Goal: Task Accomplishment & Management: Use online tool/utility

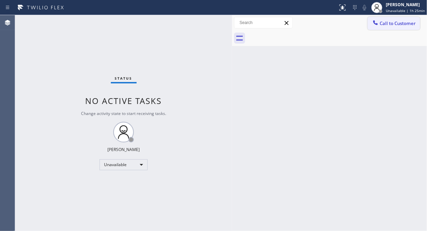
click at [393, 26] on button "Call to Customer" at bounding box center [393, 23] width 52 height 13
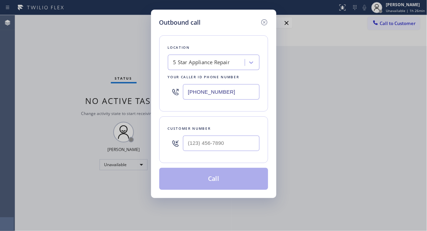
drag, startPoint x: 156, startPoint y: 120, endPoint x: 185, endPoint y: 143, distance: 36.9
click at [163, 125] on div "Outbound call Location 5 Star Appliance Repair Your caller id phone number [PHO…" at bounding box center [213, 104] width 125 height 188
click at [191, 144] on input "(___) ___-____" at bounding box center [221, 142] width 76 height 15
paste input "310) 895-0231"
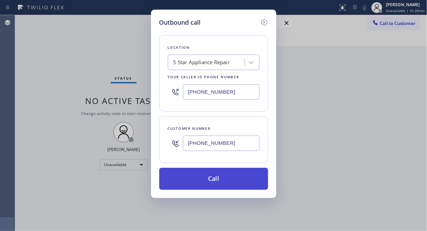
type input "[PHONE_NUMBER]"
click at [205, 178] on button "Call" at bounding box center [213, 179] width 109 height 22
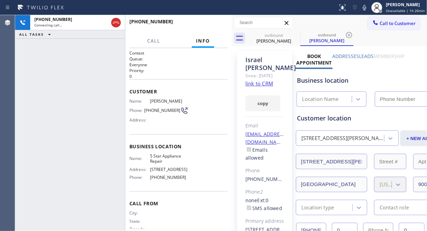
type input "[PHONE_NUMBER]"
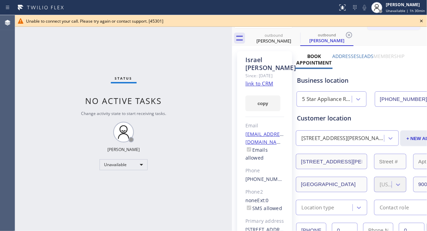
click at [423, 22] on icon at bounding box center [421, 21] width 8 height 8
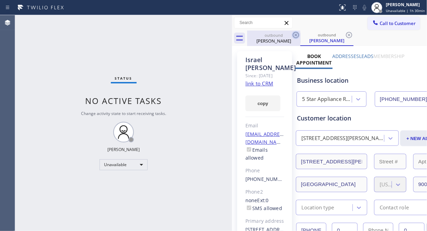
click at [292, 38] on icon at bounding box center [295, 35] width 8 height 8
click at [294, 34] on icon at bounding box center [295, 35] width 8 height 8
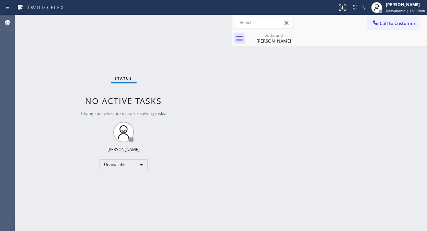
click at [294, 34] on div "outbound [PERSON_NAME]" at bounding box center [273, 38] width 53 height 15
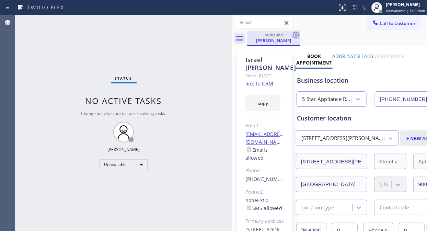
click at [296, 35] on icon at bounding box center [295, 35] width 8 height 8
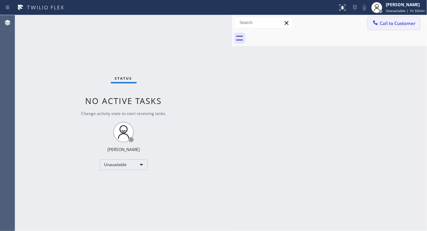
click at [406, 22] on span "Call to Customer" at bounding box center [397, 23] width 36 height 6
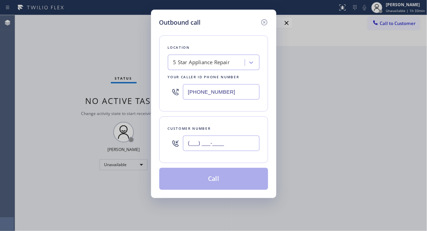
click at [208, 150] on input "(___) ___-____" at bounding box center [221, 142] width 76 height 15
paste input "323) 931-2989"
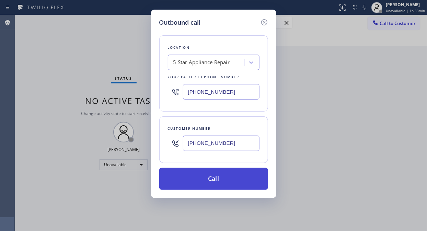
type input "[PHONE_NUMBER]"
click at [234, 179] on button "Call" at bounding box center [213, 179] width 109 height 22
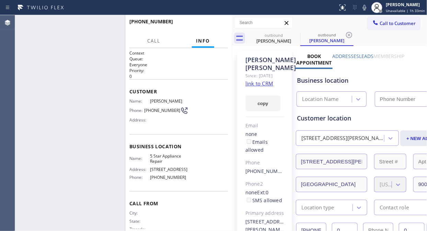
type input "[PHONE_NUMBER]"
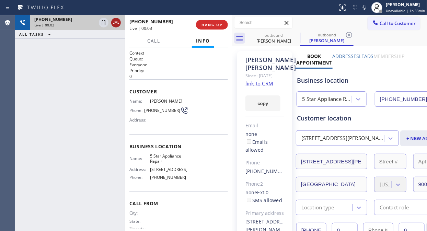
click at [118, 20] on icon at bounding box center [116, 23] width 8 height 8
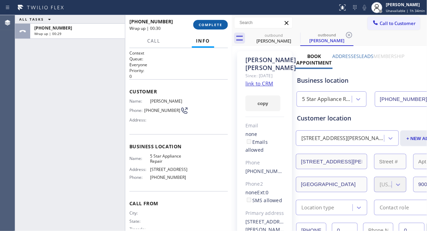
click at [213, 25] on span "COMPLETE" at bounding box center [211, 24] width 24 height 5
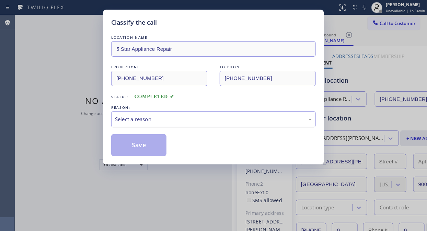
click at [211, 120] on div "Select a reason" at bounding box center [213, 119] width 197 height 8
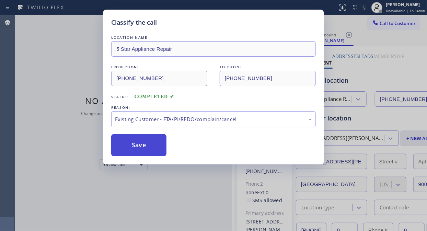
click at [146, 149] on button "Save" at bounding box center [138, 145] width 55 height 22
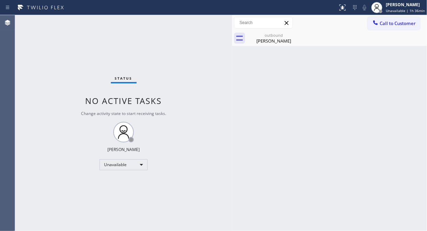
drag, startPoint x: 276, startPoint y: 39, endPoint x: 302, endPoint y: 34, distance: 27.0
click at [279, 39] on div "[PERSON_NAME]" at bounding box center [274, 41] width 52 height 6
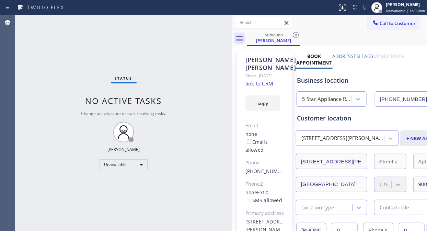
click at [302, 33] on div "outbound [PERSON_NAME]" at bounding box center [337, 38] width 180 height 15
click at [297, 35] on icon at bounding box center [295, 35] width 8 height 8
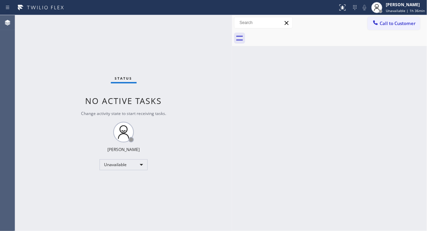
click at [393, 32] on div at bounding box center [337, 38] width 180 height 15
click at [394, 25] on span "Call to Customer" at bounding box center [397, 23] width 36 height 6
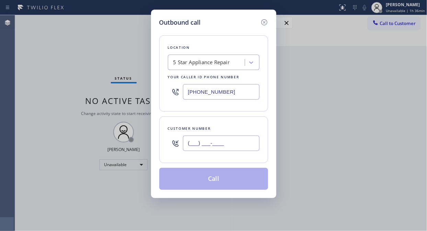
click at [231, 150] on input "(___) ___-____" at bounding box center [221, 142] width 76 height 15
paste input "650) 574-7345"
type input "[PHONE_NUMBER]"
click at [224, 180] on button "Call" at bounding box center [213, 179] width 109 height 22
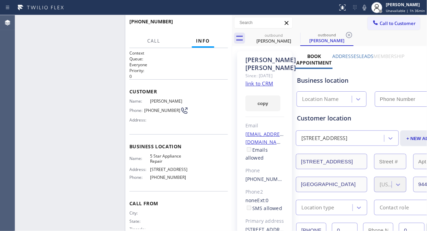
type input "[PHONE_NUMBER]"
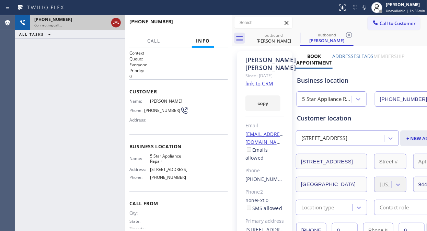
click at [116, 21] on icon at bounding box center [116, 23] width 8 height 8
click at [385, 25] on span "Call to Customer" at bounding box center [397, 23] width 36 height 6
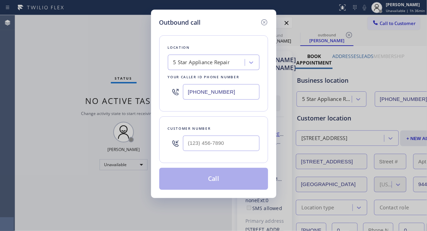
click at [223, 141] on input "text" at bounding box center [221, 142] width 76 height 15
paste input "206) 650-6508"
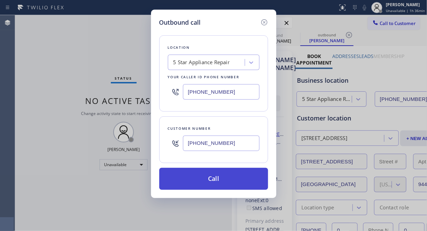
type input "[PHONE_NUMBER]"
click at [212, 179] on button "Call" at bounding box center [213, 179] width 109 height 22
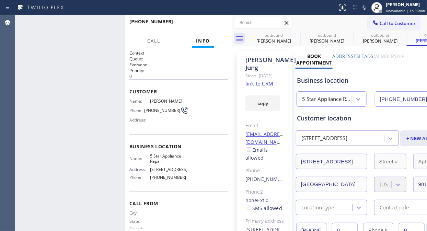
type input "[PHONE_NUMBER]"
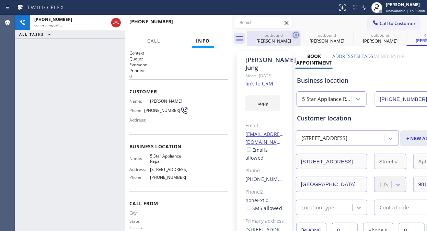
click at [296, 36] on icon at bounding box center [295, 35] width 8 height 8
click at [0, 0] on icon at bounding box center [0, 0] width 0 height 0
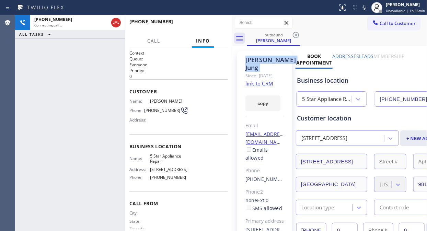
click at [296, 36] on icon at bounding box center [295, 35] width 8 height 8
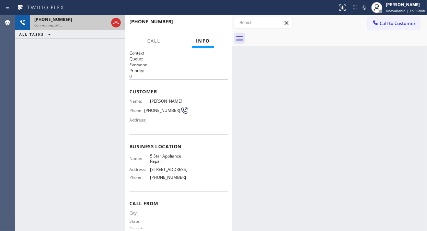
click at [73, 22] on div "[PHONE_NUMBER]" at bounding box center [71, 19] width 74 height 6
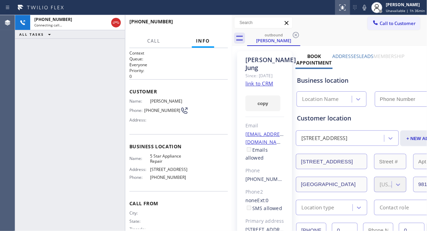
type input "[PHONE_NUMBER]"
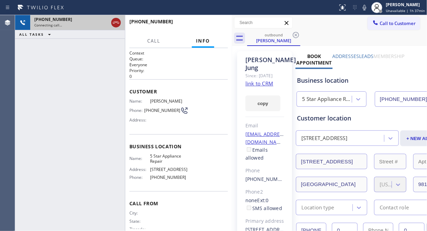
drag, startPoint x: 114, startPoint y: 23, endPoint x: 119, endPoint y: 23, distance: 5.2
click at [114, 23] on icon at bounding box center [116, 23] width 8 height 8
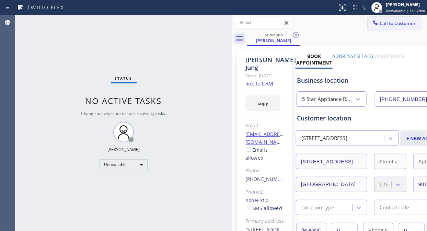
click at [386, 25] on span "Call to Customer" at bounding box center [397, 23] width 36 height 6
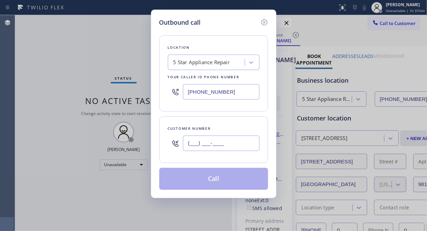
click at [189, 149] on input "(___) ___-____" at bounding box center [221, 142] width 76 height 15
paste input "310) 990-2191"
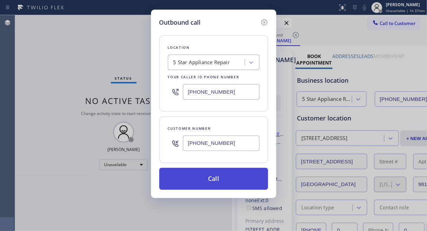
type input "[PHONE_NUMBER]"
click at [213, 182] on button "Call" at bounding box center [213, 179] width 109 height 22
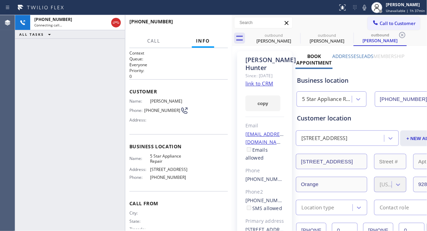
type input "[PHONE_NUMBER]"
click at [290, 34] on div "outbound" at bounding box center [274, 35] width 52 height 5
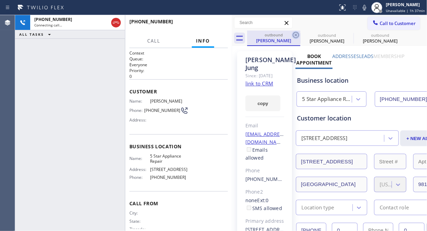
click at [294, 35] on icon at bounding box center [295, 35] width 8 height 8
click at [0, 0] on icon at bounding box center [0, 0] width 0 height 0
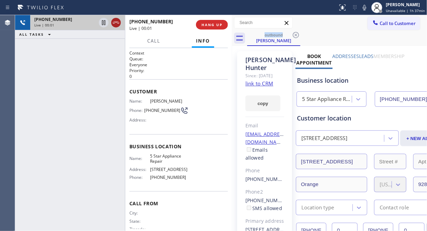
click at [112, 20] on icon at bounding box center [116, 23] width 8 height 8
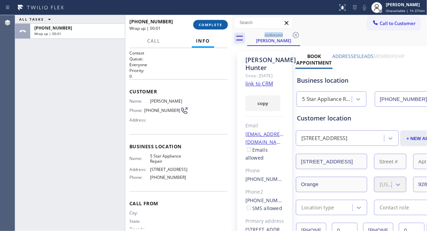
click at [212, 22] on button "COMPLETE" at bounding box center [210, 25] width 35 height 10
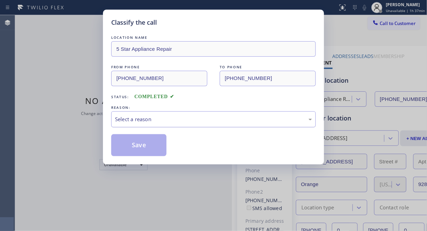
click at [210, 121] on div "Select a reason" at bounding box center [213, 119] width 197 height 8
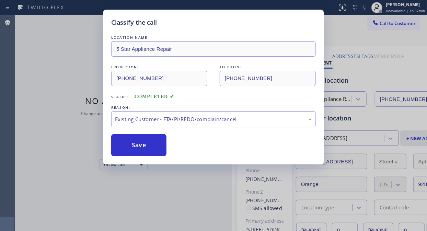
drag, startPoint x: 149, startPoint y: 145, endPoint x: 175, endPoint y: 130, distance: 30.3
click at [149, 145] on button "Save" at bounding box center [138, 145] width 55 height 22
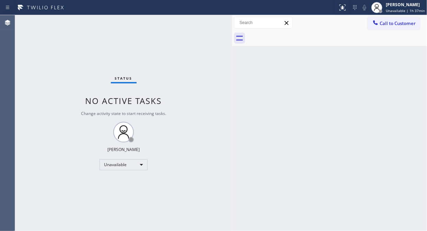
click at [383, 27] on button "Call to Customer" at bounding box center [393, 23] width 52 height 13
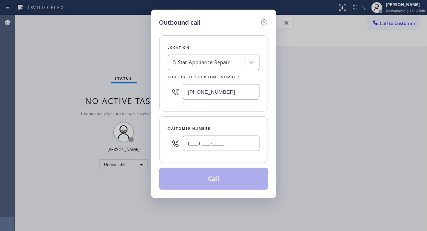
click at [193, 143] on input "(___) ___-____" at bounding box center [221, 142] width 76 height 15
paste input "206) 650-6508"
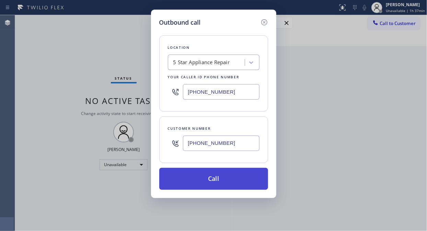
type input "[PHONE_NUMBER]"
click at [220, 182] on button "Call" at bounding box center [213, 179] width 109 height 22
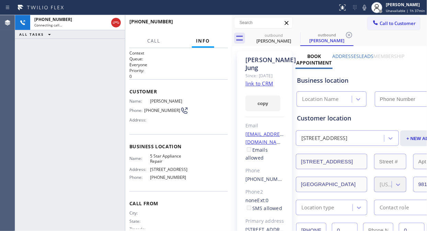
type input "[PHONE_NUMBER]"
click at [104, 88] on div "[PHONE_NUMBER] Connecting call… ALL TASKS ALL TASKS ACTIVE TASKS TASKS IN WRAP …" at bounding box center [70, 123] width 110 height 216
click at [297, 35] on icon at bounding box center [295, 35] width 8 height 8
click at [294, 35] on icon at bounding box center [295, 35] width 8 height 8
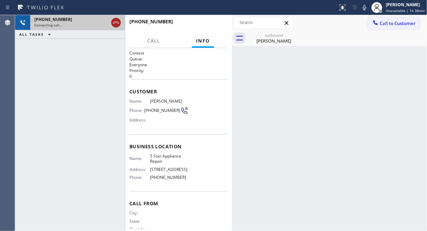
click at [116, 22] on icon at bounding box center [116, 23] width 6 height 2
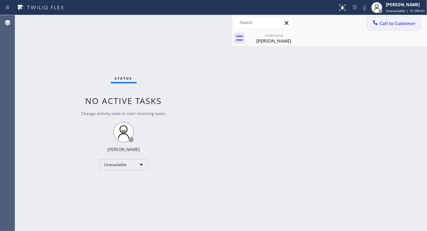
click at [382, 25] on span "Call to Customer" at bounding box center [397, 23] width 36 height 6
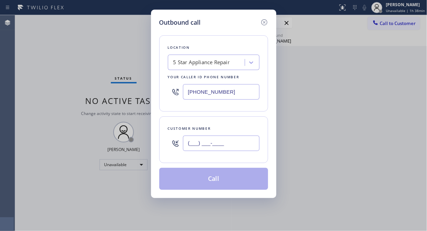
click at [187, 138] on input "(___) ___-____" at bounding box center [221, 142] width 76 height 15
paste input "310) 990-2191"
type input "[PHONE_NUMBER]"
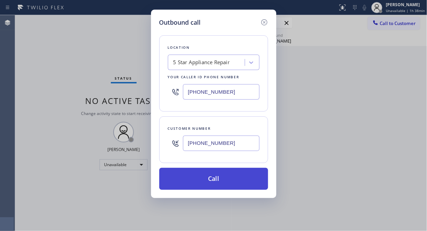
click at [210, 176] on button "Call" at bounding box center [213, 179] width 109 height 22
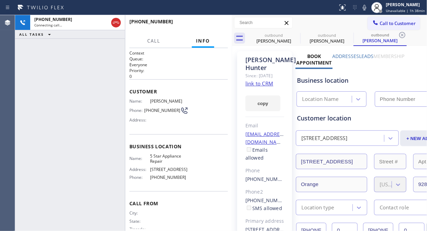
type input "[PHONE_NUMBER]"
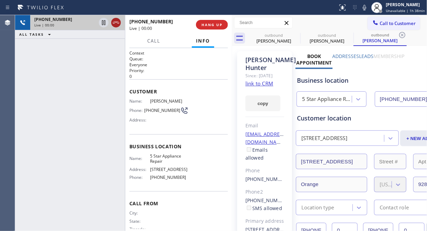
click at [115, 24] on icon at bounding box center [116, 23] width 8 height 8
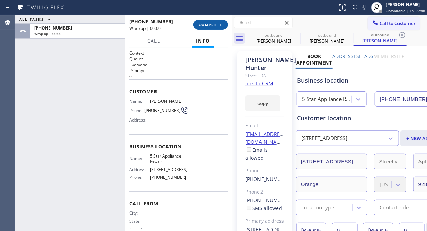
click at [208, 21] on button "COMPLETE" at bounding box center [210, 25] width 35 height 10
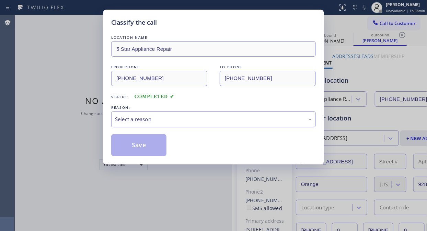
drag, startPoint x: 201, startPoint y: 120, endPoint x: 201, endPoint y: 125, distance: 4.8
click at [201, 120] on div "Select a reason" at bounding box center [213, 119] width 197 height 8
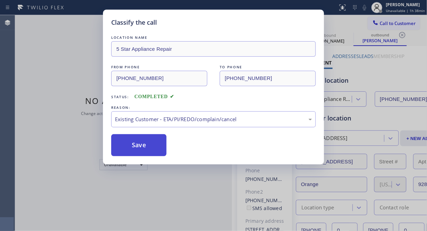
click at [149, 143] on button "Save" at bounding box center [138, 145] width 55 height 22
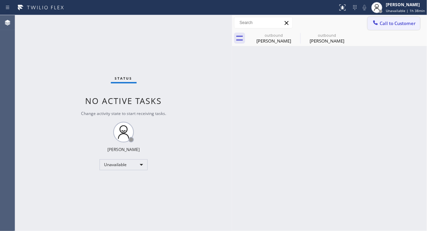
click at [393, 19] on button "Call to Customer" at bounding box center [393, 23] width 52 height 13
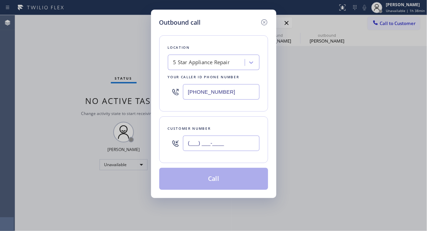
click at [221, 148] on input "(___) ___-____" at bounding box center [221, 142] width 76 height 15
paste input "808) 366-0585"
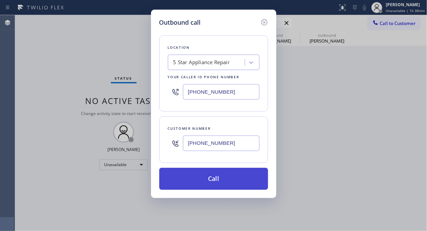
type input "[PHONE_NUMBER]"
click at [230, 184] on button "Call" at bounding box center [213, 179] width 109 height 22
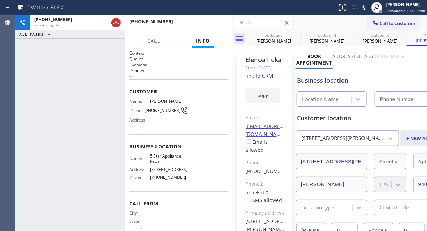
type input "[PHONE_NUMBER]"
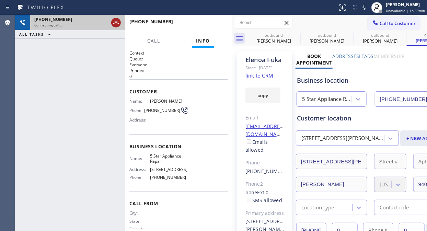
click at [112, 23] on icon at bounding box center [116, 23] width 8 height 8
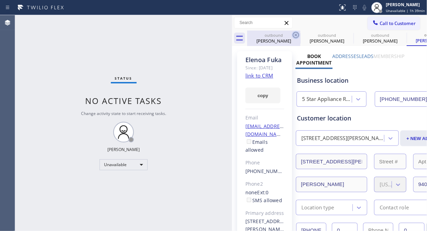
click at [295, 38] on icon at bounding box center [295, 35] width 8 height 8
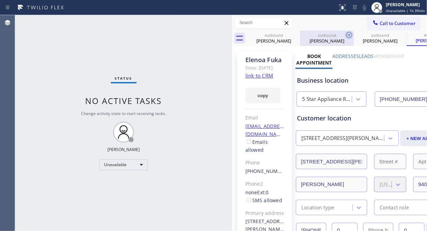
click at [346, 38] on icon at bounding box center [349, 35] width 6 height 6
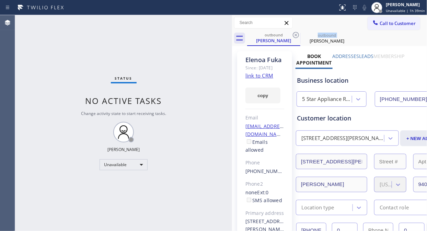
click at [295, 38] on icon at bounding box center [295, 35] width 6 height 6
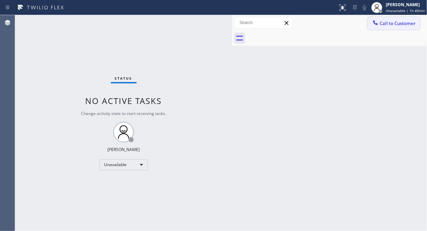
click at [383, 24] on span "Call to Customer" at bounding box center [397, 23] width 36 height 6
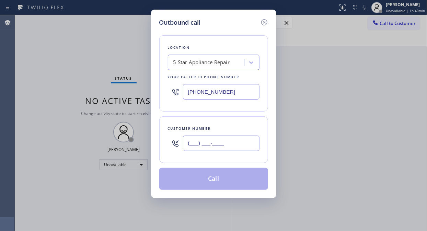
drag, startPoint x: 201, startPoint y: 142, endPoint x: 196, endPoint y: 142, distance: 4.1
click at [200, 142] on input "(___) ___-____" at bounding box center [221, 142] width 76 height 15
paste input "805) 559-1132"
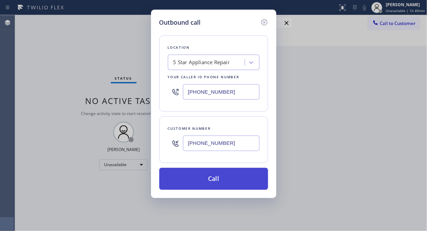
type input "[PHONE_NUMBER]"
click at [212, 179] on button "Call" at bounding box center [213, 179] width 109 height 22
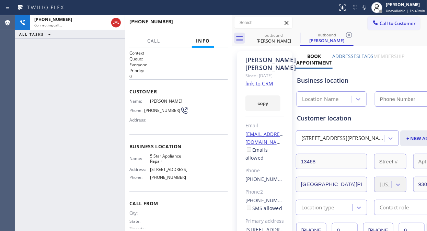
type input "[PHONE_NUMBER]"
click at [207, 22] on button "HANG UP" at bounding box center [212, 25] width 32 height 10
click at [208, 23] on span "HANG UP" at bounding box center [211, 24] width 21 height 5
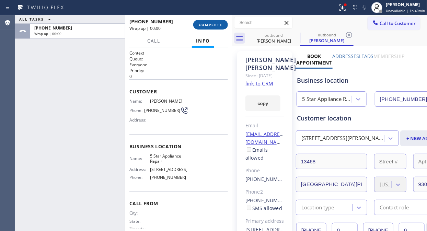
click at [207, 24] on span "COMPLETE" at bounding box center [211, 24] width 24 height 5
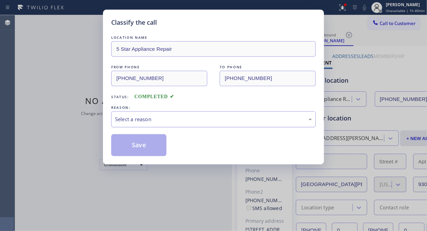
click at [203, 119] on div "Select a reason" at bounding box center [213, 119] width 197 height 8
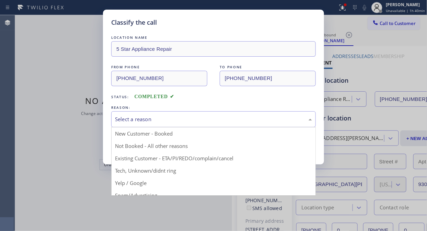
drag, startPoint x: 201, startPoint y: 160, endPoint x: 162, endPoint y: 149, distance: 40.1
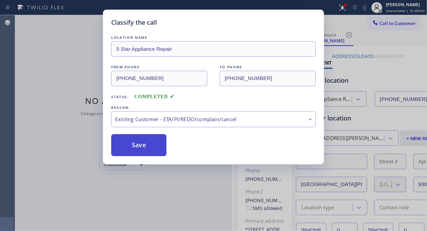
click at [146, 147] on button "Save" at bounding box center [138, 145] width 55 height 22
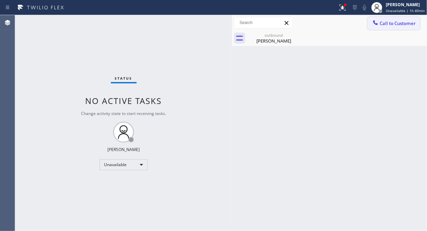
click at [390, 22] on span "Call to Customer" at bounding box center [397, 23] width 36 height 6
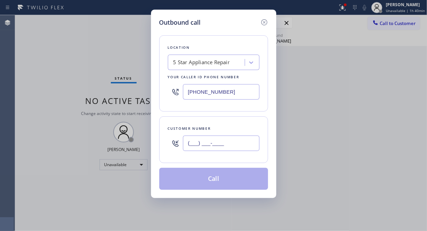
click at [238, 142] on input "(___) ___-____" at bounding box center [221, 142] width 76 height 15
paste input "206) 605-2481"
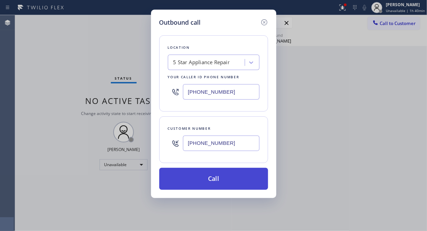
type input "[PHONE_NUMBER]"
click at [237, 180] on button "Call" at bounding box center [213, 179] width 109 height 22
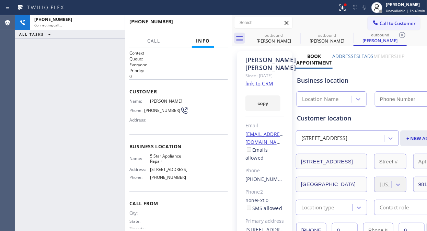
type input "[PHONE_NUMBER]"
click at [345, 9] on icon at bounding box center [342, 7] width 8 height 8
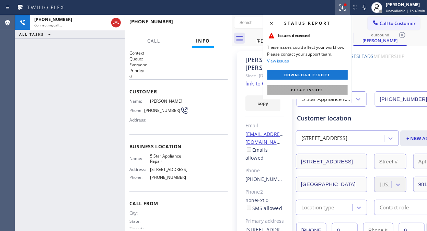
click at [310, 88] on span "Clear issues" at bounding box center [307, 89] width 32 height 5
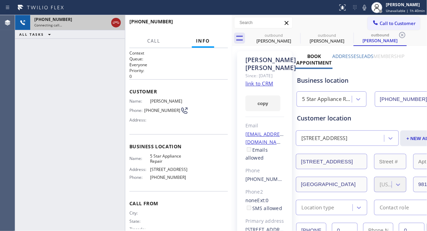
click at [115, 22] on icon at bounding box center [116, 23] width 6 height 2
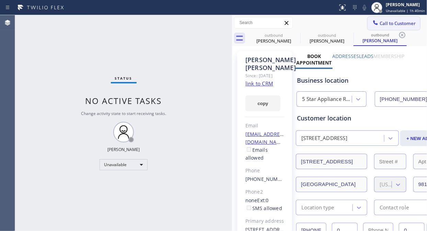
click at [385, 21] on span "Call to Customer" at bounding box center [397, 23] width 36 height 6
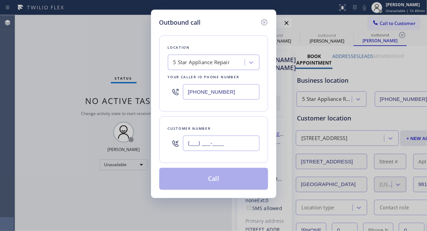
click at [193, 143] on input "(___) ___-____" at bounding box center [221, 142] width 76 height 15
paste input "949) 584-9470"
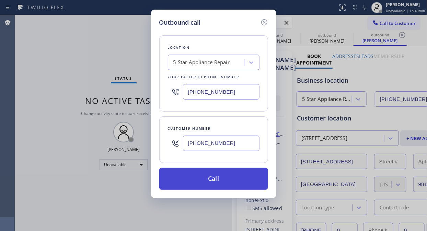
type input "[PHONE_NUMBER]"
click at [229, 177] on button "Call" at bounding box center [213, 179] width 109 height 22
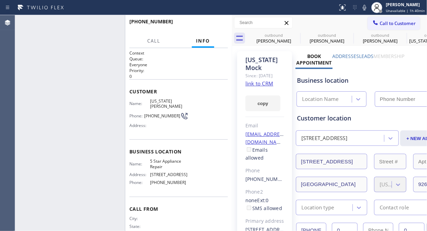
type input "[PHONE_NUMBER]"
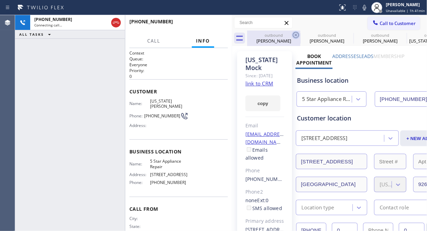
click at [296, 35] on icon at bounding box center [295, 35] width 6 height 6
click at [0, 0] on icon at bounding box center [0, 0] width 0 height 0
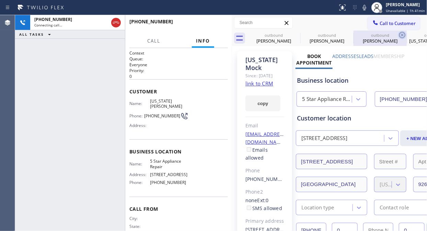
click at [398, 35] on icon at bounding box center [402, 35] width 8 height 8
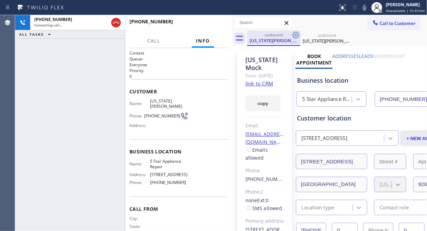
click at [296, 35] on icon at bounding box center [295, 35] width 6 height 6
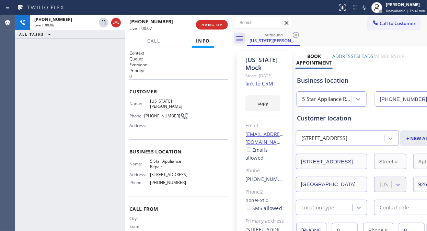
click at [265, 87] on link "link to CRM" at bounding box center [259, 83] width 28 height 7
click at [206, 23] on span "HANG UP" at bounding box center [211, 24] width 21 height 5
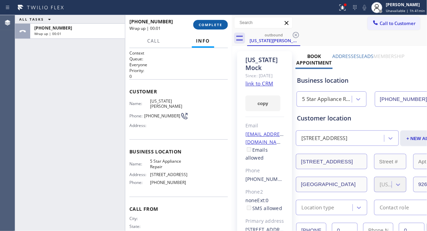
click at [206, 23] on span "COMPLETE" at bounding box center [211, 24] width 24 height 5
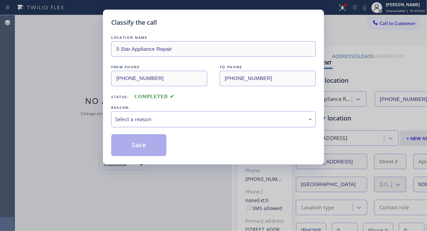
click at [208, 119] on div "Select a reason" at bounding box center [213, 119] width 197 height 8
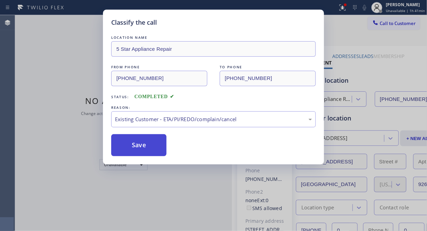
click at [158, 145] on button "Save" at bounding box center [138, 145] width 55 height 22
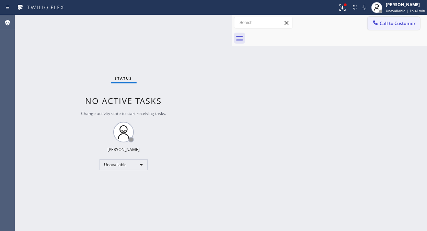
click at [388, 26] on span "Call to Customer" at bounding box center [397, 23] width 36 height 6
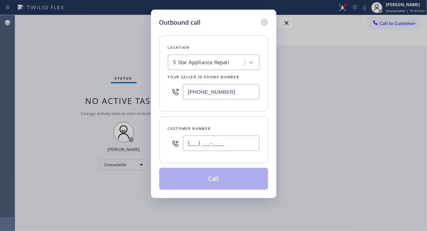
click at [211, 141] on input "(___) ___-____" at bounding box center [221, 142] width 76 height 15
paste input "480) 584-9333"
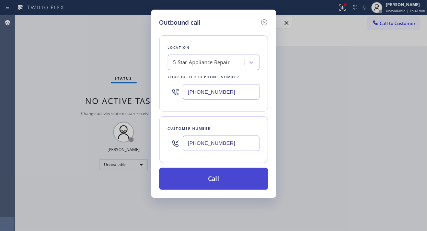
type input "[PHONE_NUMBER]"
click at [225, 177] on button "Call" at bounding box center [213, 179] width 109 height 22
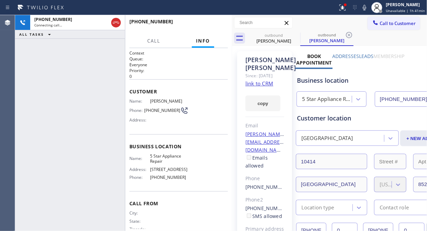
type input "[PHONE_NUMBER]"
click at [210, 21] on button "HANG UP" at bounding box center [212, 25] width 32 height 10
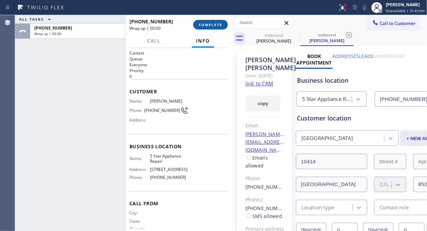
click at [210, 21] on button "COMPLETE" at bounding box center [210, 25] width 35 height 10
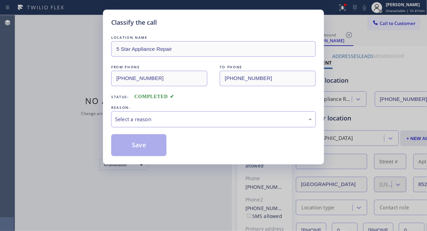
click at [211, 122] on div "Select a reason" at bounding box center [213, 119] width 197 height 8
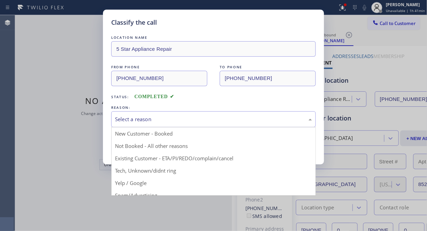
drag, startPoint x: 210, startPoint y: 162, endPoint x: 188, endPoint y: 151, distance: 24.8
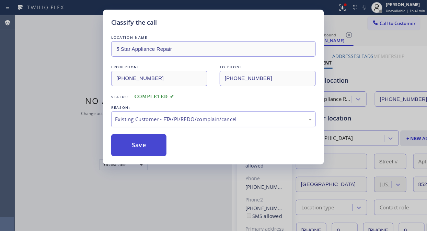
click at [151, 150] on button "Save" at bounding box center [138, 145] width 55 height 22
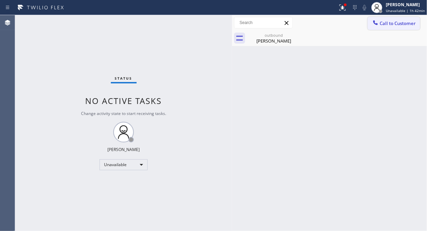
click at [383, 23] on span "Call to Customer" at bounding box center [397, 23] width 36 height 6
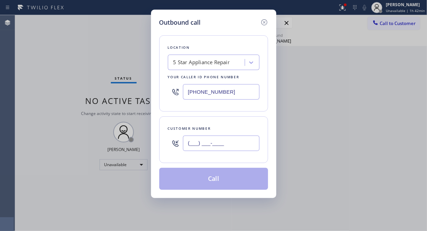
click at [192, 141] on input "(___) ___-____" at bounding box center [221, 142] width 76 height 15
paste input "920) 619-3094"
type input "[PHONE_NUMBER]"
click at [228, 184] on button "Call" at bounding box center [213, 179] width 109 height 22
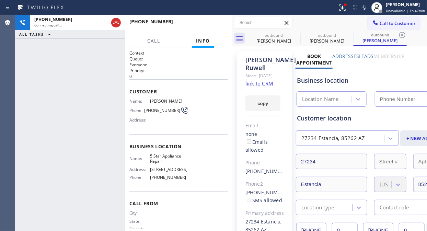
type input "[PHONE_NUMBER]"
click at [199, 22] on button "HANG UP" at bounding box center [212, 25] width 32 height 10
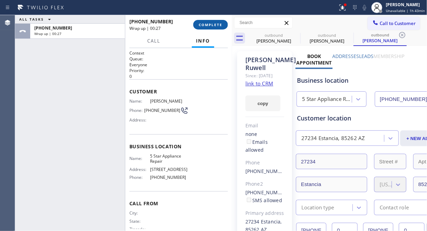
click at [215, 22] on button "COMPLETE" at bounding box center [210, 25] width 35 height 10
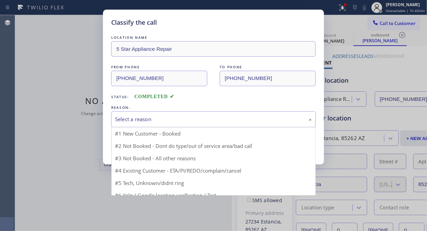
click at [209, 119] on div "Select a reason" at bounding box center [213, 119] width 197 height 8
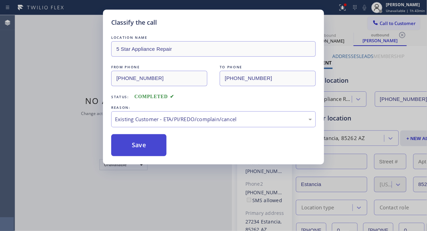
click at [153, 146] on button "Save" at bounding box center [138, 145] width 55 height 22
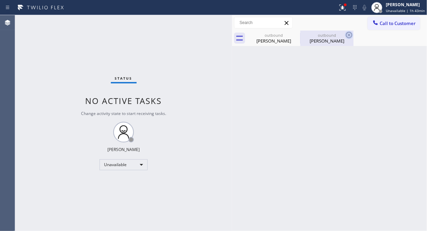
click at [0, 0] on icon at bounding box center [0, 0] width 0 height 0
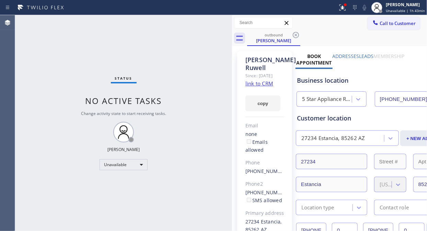
click at [296, 35] on icon at bounding box center [295, 35] width 8 height 8
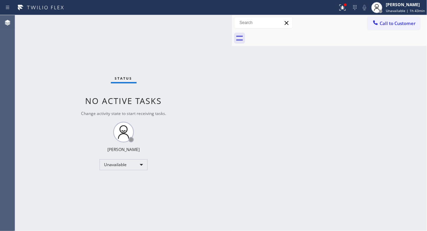
click at [296, 36] on div at bounding box center [337, 38] width 180 height 15
click at [343, 8] on icon at bounding box center [341, 6] width 4 height 5
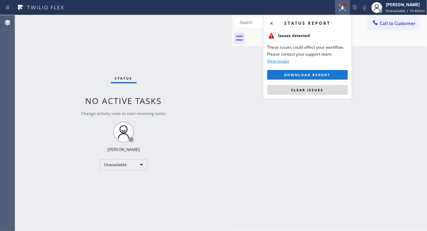
click at [318, 92] on span "Clear issues" at bounding box center [307, 89] width 32 height 5
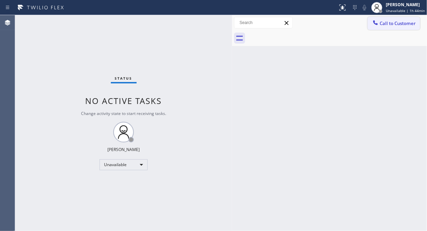
click at [380, 23] on span "Call to Customer" at bounding box center [397, 23] width 36 height 6
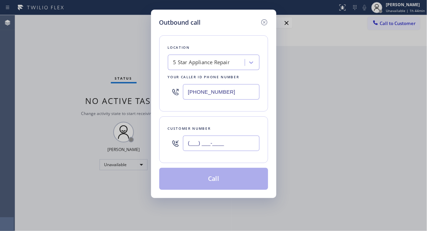
click at [229, 149] on input "(___) ___-____" at bounding box center [221, 142] width 76 height 15
paste input "949) 677-5351"
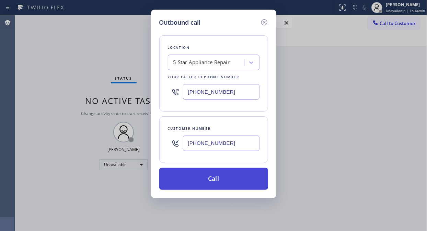
type input "[PHONE_NUMBER]"
click at [232, 179] on button "Call" at bounding box center [213, 179] width 109 height 22
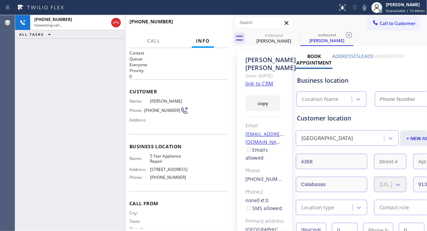
type input "[PHONE_NUMBER]"
click at [207, 25] on span "HANG UP" at bounding box center [211, 24] width 21 height 5
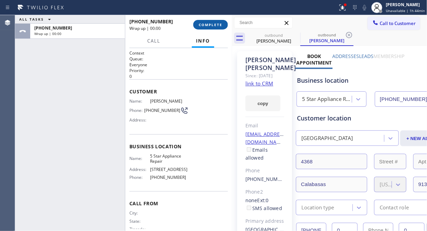
click at [208, 25] on span "COMPLETE" at bounding box center [211, 24] width 24 height 5
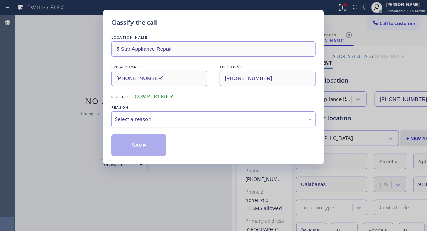
click at [204, 124] on div "Select a reason" at bounding box center [213, 119] width 204 height 16
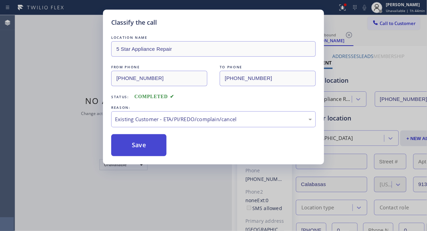
click at [140, 147] on button "Save" at bounding box center [138, 145] width 55 height 22
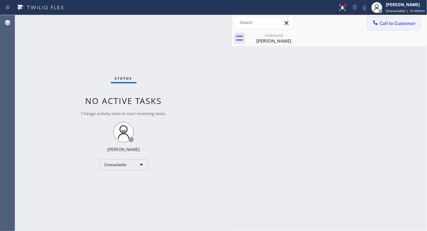
click at [378, 25] on icon at bounding box center [375, 22] width 7 height 7
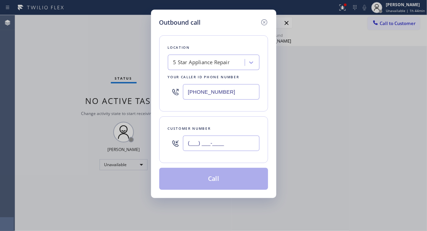
click at [206, 139] on input "(___) ___-____" at bounding box center [221, 142] width 76 height 15
paste input "310) 383-8179"
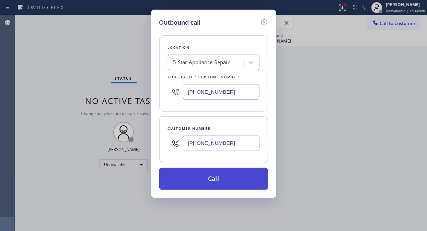
type input "[PHONE_NUMBER]"
click at [222, 180] on button "Call" at bounding box center [213, 179] width 109 height 22
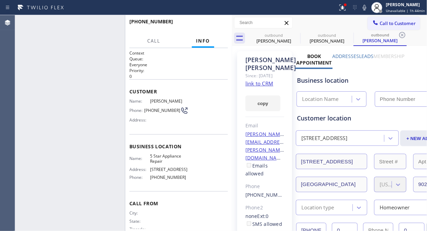
type input "[PHONE_NUMBER]"
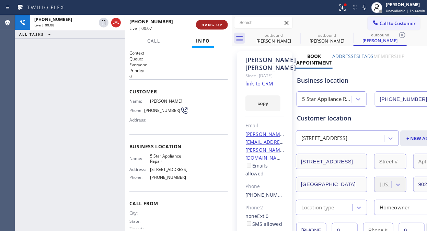
click at [218, 27] on span "HANG UP" at bounding box center [211, 24] width 21 height 5
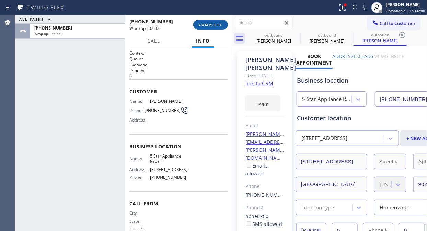
click at [218, 27] on span "COMPLETE" at bounding box center [211, 24] width 24 height 5
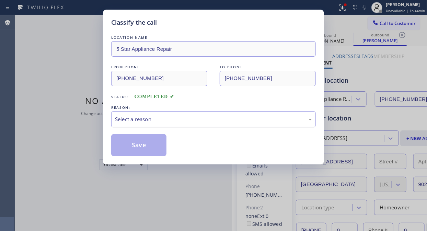
click at [218, 122] on div "Select a reason" at bounding box center [213, 119] width 197 height 8
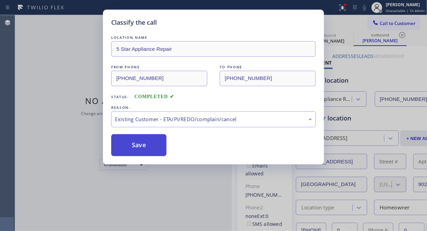
click at [143, 148] on button "Save" at bounding box center [138, 145] width 55 height 22
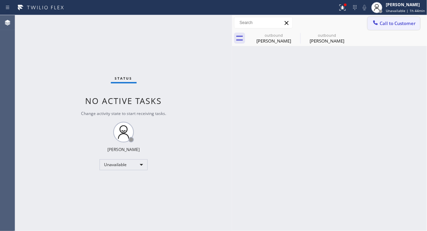
click at [376, 25] on icon at bounding box center [375, 22] width 7 height 7
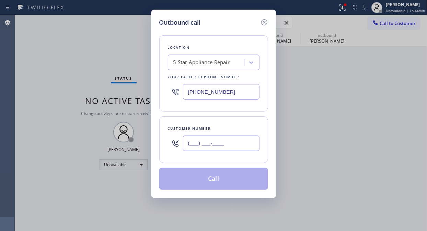
click at [192, 146] on input "(___) ___-____" at bounding box center [221, 142] width 76 height 15
paste input "305) 632-9797"
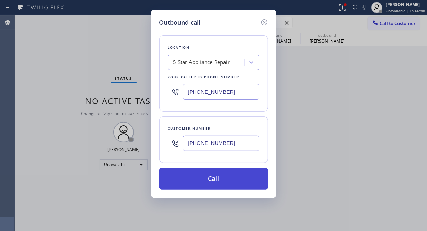
type input "[PHONE_NUMBER]"
click at [215, 180] on button "Call" at bounding box center [213, 179] width 109 height 22
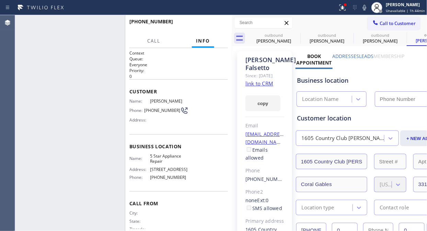
type input "[PHONE_NUMBER]"
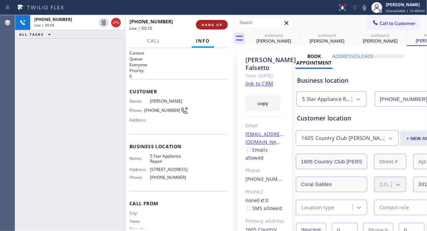
click at [212, 20] on button "HANG UP" at bounding box center [212, 25] width 32 height 10
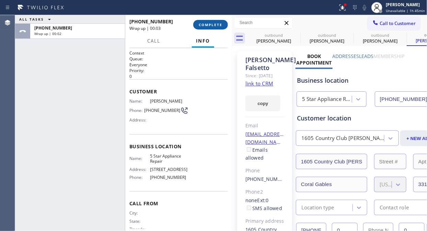
click at [207, 22] on span "COMPLETE" at bounding box center [211, 24] width 24 height 5
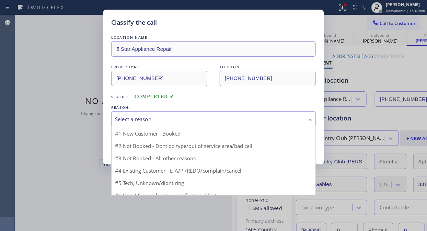
click at [206, 124] on div "Select a reason" at bounding box center [213, 119] width 204 height 16
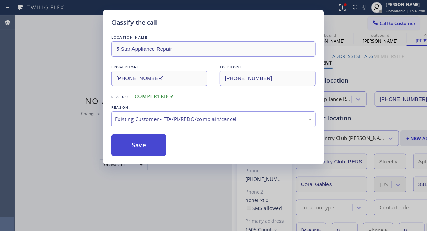
drag, startPoint x: 156, startPoint y: 148, endPoint x: 157, endPoint y: 143, distance: 5.2
click at [156, 147] on button "Save" at bounding box center [138, 145] width 55 height 22
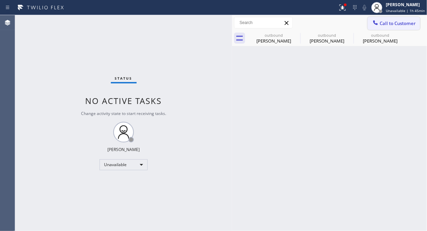
click at [393, 22] on span "Call to Customer" at bounding box center [397, 23] width 36 height 6
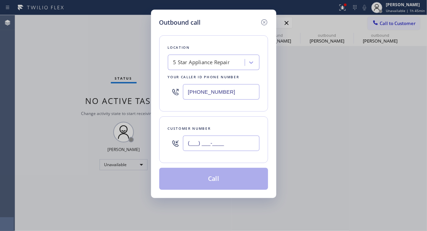
click at [201, 141] on input "(___) ___-____" at bounding box center [221, 142] width 76 height 15
paste input "210) 213-7707"
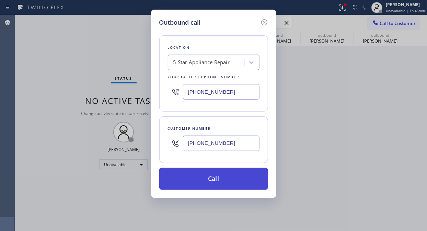
type input "[PHONE_NUMBER]"
click at [210, 177] on button "Call" at bounding box center [213, 179] width 109 height 22
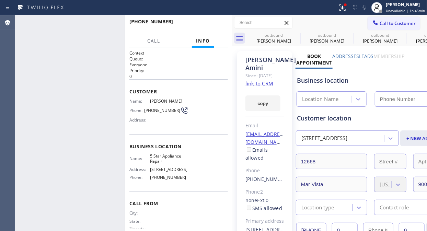
type input "[PHONE_NUMBER]"
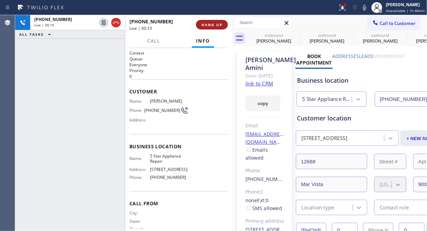
click at [209, 22] on span "HANG UP" at bounding box center [211, 24] width 21 height 5
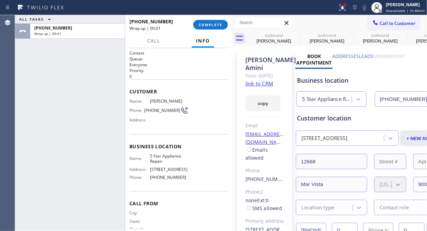
click at [208, 22] on span "COMPLETE" at bounding box center [211, 24] width 24 height 5
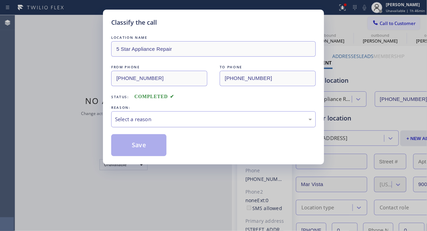
click at [209, 117] on div "Select a reason" at bounding box center [213, 119] width 197 height 8
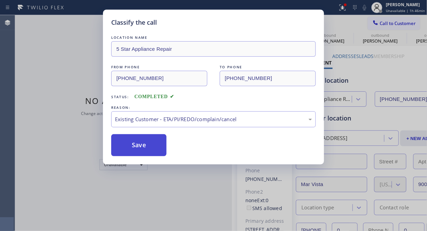
click at [156, 149] on button "Save" at bounding box center [138, 145] width 55 height 22
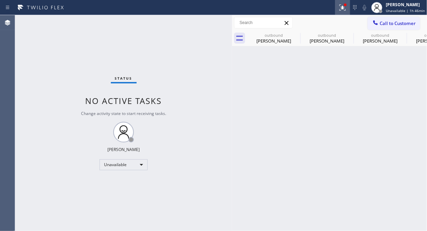
click at [343, 4] on icon at bounding box center [342, 7] width 8 height 8
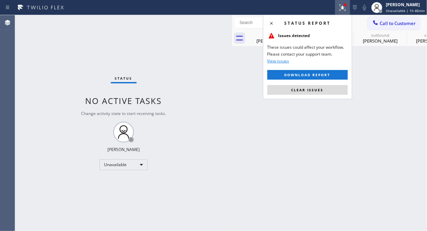
click at [344, 10] on icon at bounding box center [342, 7] width 8 height 8
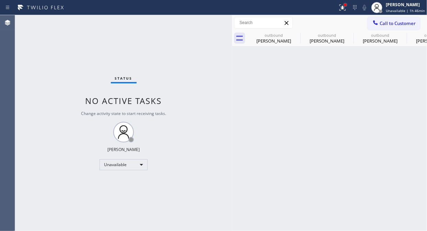
click at [347, 5] on div at bounding box center [345, 5] width 4 height 4
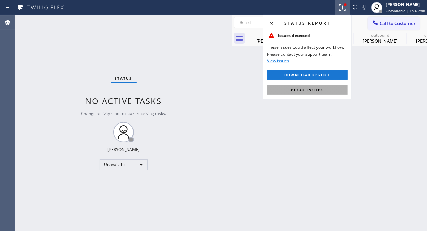
click at [314, 92] on span "Clear issues" at bounding box center [307, 89] width 32 height 5
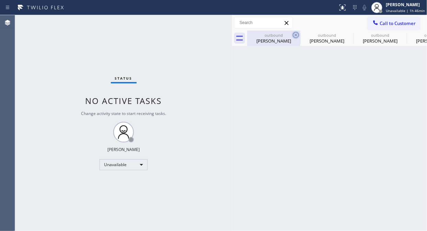
click at [293, 33] on icon at bounding box center [295, 35] width 8 height 8
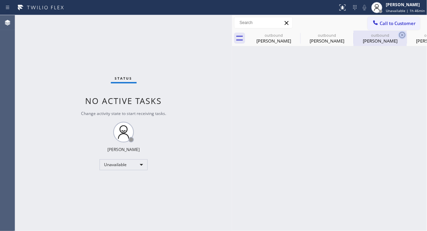
click at [0, 0] on icon at bounding box center [0, 0] width 0 height 0
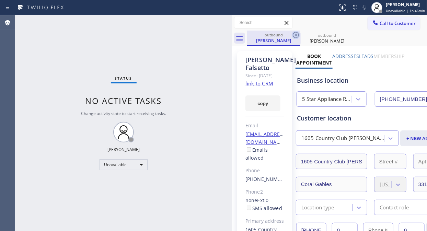
click at [294, 32] on icon at bounding box center [295, 35] width 8 height 8
click at [0, 0] on icon at bounding box center [0, 0] width 0 height 0
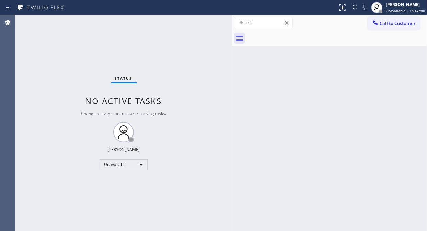
click at [378, 23] on icon at bounding box center [375, 22] width 7 height 7
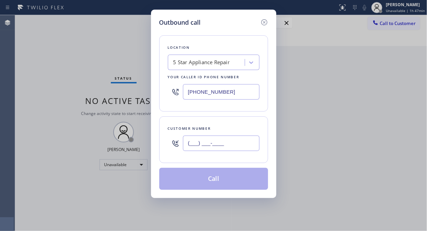
click at [190, 142] on input "(___) ___-____" at bounding box center [221, 142] width 76 height 15
paste input "415) 837-8765"
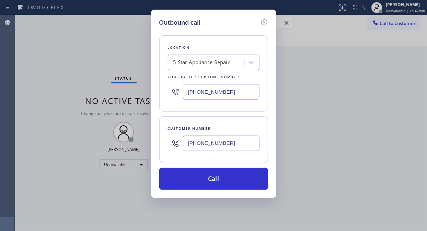
type input "[PHONE_NUMBER]"
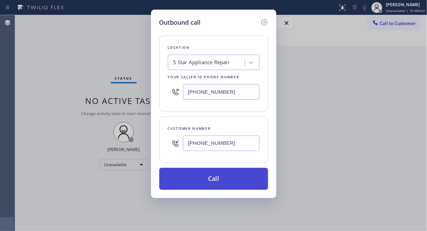
click at [210, 180] on button "Call" at bounding box center [213, 179] width 109 height 22
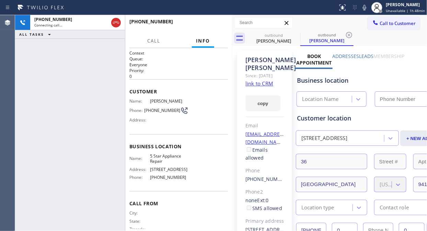
type input "[PHONE_NUMBER]"
click at [211, 27] on button "HANG UP" at bounding box center [212, 25] width 32 height 10
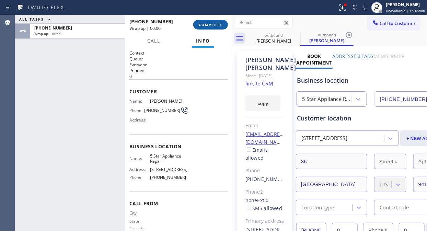
click at [211, 26] on span "COMPLETE" at bounding box center [211, 24] width 24 height 5
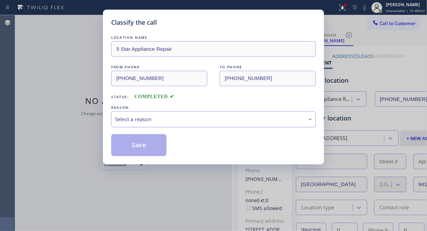
click at [210, 117] on div "Select a reason" at bounding box center [213, 119] width 197 height 8
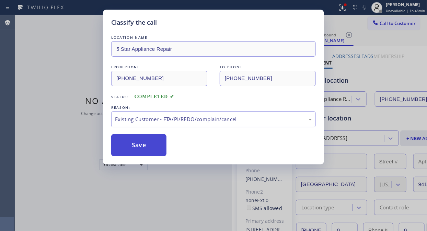
click at [150, 143] on button "Save" at bounding box center [138, 145] width 55 height 22
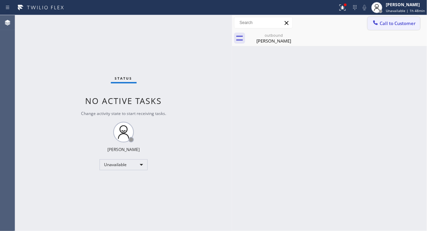
click at [383, 25] on span "Call to Customer" at bounding box center [397, 23] width 36 height 6
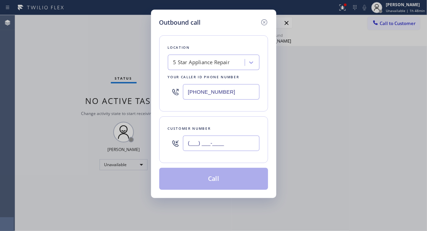
click at [207, 139] on input "(___) ___-____" at bounding box center [221, 142] width 76 height 15
paste input "206) 245-7274"
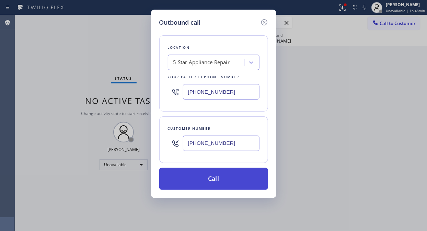
type input "[PHONE_NUMBER]"
click at [213, 182] on button "Call" at bounding box center [213, 179] width 109 height 22
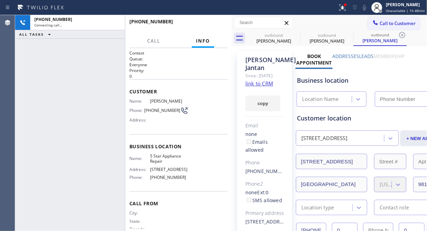
type input "[PHONE_NUMBER]"
click at [46, 62] on div "[PHONE_NUMBER] Connecting call… ALL TASKS ALL TASKS ACTIVE TASKS TASKS IN WRAP …" at bounding box center [70, 123] width 110 height 216
click at [342, 9] on icon at bounding box center [342, 7] width 6 height 6
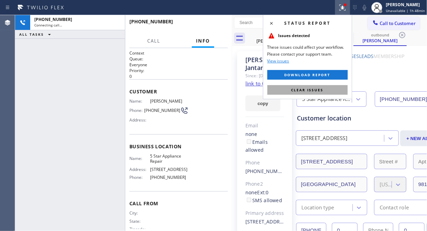
drag, startPoint x: 311, startPoint y: 88, endPoint x: 314, endPoint y: 70, distance: 18.9
click at [311, 88] on span "Clear issues" at bounding box center [307, 89] width 32 height 5
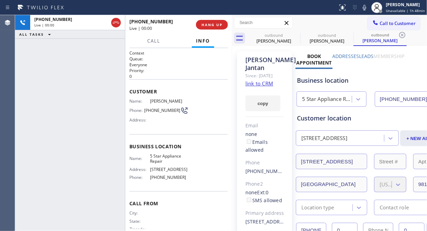
click at [93, 70] on div "[PHONE_NUMBER] Live | 00:00 ALL TASKS ALL TASKS ACTIVE TASKS TASKS IN WRAP UP" at bounding box center [70, 123] width 110 height 216
click at [204, 24] on span "HANG UP" at bounding box center [211, 24] width 21 height 5
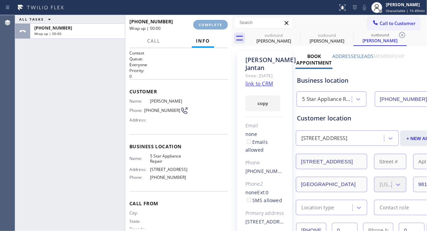
click at [204, 24] on span "COMPLETE" at bounding box center [211, 24] width 24 height 5
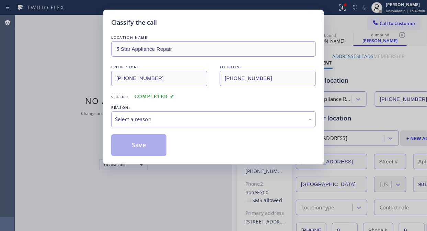
click at [204, 122] on div "Select a reason" at bounding box center [213, 119] width 197 height 8
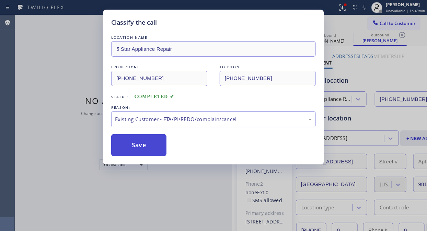
click at [163, 152] on button "Save" at bounding box center [138, 145] width 55 height 22
drag, startPoint x: 135, startPoint y: 143, endPoint x: 142, endPoint y: 147, distance: 7.9
click at [136, 143] on button "Save" at bounding box center [138, 145] width 55 height 22
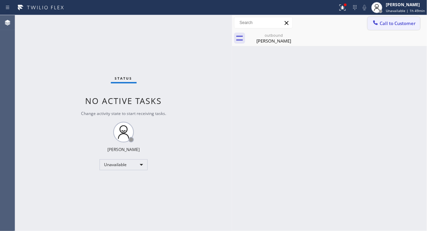
click at [390, 25] on span "Call to Customer" at bounding box center [397, 23] width 36 height 6
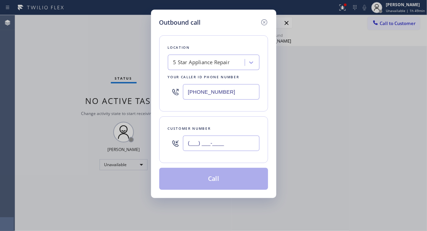
click at [191, 149] on input "(___) ___-____" at bounding box center [221, 142] width 76 height 15
paste input "310) 890-1857"
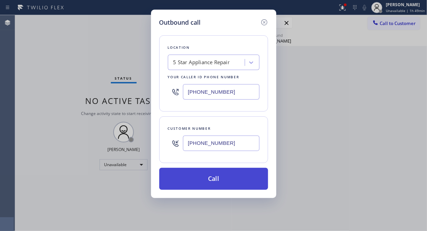
type input "[PHONE_NUMBER]"
click at [221, 177] on button "Call" at bounding box center [213, 179] width 109 height 22
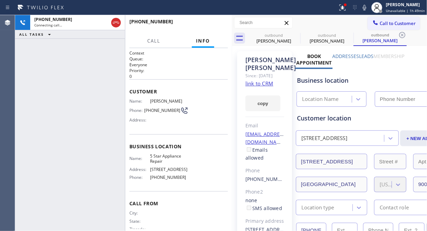
type input "[PHONE_NUMBER]"
drag, startPoint x: 342, startPoint y: 10, endPoint x: 287, endPoint y: 134, distance: 136.0
click at [343, 10] on icon at bounding box center [342, 7] width 8 height 8
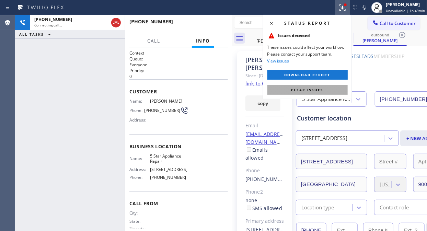
click at [319, 91] on span "Clear issues" at bounding box center [307, 89] width 32 height 5
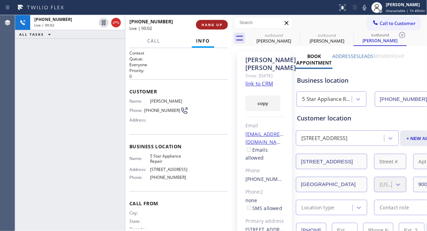
click at [210, 21] on button "HANG UP" at bounding box center [212, 25] width 32 height 10
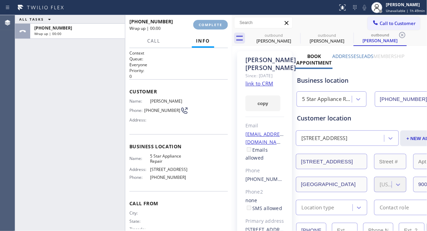
click at [210, 21] on button "COMPLETE" at bounding box center [210, 25] width 35 height 10
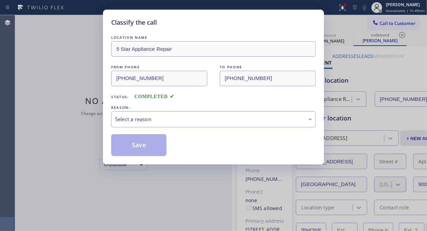
click at [213, 116] on div "Select a reason" at bounding box center [213, 119] width 197 height 8
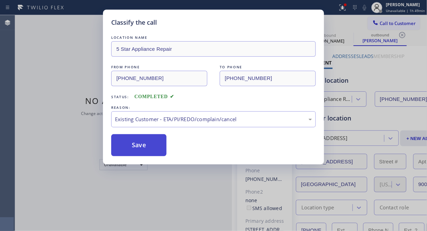
click at [153, 146] on button "Save" at bounding box center [138, 145] width 55 height 22
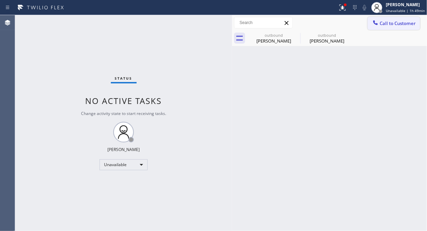
click at [383, 23] on span "Call to Customer" at bounding box center [397, 23] width 36 height 6
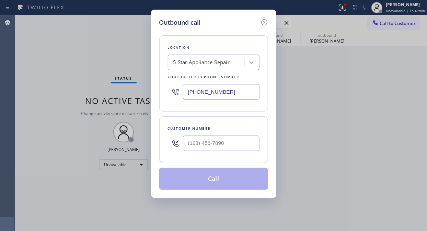
click at [194, 155] on div "Customer number" at bounding box center [213, 139] width 109 height 47
click at [193, 144] on input "(___) ___-____" at bounding box center [221, 142] width 76 height 15
paste input "661) 433-1956"
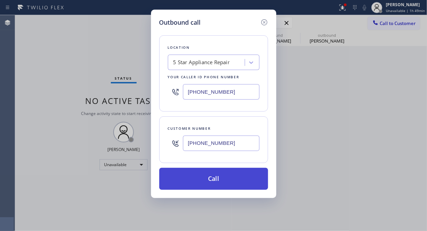
type input "[PHONE_NUMBER]"
click at [223, 180] on button "Call" at bounding box center [213, 179] width 109 height 22
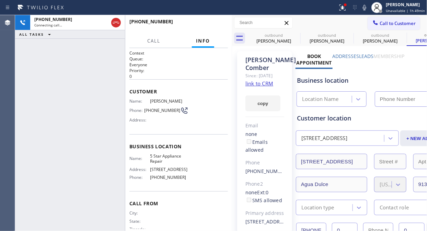
type input "[PHONE_NUMBER]"
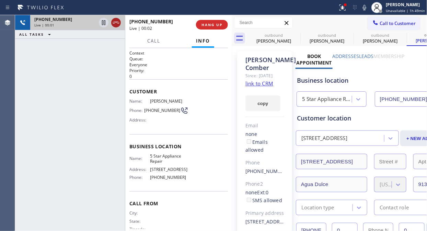
click at [117, 26] on icon at bounding box center [116, 23] width 8 height 8
click at [216, 26] on span "HANG UP" at bounding box center [211, 24] width 21 height 5
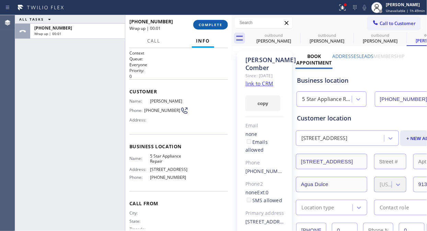
click at [216, 25] on span "COMPLETE" at bounding box center [211, 24] width 24 height 5
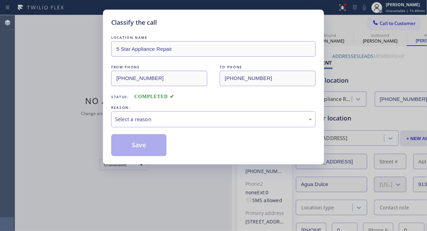
click at [214, 23] on div "Classify the call" at bounding box center [213, 22] width 204 height 9
click at [193, 117] on div "Select a reason" at bounding box center [213, 119] width 197 height 8
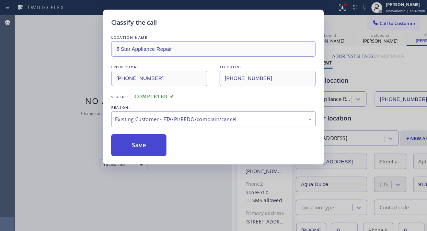
click at [152, 145] on button "Save" at bounding box center [138, 145] width 55 height 22
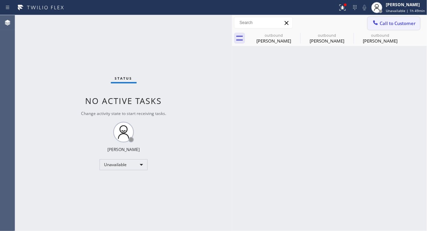
click at [392, 23] on span "Call to Customer" at bounding box center [397, 23] width 36 height 6
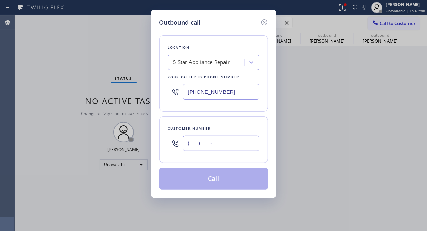
click at [190, 143] on input "(___) ___-____" at bounding box center [221, 142] width 76 height 15
paste input "619) 857-2870"
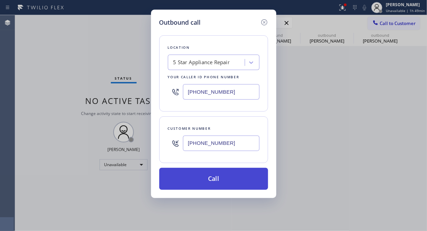
type input "[PHONE_NUMBER]"
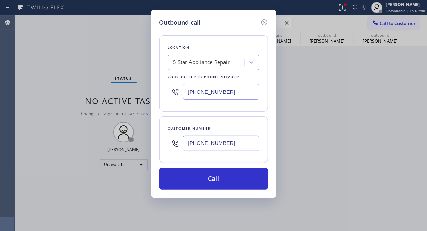
drag, startPoint x: 207, startPoint y: 179, endPoint x: 238, endPoint y: 158, distance: 36.8
click at [207, 179] on button "Call" at bounding box center [213, 179] width 109 height 22
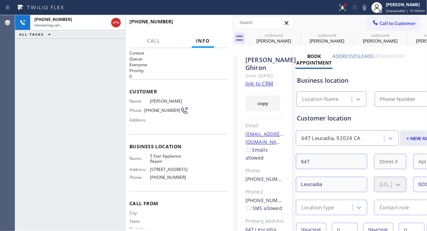
type input "[PHONE_NUMBER]"
click at [207, 22] on button "HANG UP" at bounding box center [212, 25] width 32 height 10
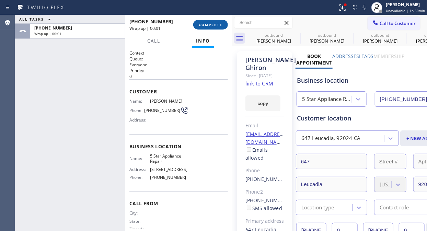
click at [207, 22] on span "COMPLETE" at bounding box center [211, 24] width 24 height 5
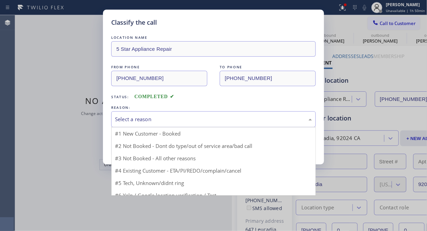
drag, startPoint x: 205, startPoint y: 118, endPoint x: 208, endPoint y: 144, distance: 26.2
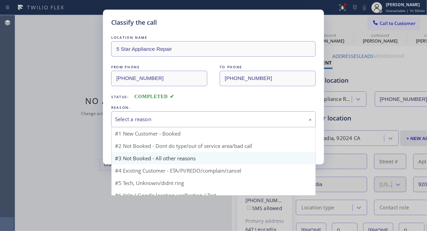
click at [205, 120] on div "Select a reason" at bounding box center [213, 119] width 197 height 8
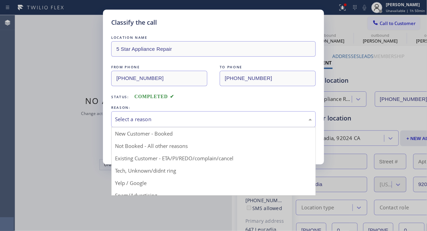
drag, startPoint x: 205, startPoint y: 155, endPoint x: 170, endPoint y: 151, distance: 35.6
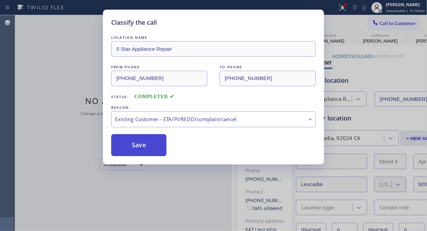
click at [153, 149] on button "Save" at bounding box center [138, 145] width 55 height 22
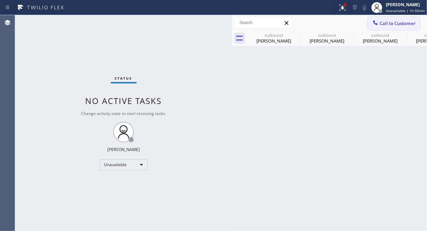
click at [396, 23] on span "Call to Customer" at bounding box center [397, 23] width 36 height 6
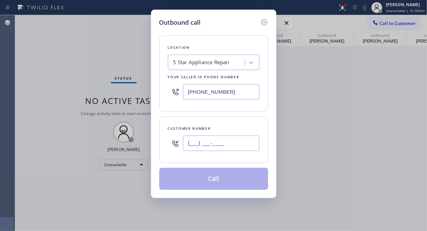
click at [235, 146] on input "(___) ___-____" at bounding box center [221, 142] width 76 height 15
paste input "206) 793-2449"
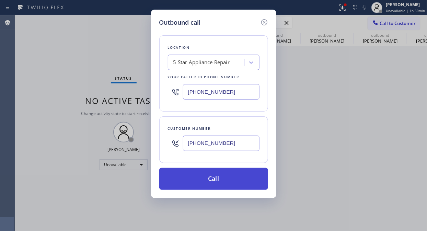
type input "[PHONE_NUMBER]"
click at [246, 187] on button "Call" at bounding box center [213, 179] width 109 height 22
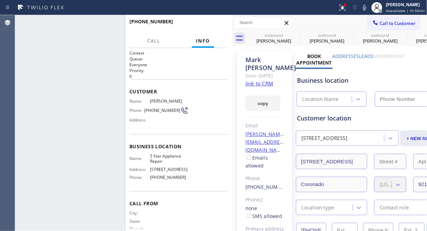
type input "[PHONE_NUMBER]"
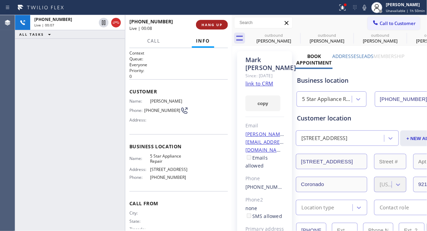
click at [212, 21] on button "HANG UP" at bounding box center [212, 25] width 32 height 10
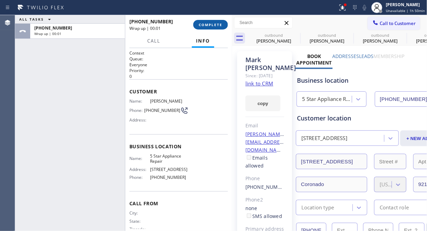
click at [213, 26] on span "COMPLETE" at bounding box center [211, 24] width 24 height 5
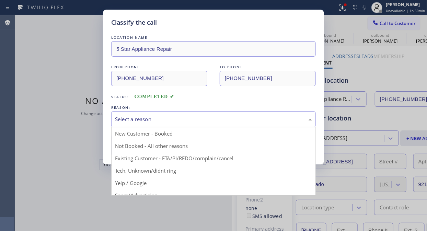
drag, startPoint x: 204, startPoint y: 119, endPoint x: 204, endPoint y: 151, distance: 31.9
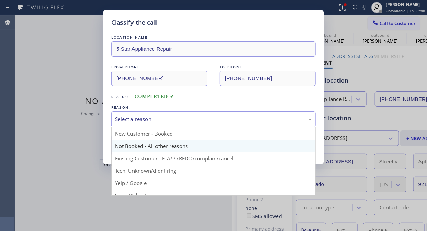
click at [204, 120] on div "Select a reason" at bounding box center [213, 119] width 197 height 8
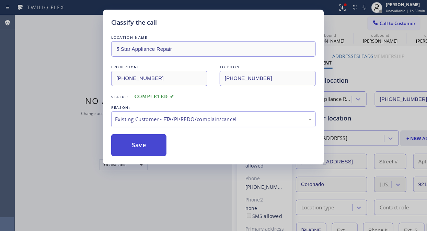
click at [141, 153] on button "Save" at bounding box center [138, 145] width 55 height 22
click at [141, 144] on button "Save" at bounding box center [138, 145] width 55 height 22
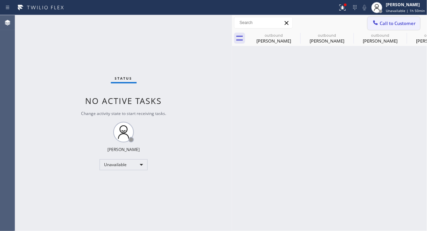
click at [387, 22] on span "Call to Customer" at bounding box center [397, 23] width 36 height 6
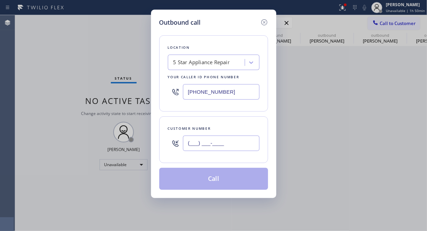
click at [186, 142] on input "(___) ___-____" at bounding box center [221, 142] width 76 height 15
paste input "714) 746-1478"
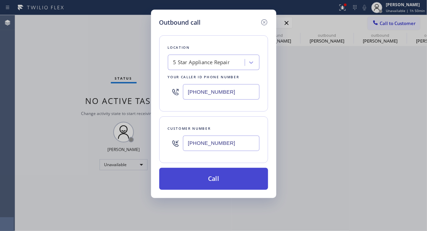
type input "[PHONE_NUMBER]"
click at [230, 177] on button "Call" at bounding box center [213, 179] width 109 height 22
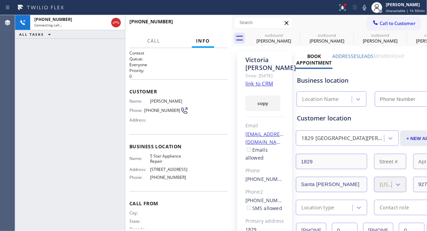
type input "[PHONE_NUMBER]"
click at [204, 22] on button "HANG UP" at bounding box center [212, 25] width 32 height 10
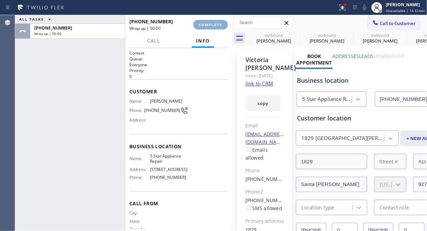
click at [204, 25] on span "COMPLETE" at bounding box center [211, 24] width 24 height 5
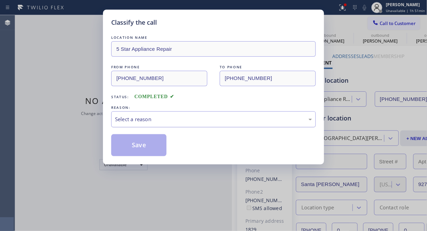
click at [207, 116] on div "Select a reason" at bounding box center [213, 119] width 197 height 8
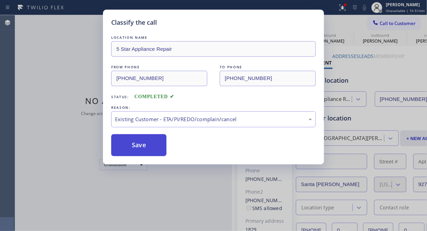
click at [143, 143] on button "Save" at bounding box center [138, 145] width 55 height 22
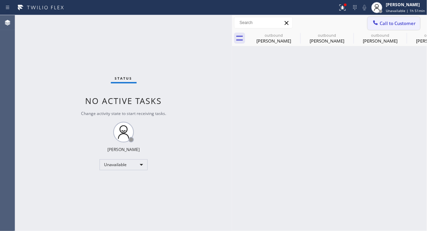
click at [391, 23] on span "Call to Customer" at bounding box center [397, 23] width 36 height 6
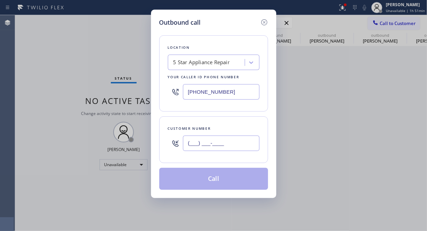
click at [203, 142] on input "(___) ___-____" at bounding box center [221, 142] width 76 height 15
paste input "805) 432-5944"
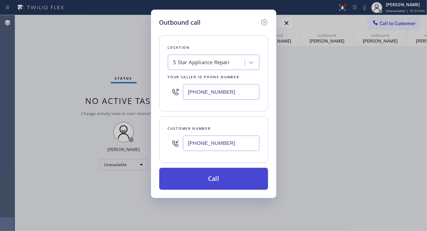
type input "[PHONE_NUMBER]"
click at [201, 181] on button "Call" at bounding box center [213, 179] width 109 height 22
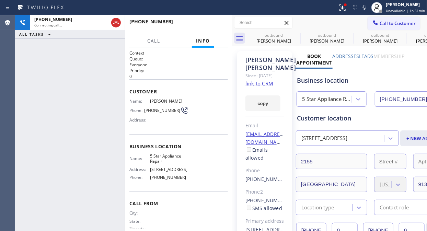
type input "[PHONE_NUMBER]"
click at [0, 0] on icon at bounding box center [0, 0] width 0 height 0
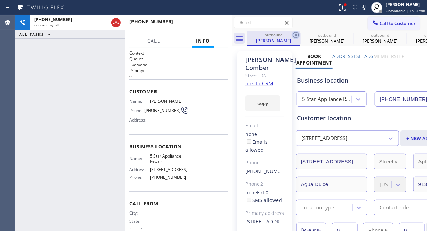
click at [295, 34] on icon at bounding box center [295, 35] width 8 height 8
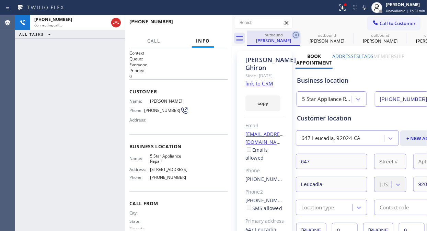
click at [297, 34] on icon at bounding box center [295, 35] width 8 height 8
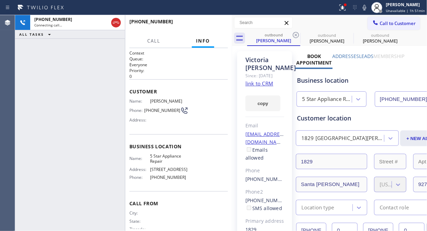
click at [297, 34] on icon at bounding box center [295, 35] width 8 height 8
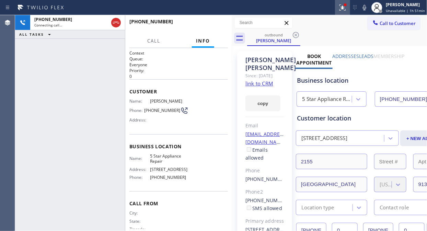
click at [343, 7] on icon at bounding box center [342, 7] width 6 height 6
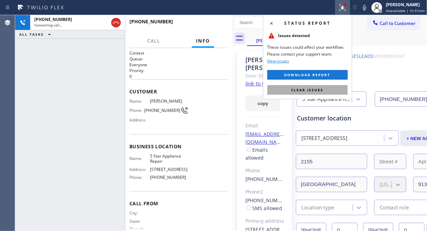
click at [316, 87] on button "Clear issues" at bounding box center [307, 90] width 80 height 10
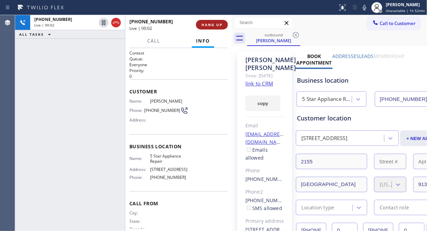
click at [204, 22] on span "HANG UP" at bounding box center [211, 24] width 21 height 5
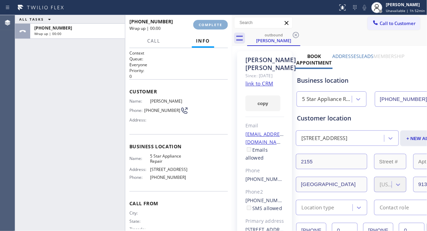
click at [204, 23] on span "COMPLETE" at bounding box center [211, 24] width 24 height 5
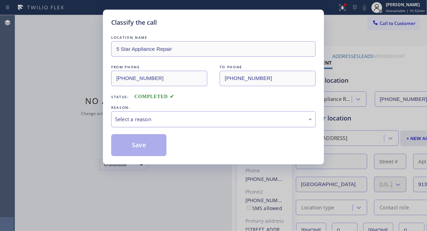
click at [191, 123] on div "Select a reason" at bounding box center [213, 119] width 197 height 8
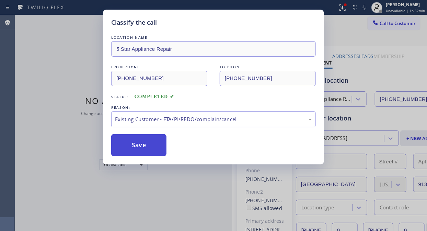
click at [150, 145] on button "Save" at bounding box center [138, 145] width 55 height 22
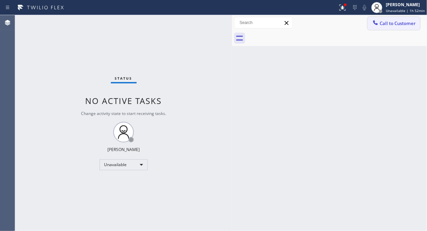
click at [399, 26] on button "Call to Customer" at bounding box center [393, 23] width 52 height 13
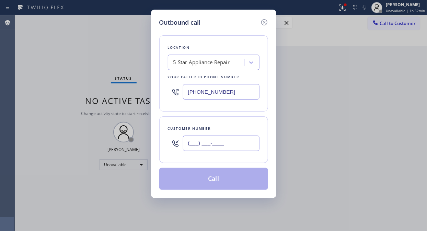
click at [227, 137] on input "(___) ___-____" at bounding box center [221, 142] width 76 height 15
paste input "805) 432-5944"
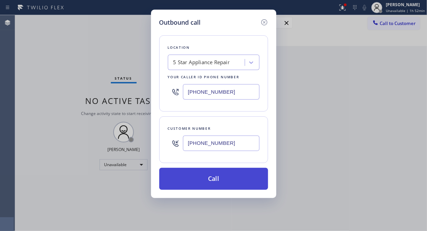
type input "[PHONE_NUMBER]"
click at [230, 179] on button "Call" at bounding box center [213, 179] width 109 height 22
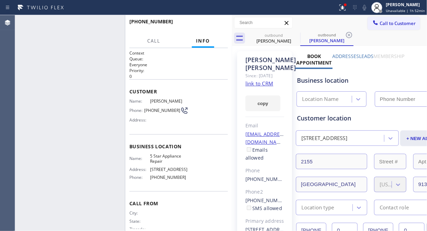
type input "[PHONE_NUMBER]"
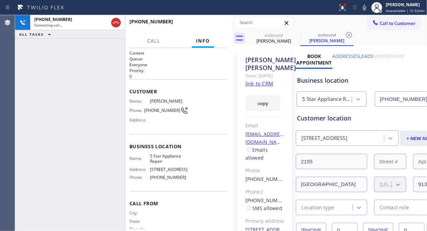
click at [67, 76] on div "[PHONE_NUMBER] Connecting call… ALL TASKS ALL TASKS ACTIVE TASKS TASKS IN WRAP …" at bounding box center [70, 123] width 110 height 216
click at [271, 84] on link "link to CRM" at bounding box center [259, 83] width 28 height 7
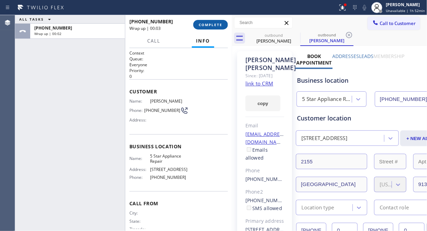
click at [213, 25] on span "COMPLETE" at bounding box center [211, 24] width 24 height 5
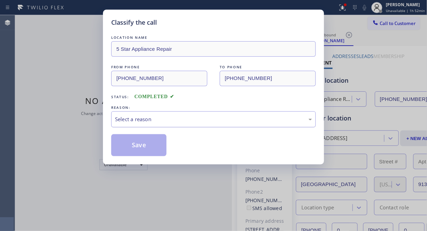
click at [211, 116] on div "Select a reason" at bounding box center [213, 119] width 197 height 8
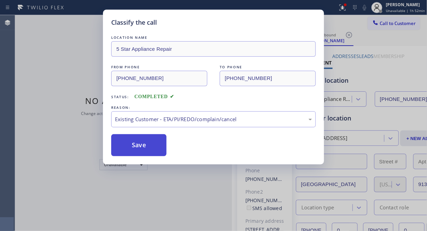
click at [144, 141] on button "Save" at bounding box center [138, 145] width 55 height 22
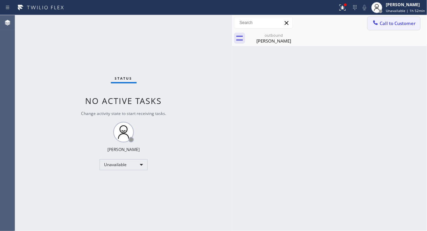
click at [402, 21] on span "Call to Customer" at bounding box center [397, 23] width 36 height 6
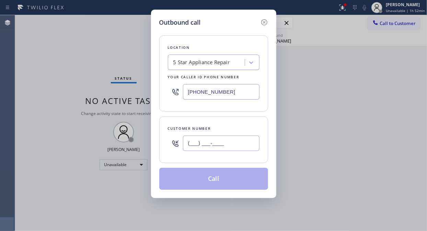
click at [219, 141] on input "(___) ___-____" at bounding box center [221, 142] width 76 height 15
paste input "858) 354-9321"
type input "[PHONE_NUMBER]"
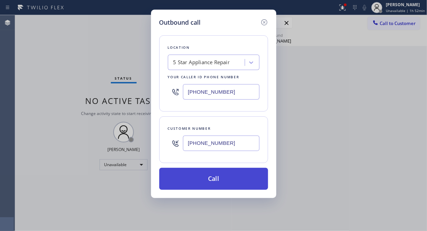
click at [218, 182] on button "Call" at bounding box center [213, 179] width 109 height 22
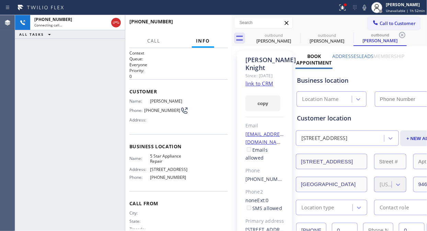
type input "[PHONE_NUMBER]"
drag, startPoint x: 112, startPoint y: 23, endPoint x: 193, endPoint y: 31, distance: 81.3
click at [112, 23] on icon at bounding box center [116, 23] width 8 height 8
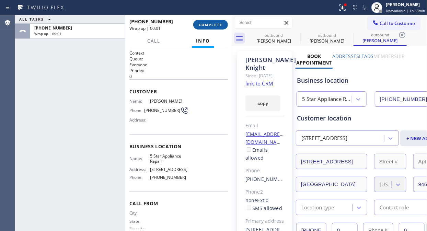
click at [196, 24] on button "COMPLETE" at bounding box center [210, 25] width 35 height 10
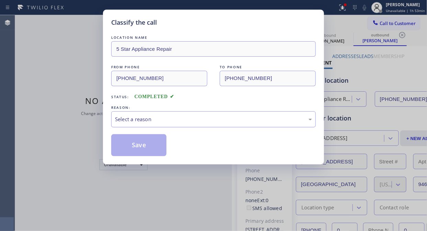
click at [181, 117] on div "Select a reason" at bounding box center [213, 119] width 197 height 8
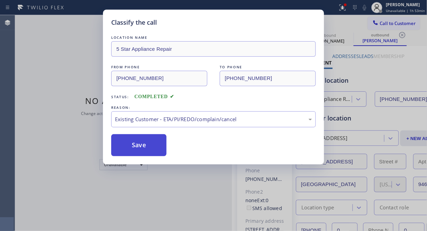
click at [143, 149] on button "Save" at bounding box center [138, 145] width 55 height 22
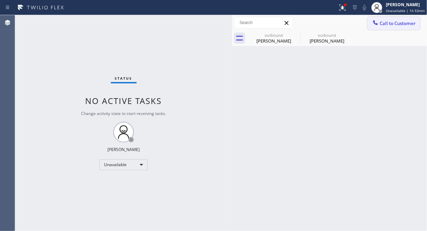
click at [385, 25] on span "Call to Customer" at bounding box center [397, 23] width 36 height 6
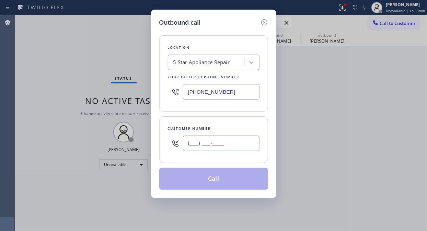
click at [218, 144] on input "(___) ___-____" at bounding box center [221, 142] width 76 height 15
paste input "646) 861-0013"
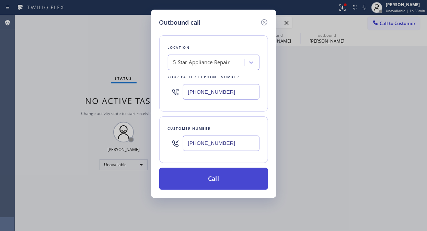
type input "[PHONE_NUMBER]"
click at [232, 177] on button "Call" at bounding box center [213, 179] width 109 height 22
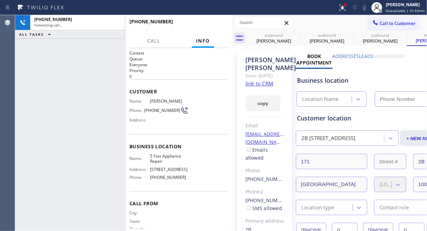
type input "[PHONE_NUMBER]"
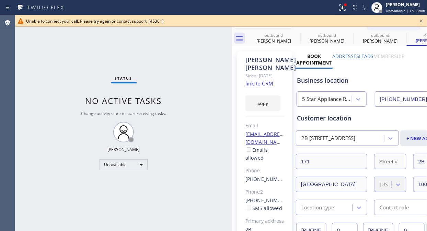
click at [422, 20] on icon at bounding box center [421, 21] width 8 height 8
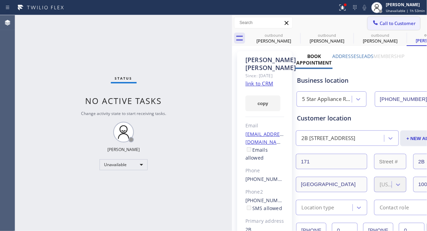
click at [390, 24] on span "Call to Customer" at bounding box center [397, 23] width 36 height 6
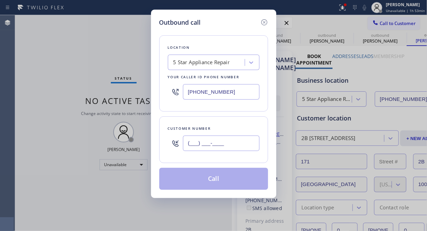
click at [226, 143] on input "(___) ___-____" at bounding box center [221, 142] width 76 height 15
paste input "310) 753-3687"
type input "[PHONE_NUMBER]"
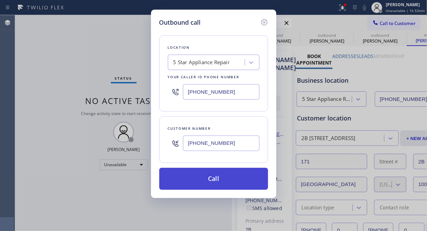
click at [230, 175] on button "Call" at bounding box center [213, 179] width 109 height 22
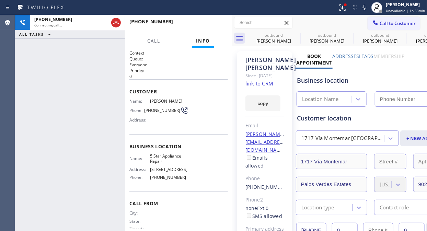
type input "[PHONE_NUMBER]"
click at [345, 8] on icon at bounding box center [342, 7] width 6 height 6
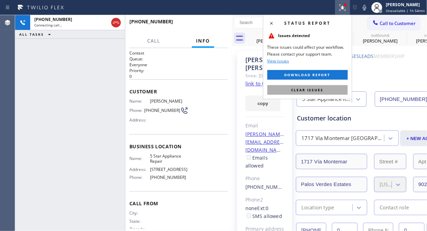
click at [310, 90] on span "Clear issues" at bounding box center [307, 89] width 32 height 5
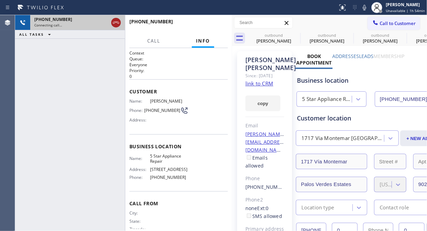
click at [116, 21] on icon at bounding box center [116, 23] width 8 height 8
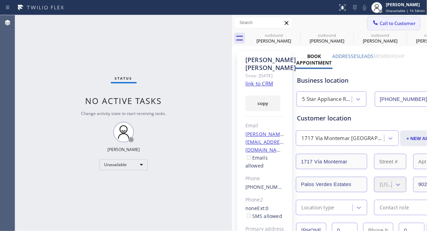
drag, startPoint x: 385, startPoint y: 21, endPoint x: 283, endPoint y: 98, distance: 128.1
click at [385, 21] on span "Call to Customer" at bounding box center [397, 23] width 36 height 6
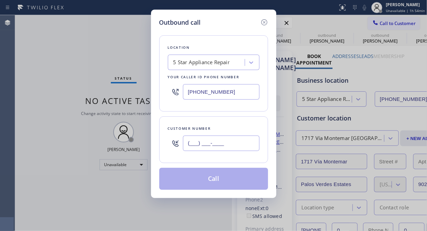
click at [194, 142] on input "(___) ___-____" at bounding box center [221, 142] width 76 height 15
paste input "714) 271-1688"
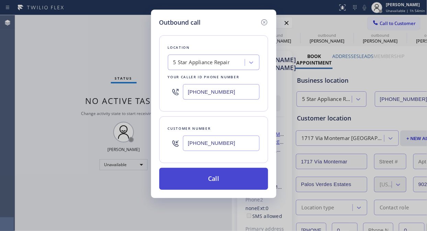
type input "[PHONE_NUMBER]"
click at [213, 183] on button "Call" at bounding box center [213, 179] width 109 height 22
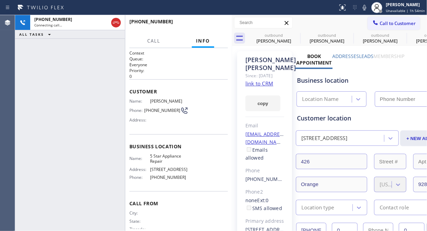
type input "[PHONE_NUMBER]"
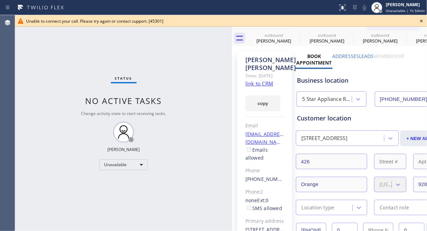
click at [423, 19] on icon at bounding box center [421, 21] width 8 height 8
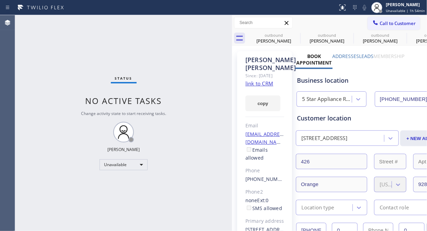
drag, startPoint x: 386, startPoint y: 21, endPoint x: 307, endPoint y: 73, distance: 94.7
click at [385, 21] on span "Call to Customer" at bounding box center [397, 23] width 36 height 6
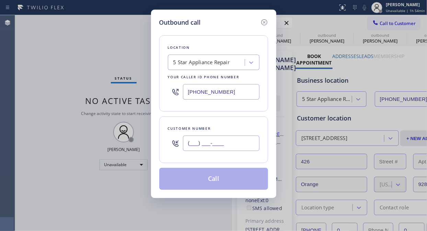
click at [195, 146] on input "(___) ___-____" at bounding box center [221, 142] width 76 height 15
paste input "323) 251-7319"
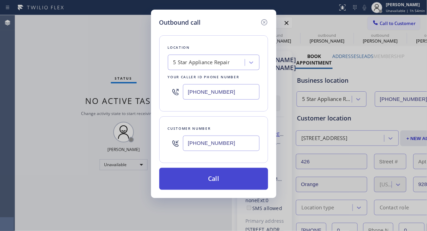
type input "[PHONE_NUMBER]"
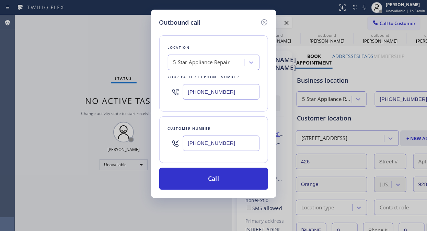
drag, startPoint x: 212, startPoint y: 179, endPoint x: 255, endPoint y: 108, distance: 83.6
click at [213, 179] on button "Call" at bounding box center [213, 179] width 109 height 22
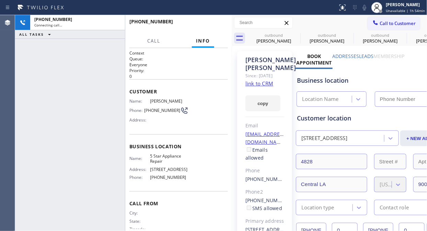
type input "[PHONE_NUMBER]"
drag, startPoint x: 118, startPoint y: 20, endPoint x: 208, endPoint y: 24, distance: 89.9
click at [118, 22] on icon at bounding box center [116, 23] width 8 height 8
click at [209, 23] on span "HANG UP" at bounding box center [211, 24] width 21 height 5
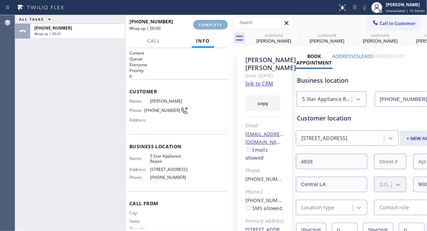
click at [210, 24] on span "COMPLETE" at bounding box center [211, 24] width 24 height 5
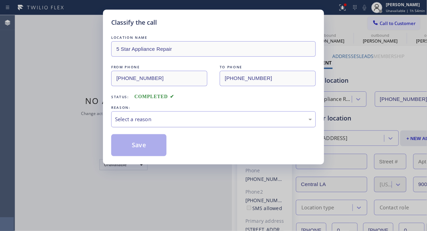
click at [187, 118] on div "Select a reason" at bounding box center [213, 119] width 197 height 8
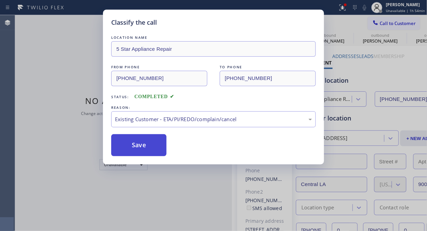
click at [148, 146] on button "Save" at bounding box center [138, 145] width 55 height 22
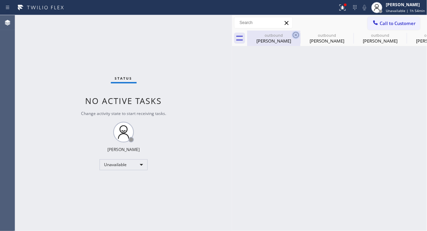
click at [295, 35] on icon at bounding box center [295, 35] width 8 height 8
click at [0, 0] on icon at bounding box center [0, 0] width 0 height 0
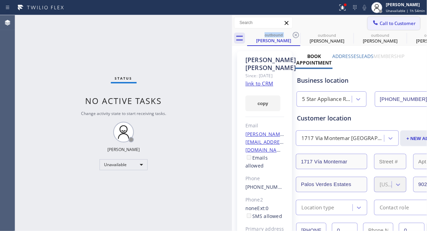
click at [381, 26] on button "Call to Customer" at bounding box center [393, 23] width 52 height 13
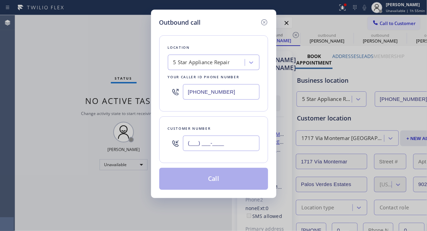
click at [189, 141] on input "(___) ___-____" at bounding box center [221, 142] width 76 height 15
paste input "206) 818-6811"
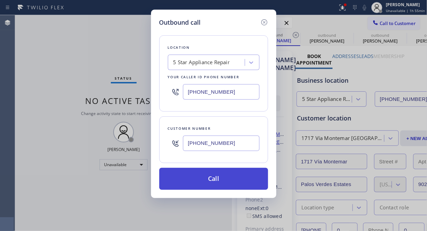
type input "[PHONE_NUMBER]"
click at [208, 177] on button "Call" at bounding box center [213, 179] width 109 height 22
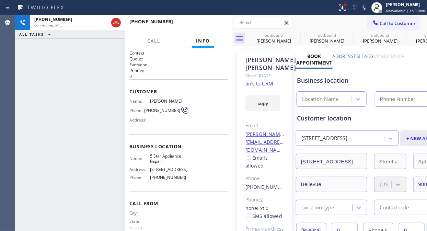
type input "[PHONE_NUMBER]"
click at [297, 34] on icon at bounding box center [295, 35] width 6 height 6
click at [0, 0] on icon at bounding box center [0, 0] width 0 height 0
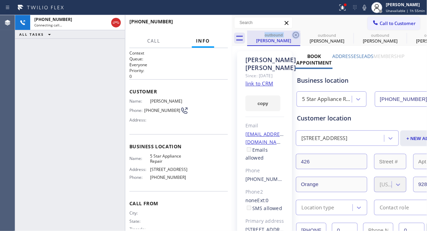
click at [297, 32] on icon at bounding box center [295, 35] width 6 height 6
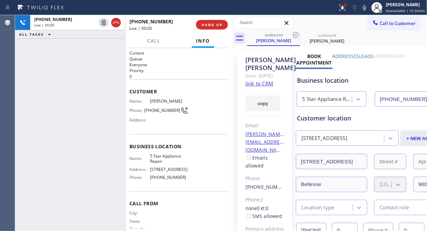
drag, startPoint x: 343, startPoint y: 8, endPoint x: 336, endPoint y: 28, distance: 21.7
click at [343, 8] on icon at bounding box center [342, 7] width 8 height 8
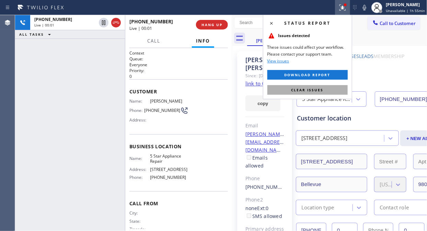
click at [314, 85] on button "Clear issues" at bounding box center [307, 90] width 80 height 10
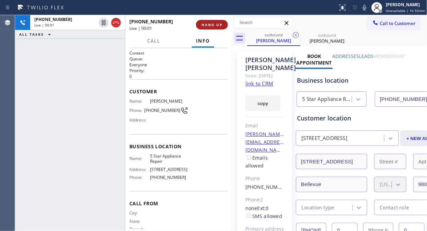
click at [215, 23] on span "HANG UP" at bounding box center [211, 24] width 21 height 5
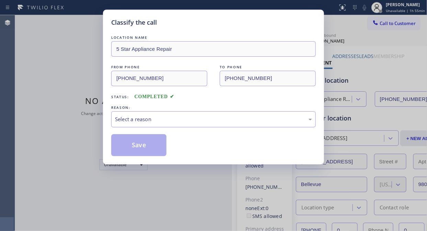
click at [208, 116] on div "Select a reason" at bounding box center [213, 119] width 197 height 8
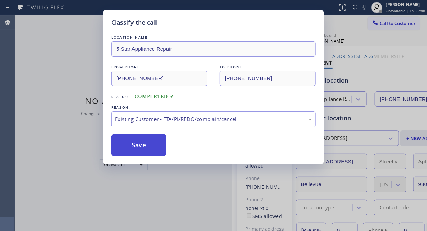
click at [152, 150] on button "Save" at bounding box center [138, 145] width 55 height 22
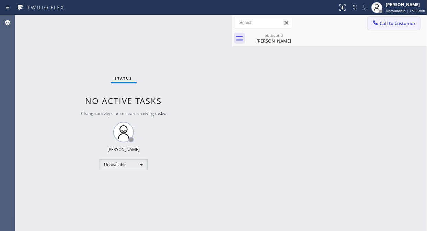
click at [378, 26] on div at bounding box center [375, 23] width 8 height 8
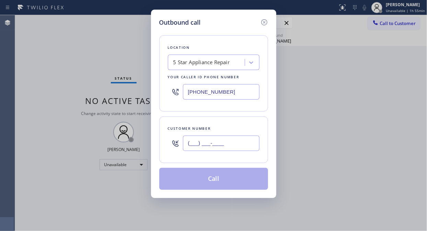
click at [234, 142] on input "(___) ___-____" at bounding box center [221, 142] width 76 height 15
paste input "323) 377-9143"
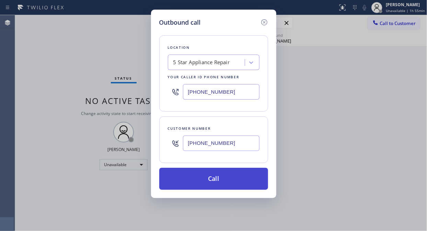
type input "[PHONE_NUMBER]"
click at [225, 181] on button "Call" at bounding box center [213, 179] width 109 height 22
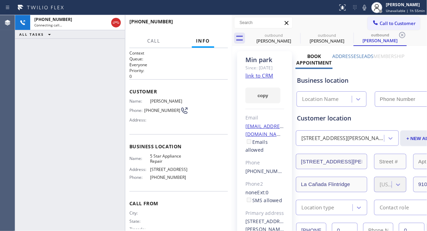
type input "[PHONE_NUMBER]"
click at [210, 23] on span "HANG UP" at bounding box center [211, 24] width 21 height 5
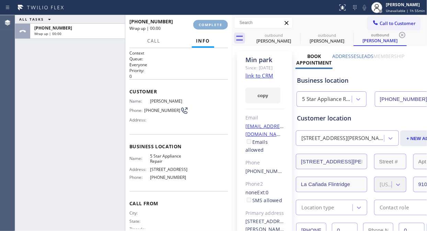
click at [210, 23] on span "COMPLETE" at bounding box center [211, 24] width 24 height 5
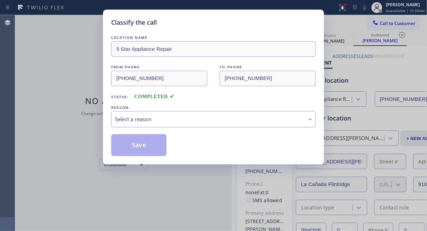
click at [212, 117] on div "Select a reason" at bounding box center [213, 119] width 197 height 8
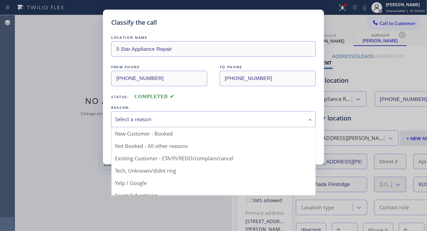
drag, startPoint x: 204, startPoint y: 156, endPoint x: 144, endPoint y: 143, distance: 61.2
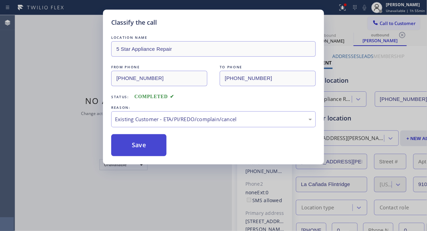
drag, startPoint x: 144, startPoint y: 143, endPoint x: 160, endPoint y: 143, distance: 16.5
click at [144, 143] on button "Save" at bounding box center [138, 145] width 55 height 22
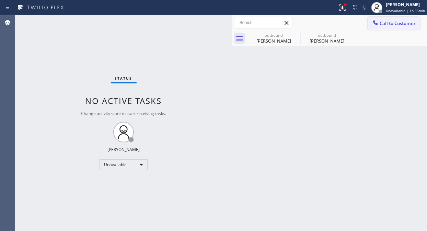
click at [393, 22] on span "Call to Customer" at bounding box center [397, 23] width 36 height 6
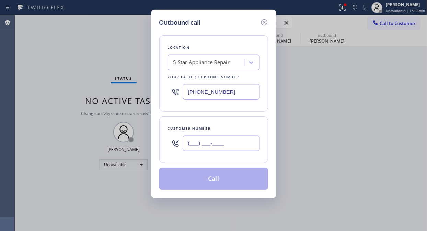
click at [198, 140] on input "(___) ___-____" at bounding box center [221, 142] width 76 height 15
paste input "310) 230-6035"
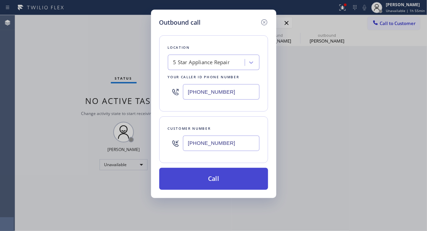
type input "[PHONE_NUMBER]"
click at [211, 181] on button "Call" at bounding box center [213, 179] width 109 height 22
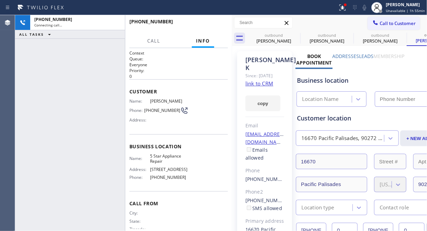
type input "[PHONE_NUMBER]"
click at [341, 11] on icon at bounding box center [342, 7] width 8 height 8
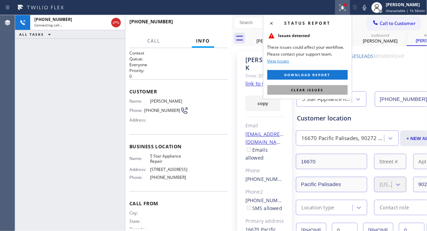
click at [311, 90] on span "Clear issues" at bounding box center [307, 89] width 32 height 5
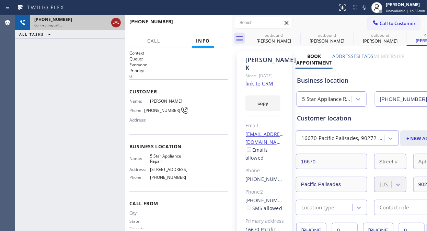
click at [117, 23] on icon at bounding box center [116, 23] width 8 height 8
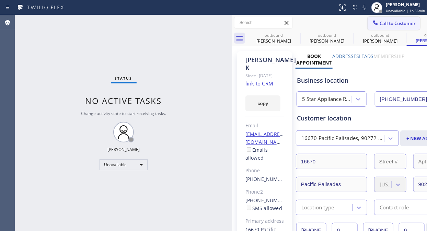
click at [386, 22] on span "Call to Customer" at bounding box center [397, 23] width 36 height 6
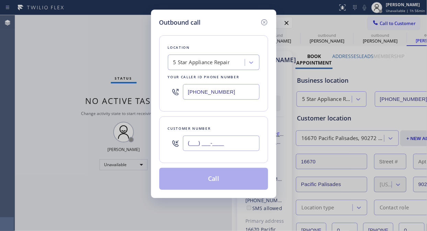
drag, startPoint x: 208, startPoint y: 147, endPoint x: 204, endPoint y: 146, distance: 4.9
click at [208, 148] on input "(___) ___-____" at bounding box center [221, 142] width 76 height 15
paste input "2-1392"
click at [189, 144] on input "(___) __2-1392" at bounding box center [221, 142] width 76 height 15
paste input "213) 925-2465"
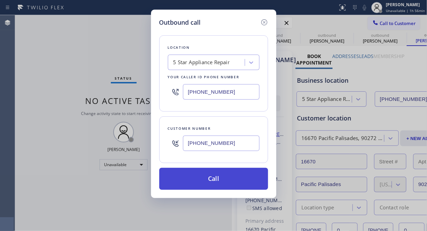
type input "[PHONE_NUMBER]"
click at [205, 174] on button "Call" at bounding box center [213, 179] width 109 height 22
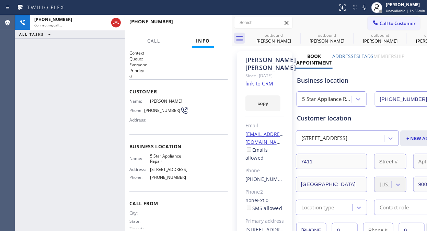
type input "[PHONE_NUMBER]"
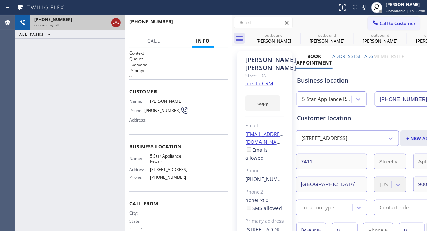
click at [118, 22] on icon at bounding box center [116, 23] width 8 height 8
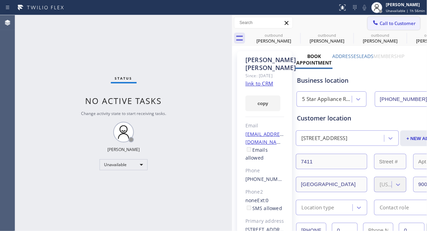
click at [393, 22] on span "Call to Customer" at bounding box center [397, 23] width 36 height 6
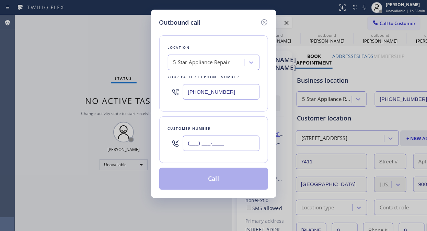
click at [219, 147] on input "(___) ___-____" at bounding box center [221, 142] width 76 height 15
click at [188, 143] on input "(___) ___-____" at bounding box center [221, 142] width 76 height 15
paste input "602) 421-1072"
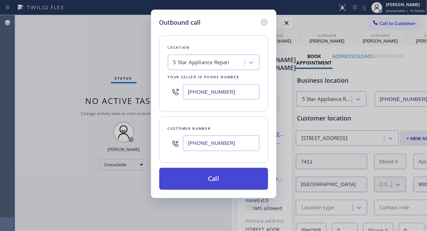
type input "[PHONE_NUMBER]"
click at [213, 176] on button "Call" at bounding box center [213, 179] width 109 height 22
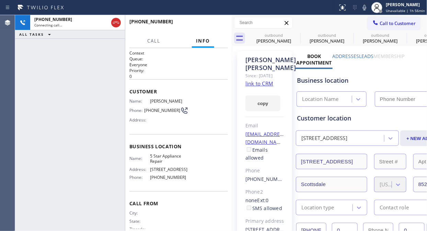
type input "[PHONE_NUMBER]"
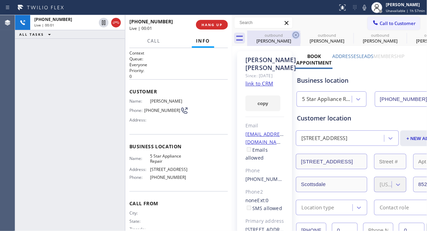
click at [295, 34] on icon at bounding box center [295, 35] width 8 height 8
click at [208, 23] on span "HANG UP" at bounding box center [211, 24] width 21 height 5
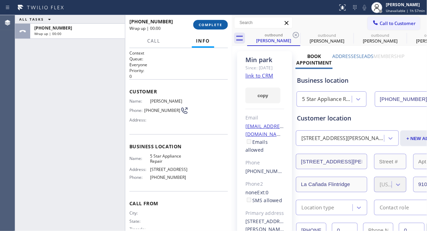
click at [208, 23] on span "COMPLETE" at bounding box center [211, 24] width 24 height 5
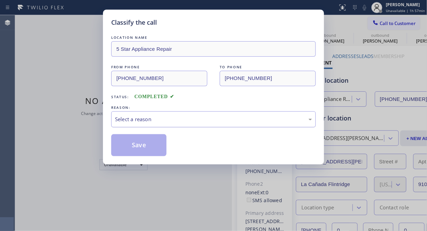
click at [195, 119] on div "Select a reason" at bounding box center [213, 119] width 197 height 8
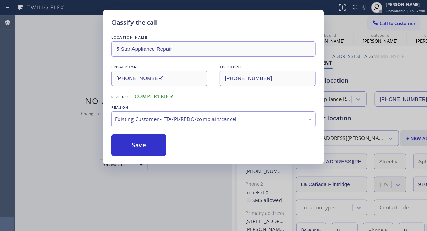
click at [167, 151] on div "Save" at bounding box center [213, 145] width 204 height 22
click at [155, 148] on button "Save" at bounding box center [138, 145] width 55 height 22
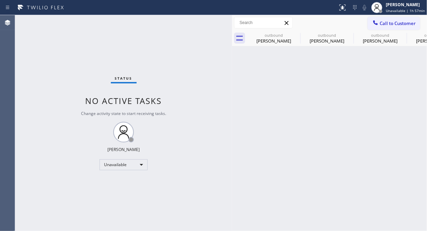
drag, startPoint x: 381, startPoint y: 24, endPoint x: 374, endPoint y: 33, distance: 10.7
click at [381, 24] on span "Call to Customer" at bounding box center [397, 23] width 36 height 6
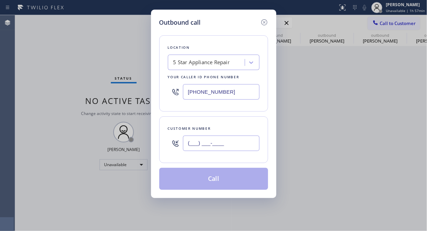
click at [193, 145] on input "(___) ___-____" at bounding box center [221, 142] width 76 height 15
paste input "646) 919-9646"
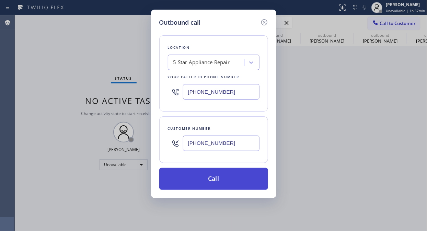
type input "[PHONE_NUMBER]"
click at [207, 176] on button "Call" at bounding box center [213, 179] width 109 height 22
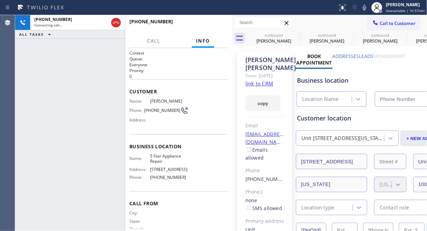
type input "[PHONE_NUMBER]"
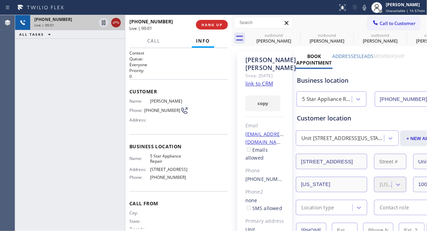
click at [116, 23] on icon at bounding box center [116, 23] width 8 height 8
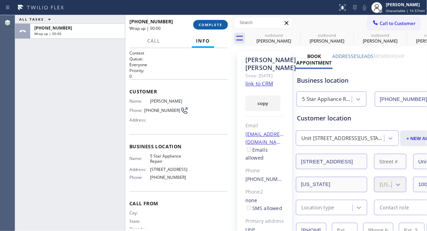
click at [208, 25] on span "COMPLETE" at bounding box center [211, 24] width 24 height 5
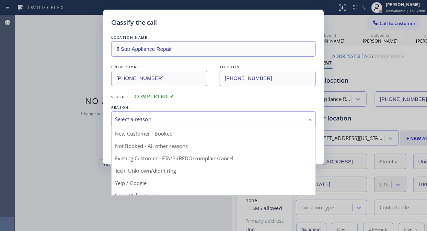
click at [210, 115] on div "Select a reason" at bounding box center [213, 119] width 204 height 16
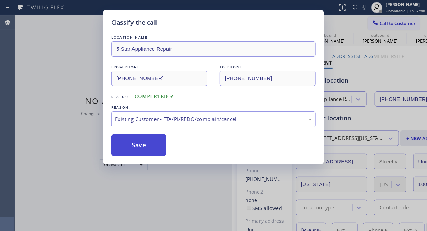
click at [156, 150] on button "Save" at bounding box center [138, 145] width 55 height 22
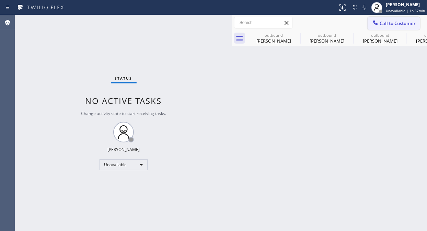
click at [381, 23] on span "Call to Customer" at bounding box center [397, 23] width 36 height 6
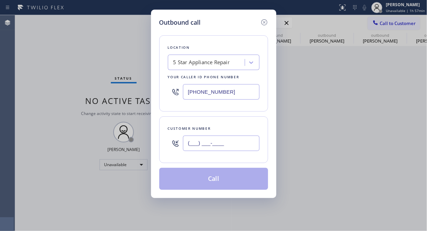
click at [220, 143] on input "(___) ___-____" at bounding box center [221, 142] width 76 height 15
paste input "480) 686-4417"
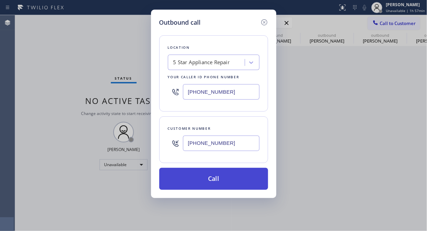
type input "[PHONE_NUMBER]"
click at [232, 178] on button "Call" at bounding box center [213, 179] width 109 height 22
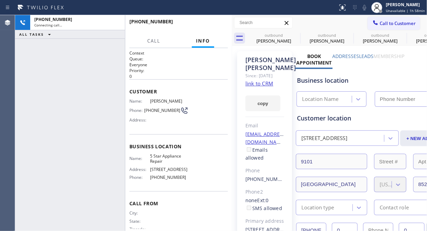
type input "[PHONE_NUMBER]"
drag, startPoint x: 207, startPoint y: 27, endPoint x: 207, endPoint y: 23, distance: 3.5
click at [207, 25] on span "HANG UP" at bounding box center [211, 24] width 21 height 5
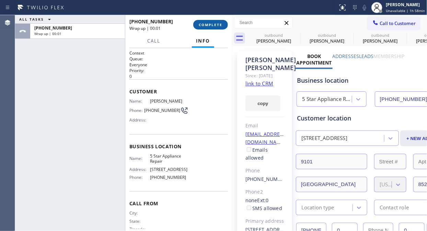
click at [207, 23] on span "COMPLETE" at bounding box center [211, 24] width 24 height 5
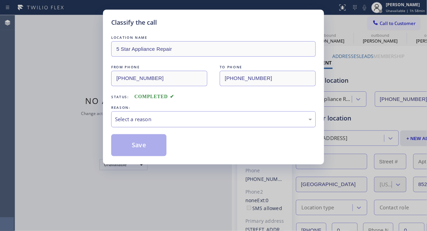
click at [122, 115] on div "Select a reason" at bounding box center [213, 119] width 204 height 16
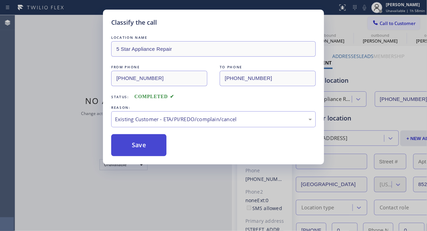
click at [131, 143] on button "Save" at bounding box center [138, 145] width 55 height 22
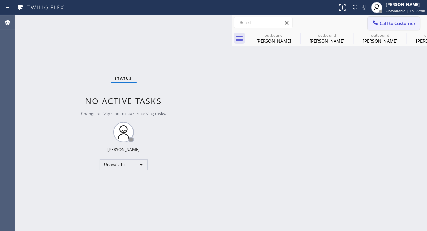
click at [381, 26] on span "Call to Customer" at bounding box center [397, 23] width 36 height 6
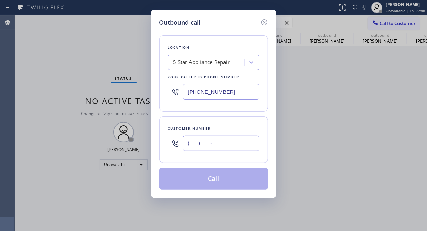
click at [192, 143] on input "(___) ___-____" at bounding box center [221, 142] width 76 height 15
paste input "310) 386-3170"
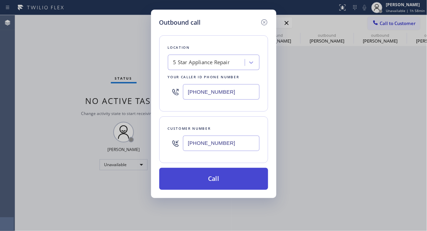
type input "[PHONE_NUMBER]"
click at [208, 175] on button "Call" at bounding box center [213, 179] width 109 height 22
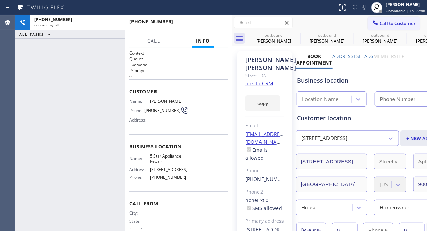
drag, startPoint x: 70, startPoint y: 95, endPoint x: 101, endPoint y: 90, distance: 30.9
click at [71, 94] on div "[PHONE_NUMBER] Connecting call… ALL TASKS ALL TASKS ACTIVE TASKS TASKS IN WRAP …" at bounding box center [70, 123] width 110 height 216
type input "[PHONE_NUMBER]"
click at [206, 20] on button "HANG UP" at bounding box center [212, 25] width 32 height 10
click at [210, 24] on span "HANG UP" at bounding box center [211, 24] width 21 height 5
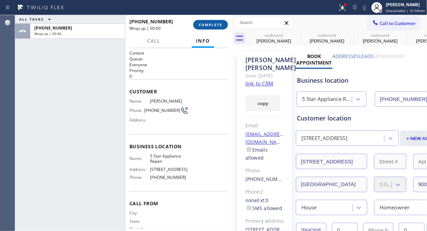
click at [210, 25] on span "COMPLETE" at bounding box center [211, 24] width 24 height 5
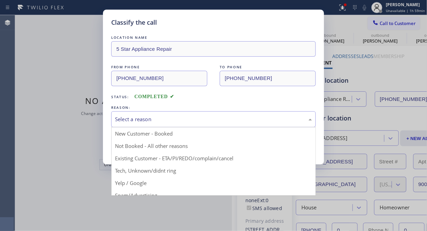
click at [213, 121] on div "Select a reason" at bounding box center [213, 119] width 197 height 8
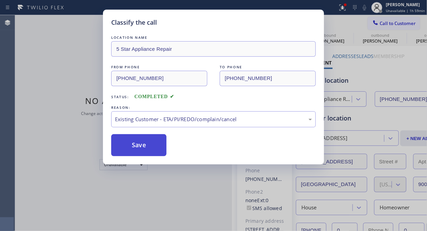
click at [138, 144] on button "Save" at bounding box center [138, 145] width 55 height 22
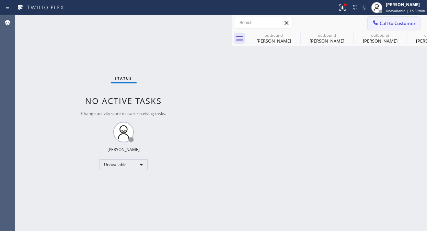
click at [382, 24] on span "Call to Customer" at bounding box center [397, 23] width 36 height 6
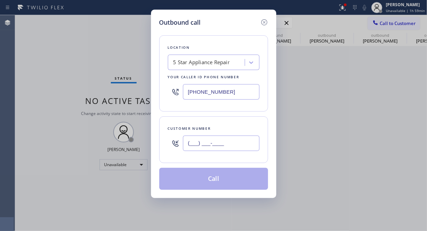
click at [202, 149] on input "(___) ___-____" at bounding box center [221, 142] width 76 height 15
paste input "646) 323-3009"
type input "[PHONE_NUMBER]"
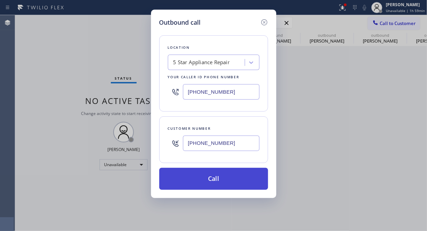
click at [216, 185] on button "Call" at bounding box center [213, 179] width 109 height 22
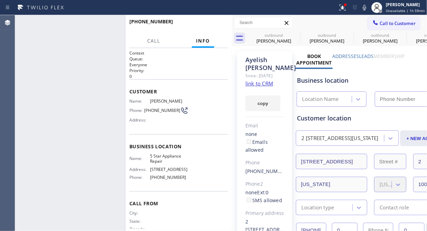
type input "[PHONE_NUMBER]"
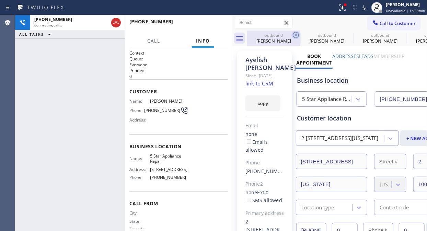
click at [291, 32] on icon at bounding box center [295, 35] width 8 height 8
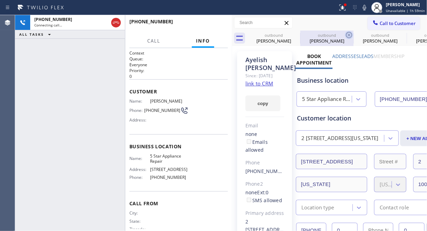
click at [345, 33] on icon at bounding box center [349, 35] width 8 height 8
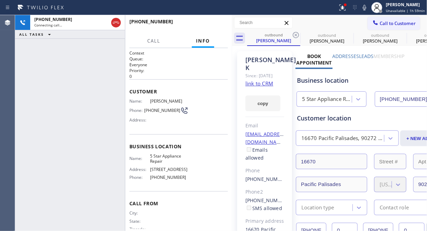
click at [294, 33] on icon at bounding box center [295, 35] width 8 height 8
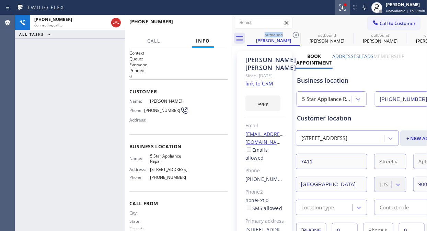
click at [341, 8] on icon at bounding box center [342, 7] width 8 height 8
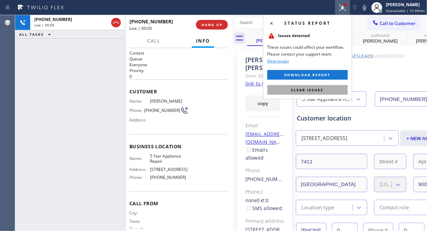
click at [321, 88] on span "Clear issues" at bounding box center [307, 89] width 32 height 5
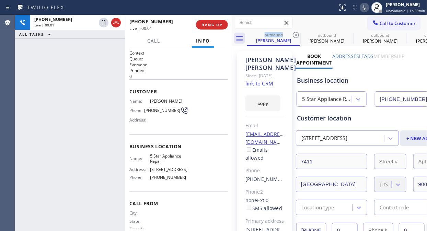
click at [366, 9] on icon at bounding box center [364, 7] width 8 height 8
click at [213, 25] on span "HANG UP" at bounding box center [211, 24] width 21 height 5
click at [213, 25] on span "COMPLETE" at bounding box center [211, 24] width 24 height 5
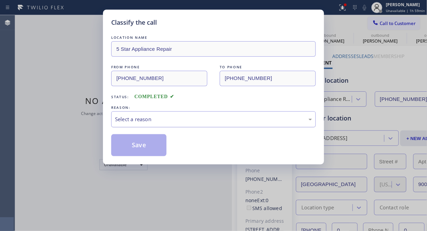
click at [212, 120] on div "Select a reason" at bounding box center [213, 119] width 197 height 8
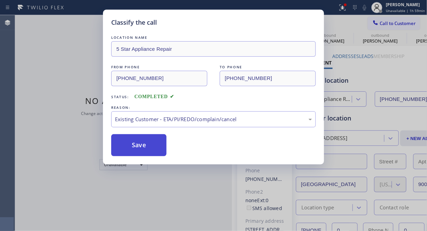
click at [157, 149] on button "Save" at bounding box center [138, 145] width 55 height 22
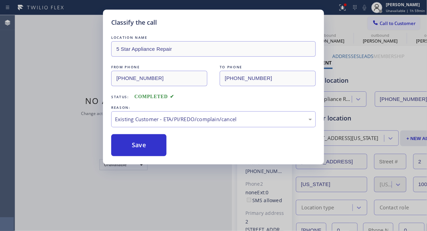
click at [376, 19] on div "Classify the call LOCATION NAME 5 Star Appliance Repair FROM PHONE [PHONE_NUMBE…" at bounding box center [213, 115] width 427 height 231
click at [376, 21] on icon at bounding box center [375, 22] width 7 height 7
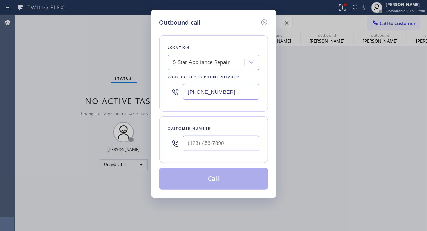
click at [376, 21] on div "Outbound call Location 5 Star Appliance Repair Your caller id phone number [PHO…" at bounding box center [213, 115] width 427 height 231
click at [183, 145] on input "(___) ___-____" at bounding box center [221, 142] width 76 height 15
click at [184, 143] on input "(___) ___-____" at bounding box center [221, 142] width 76 height 15
paste input "323) 397-6229"
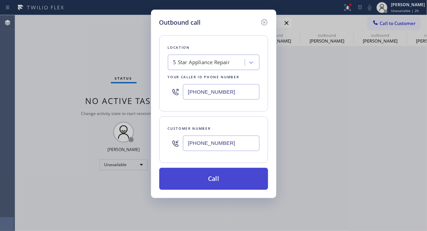
type input "[PHONE_NUMBER]"
click at [208, 177] on button "Call" at bounding box center [213, 179] width 109 height 22
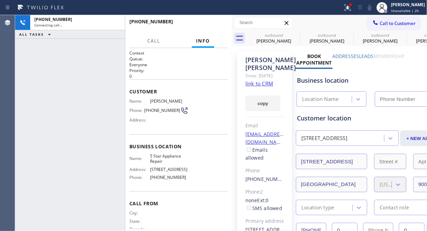
type input "[PHONE_NUMBER]"
click at [351, 9] on icon at bounding box center [347, 7] width 8 height 8
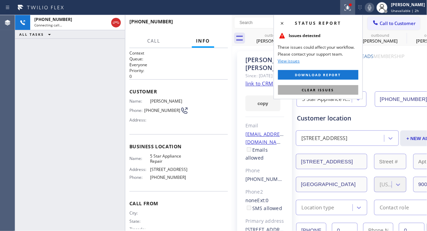
click at [322, 91] on span "Clear issues" at bounding box center [318, 89] width 32 height 5
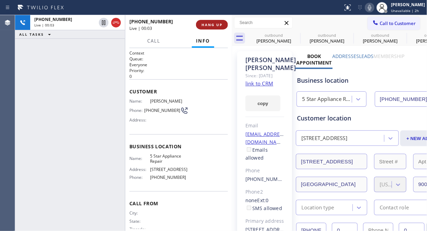
drag, startPoint x: 215, startPoint y: 28, endPoint x: 214, endPoint y: 25, distance: 3.5
click at [215, 28] on button "HANG UP" at bounding box center [212, 25] width 32 height 10
click at [214, 25] on span "HANG UP" at bounding box center [211, 24] width 21 height 5
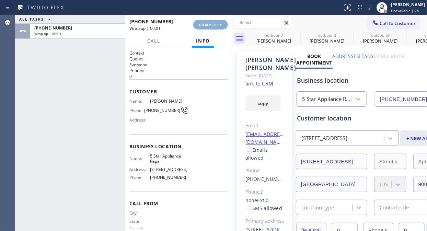
click at [214, 25] on span "COMPLETE" at bounding box center [211, 24] width 24 height 5
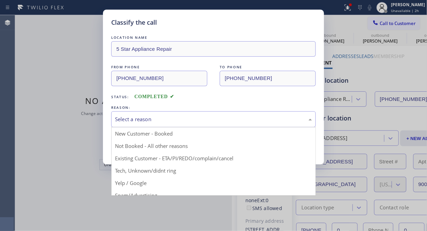
click at [214, 123] on div "Select a reason" at bounding box center [213, 119] width 197 height 8
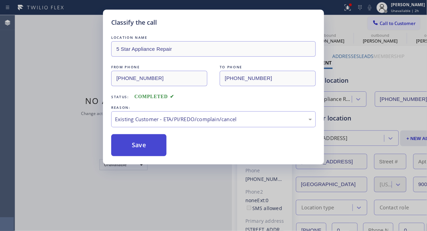
click at [154, 146] on button "Save" at bounding box center [138, 145] width 55 height 22
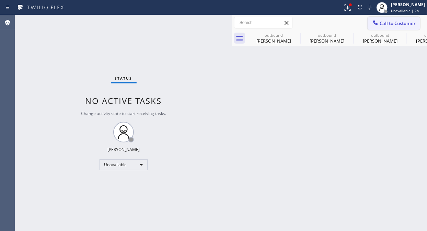
click at [387, 22] on span "Call to Customer" at bounding box center [397, 23] width 36 height 6
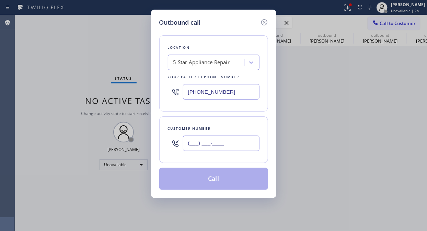
click at [207, 146] on input "(___) ___-____" at bounding box center [221, 142] width 76 height 15
paste input "650) 572-0537"
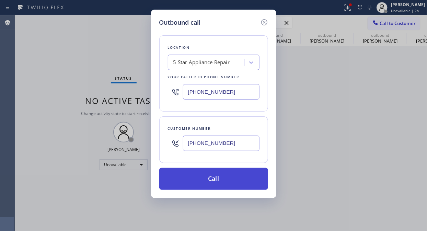
type input "[PHONE_NUMBER]"
click at [223, 176] on button "Call" at bounding box center [213, 179] width 109 height 22
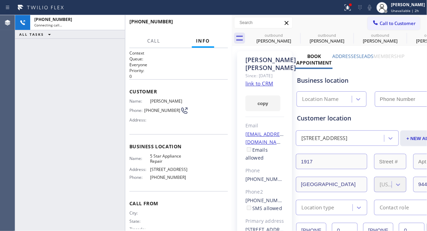
type input "[PHONE_NUMBER]"
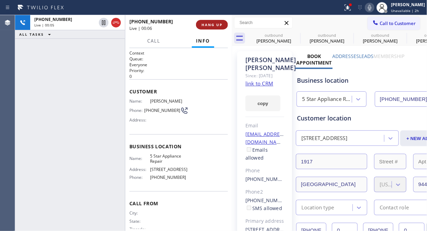
click at [214, 27] on span "HANG UP" at bounding box center [211, 24] width 21 height 5
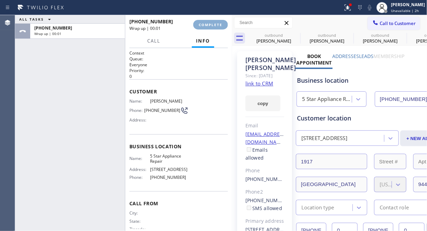
click at [214, 27] on button "COMPLETE" at bounding box center [210, 25] width 35 height 10
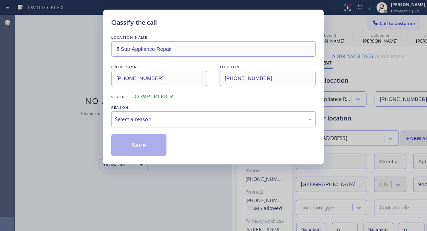
click at [204, 127] on div "Select a reason" at bounding box center [213, 119] width 204 height 16
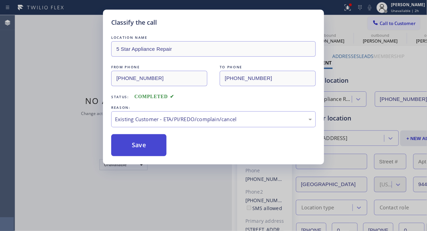
click at [156, 146] on button "Save" at bounding box center [138, 145] width 55 height 22
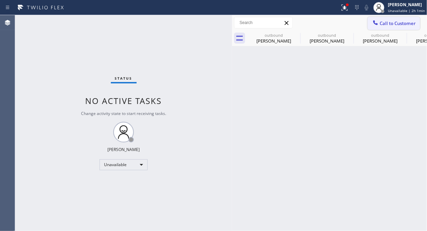
click at [392, 21] on span "Call to Customer" at bounding box center [397, 23] width 36 height 6
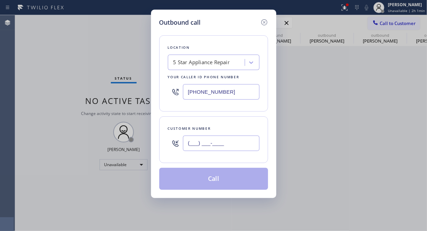
click at [215, 145] on input "(___) ___-____" at bounding box center [221, 142] width 76 height 15
paste input "661) 312-6811"
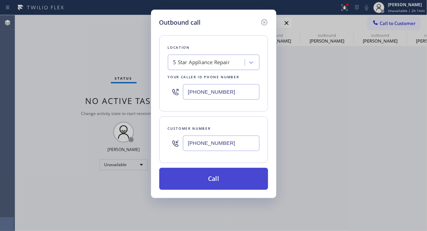
type input "[PHONE_NUMBER]"
click at [227, 181] on button "Call" at bounding box center [213, 179] width 109 height 22
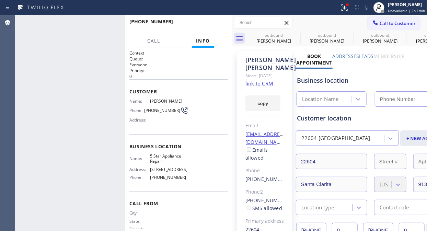
type input "[PHONE_NUMBER]"
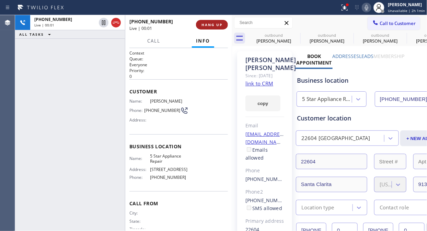
click at [217, 23] on span "HANG UP" at bounding box center [211, 24] width 21 height 5
click at [217, 23] on span "COMPLETE" at bounding box center [211, 24] width 24 height 5
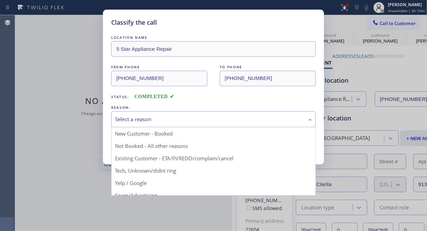
click at [223, 117] on div "Select a reason" at bounding box center [213, 119] width 197 height 8
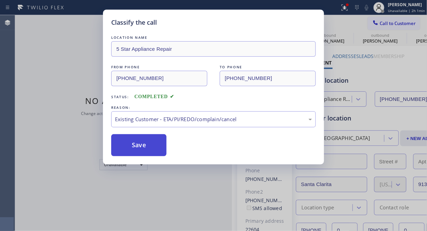
click at [160, 145] on button "Save" at bounding box center [138, 145] width 55 height 22
click at [378, 24] on icon at bounding box center [375, 22] width 7 height 7
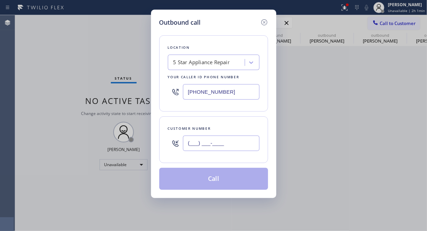
click at [189, 140] on input "(___) ___-____" at bounding box center [221, 142] width 76 height 15
paste input "310) 457-9000"
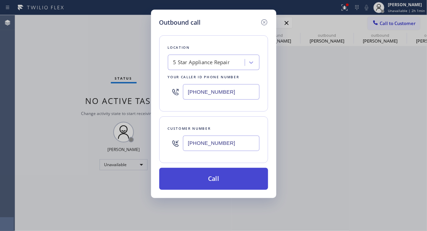
type input "[PHONE_NUMBER]"
click at [208, 175] on button "Call" at bounding box center [213, 179] width 109 height 22
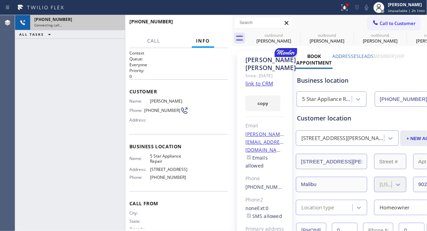
type input "[PHONE_NUMBER]"
click at [118, 22] on icon at bounding box center [116, 23] width 8 height 8
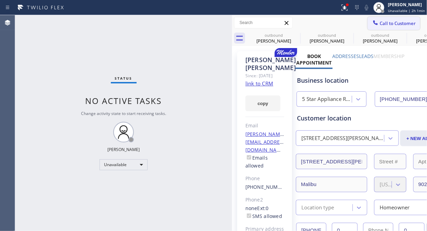
click at [379, 20] on span "Call to Customer" at bounding box center [397, 23] width 36 height 6
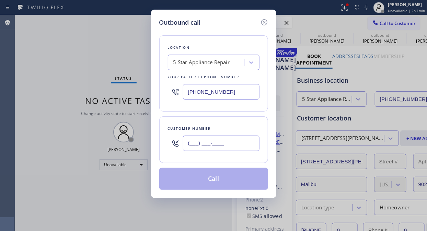
click at [202, 146] on input "(___) ___-____" at bounding box center [221, 142] width 76 height 15
paste input "347) 865-4006"
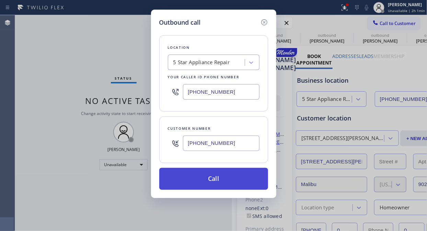
type input "[PHONE_NUMBER]"
click at [225, 182] on button "Call" at bounding box center [213, 179] width 109 height 22
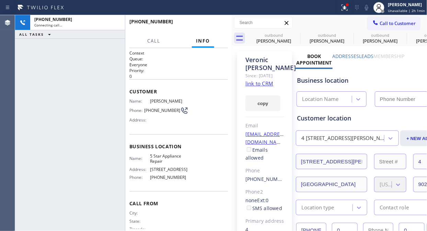
type input "[PHONE_NUMBER]"
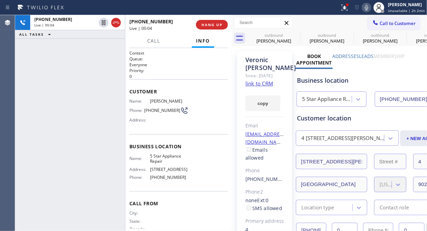
drag, startPoint x: 112, startPoint y: 22, endPoint x: 261, endPoint y: 26, distance: 149.2
click at [112, 23] on icon at bounding box center [116, 23] width 8 height 8
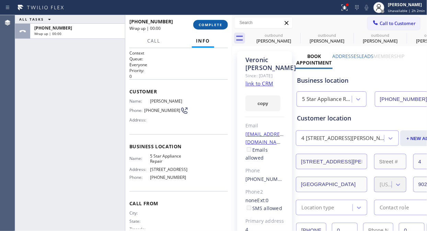
click at [206, 22] on button "COMPLETE" at bounding box center [210, 25] width 35 height 10
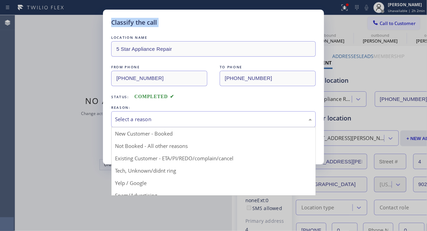
click at [200, 121] on div "Select a reason" at bounding box center [213, 119] width 197 height 8
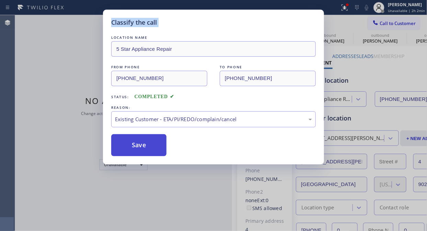
click at [139, 145] on button "Save" at bounding box center [138, 145] width 55 height 22
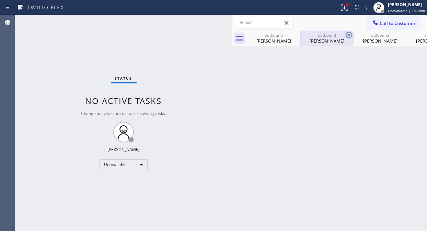
click at [0, 0] on icon at bounding box center [0, 0] width 0 height 0
click at [345, 33] on icon at bounding box center [349, 35] width 8 height 8
click at [0, 0] on icon at bounding box center [0, 0] width 0 height 0
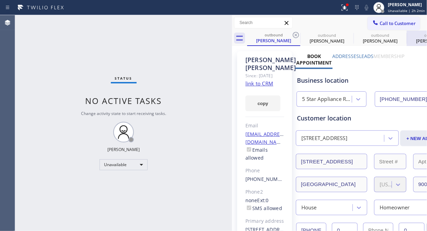
click at [292, 33] on icon at bounding box center [295, 35] width 8 height 8
click at [0, 0] on icon at bounding box center [0, 0] width 0 height 0
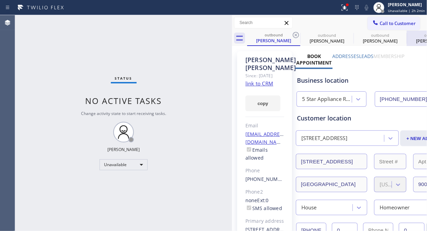
click at [0, 0] on icon at bounding box center [0, 0] width 0 height 0
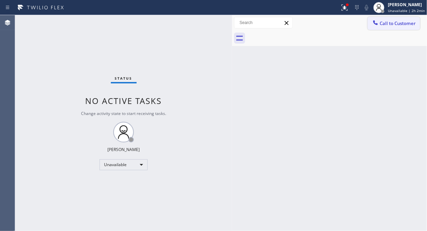
click at [379, 21] on div at bounding box center [375, 23] width 8 height 8
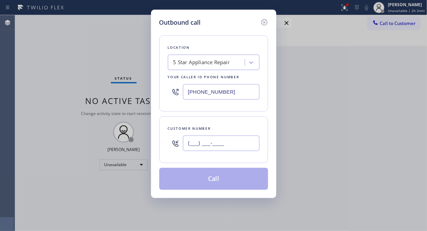
click at [201, 144] on input "(___) ___-____" at bounding box center [221, 142] width 76 height 15
paste input "917) 628-5783"
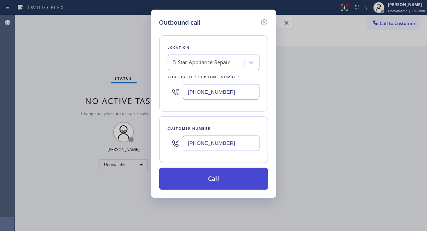
type input "[PHONE_NUMBER]"
click at [225, 181] on button "Call" at bounding box center [213, 179] width 109 height 22
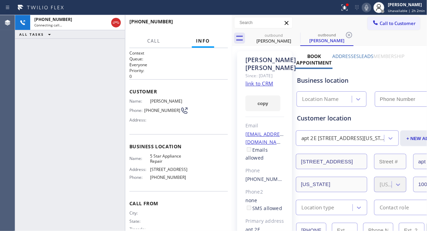
type input "[PHONE_NUMBER]"
click at [370, 6] on icon at bounding box center [366, 7] width 8 height 8
click at [346, 11] on icon at bounding box center [344, 7] width 8 height 8
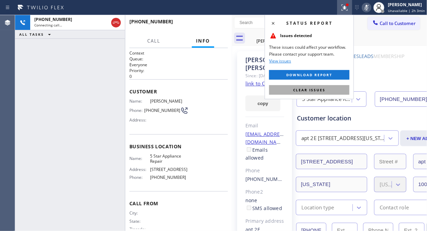
click at [318, 93] on button "Clear issues" at bounding box center [309, 90] width 80 height 10
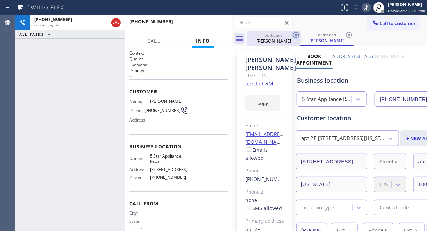
click at [296, 33] on icon at bounding box center [295, 35] width 8 height 8
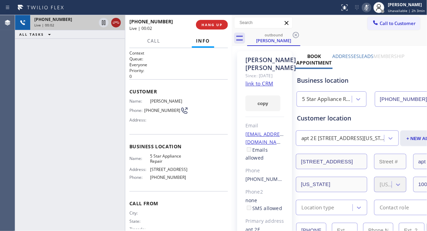
click at [118, 23] on icon at bounding box center [116, 23] width 8 height 8
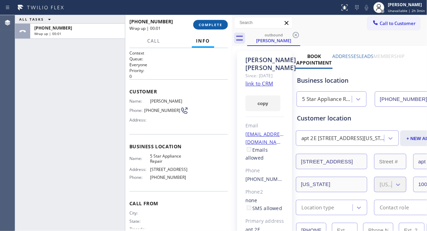
click at [215, 26] on span "COMPLETE" at bounding box center [211, 24] width 24 height 5
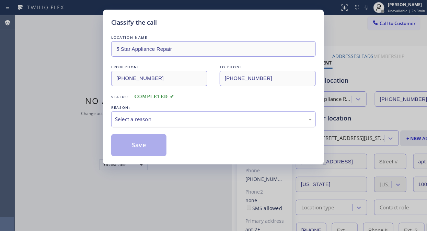
click at [200, 123] on div "Select a reason" at bounding box center [213, 119] width 197 height 8
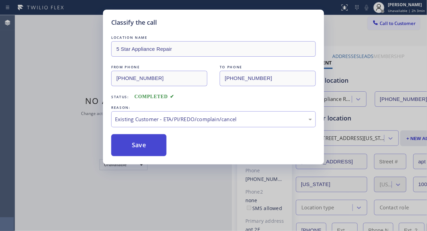
click at [140, 145] on button "Save" at bounding box center [138, 145] width 55 height 22
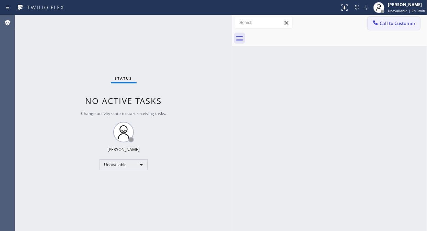
click at [383, 25] on span "Call to Customer" at bounding box center [397, 23] width 36 height 6
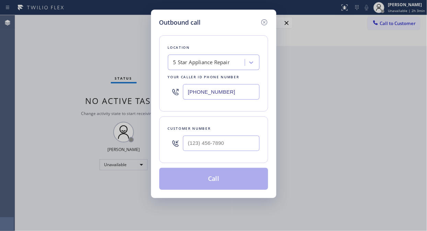
click at [227, 152] on div at bounding box center [221, 143] width 76 height 22
click at [221, 149] on input "(___) ___-____" at bounding box center [221, 142] width 76 height 15
paste input "917) 697-7918"
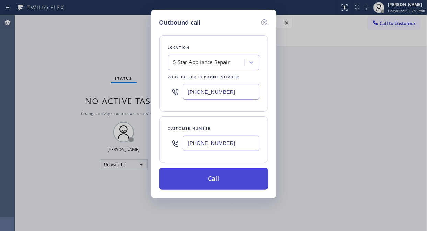
type input "[PHONE_NUMBER]"
click at [227, 177] on button "Call" at bounding box center [213, 179] width 109 height 22
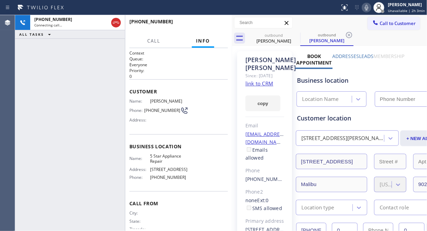
click at [369, 10] on icon at bounding box center [366, 7] width 8 height 8
type input "[PHONE_NUMBER]"
click at [215, 22] on span "HANG UP" at bounding box center [211, 24] width 21 height 5
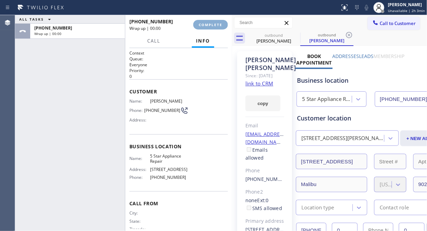
click at [216, 23] on span "COMPLETE" at bounding box center [211, 24] width 24 height 5
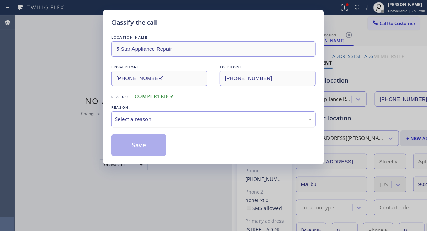
click at [220, 119] on div "Select a reason" at bounding box center [213, 119] width 197 height 8
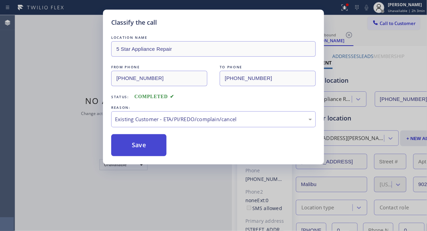
click at [140, 145] on button "Save" at bounding box center [138, 145] width 55 height 22
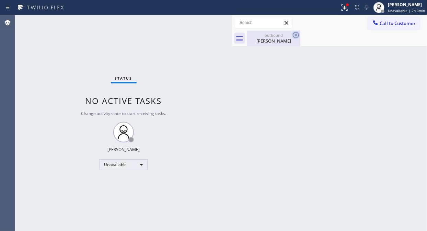
click at [278, 42] on div "[PERSON_NAME]" at bounding box center [274, 41] width 52 height 6
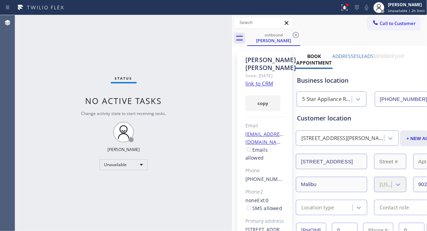
click at [294, 34] on icon at bounding box center [295, 35] width 6 height 6
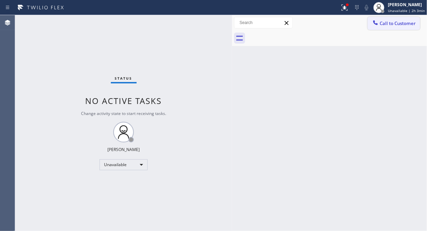
click at [384, 22] on span "Call to Customer" at bounding box center [397, 23] width 36 height 6
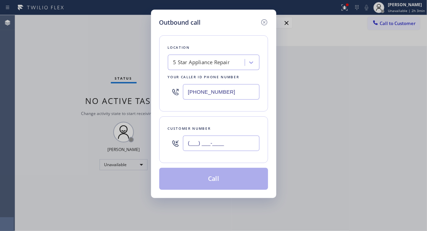
click at [208, 147] on input "(___) ___-____" at bounding box center [221, 142] width 76 height 15
drag, startPoint x: 187, startPoint y: 140, endPoint x: 187, endPoint y: 145, distance: 5.2
click at [189, 144] on input "(___) ___-____" at bounding box center [221, 142] width 76 height 15
click at [187, 145] on input "(___) ___-____" at bounding box center [221, 142] width 76 height 15
paste input "714) 269-8051"
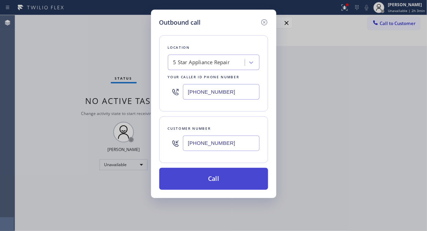
type input "[PHONE_NUMBER]"
click at [212, 184] on button "Call" at bounding box center [213, 179] width 109 height 22
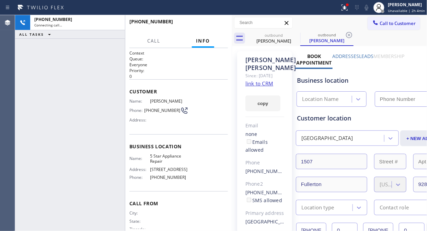
type input "[PHONE_NUMBER]"
click at [342, 8] on icon at bounding box center [344, 7] width 8 height 8
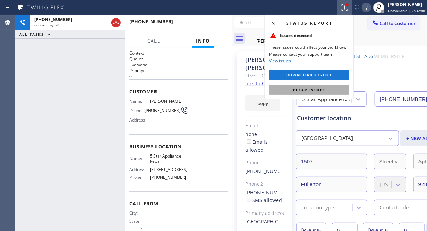
click at [317, 89] on span "Clear issues" at bounding box center [309, 89] width 32 height 5
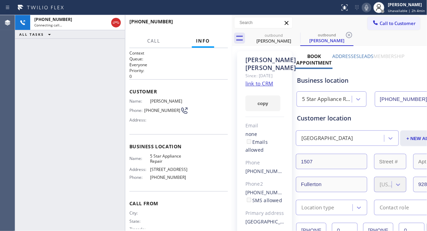
click at [369, 6] on icon at bounding box center [366, 7] width 8 height 8
click at [213, 24] on span "HANG UP" at bounding box center [211, 24] width 21 height 5
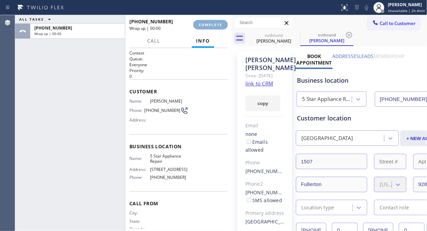
click at [214, 26] on span "COMPLETE" at bounding box center [211, 24] width 24 height 5
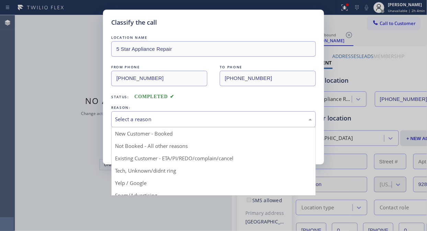
click at [210, 124] on div "Select a reason" at bounding box center [213, 119] width 204 height 16
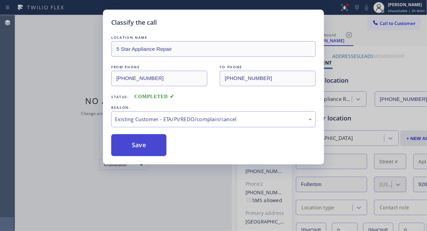
click at [139, 148] on button "Save" at bounding box center [138, 145] width 55 height 22
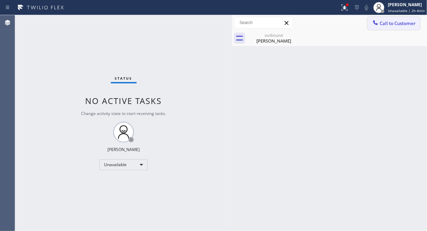
click at [381, 23] on span "Call to Customer" at bounding box center [397, 23] width 36 height 6
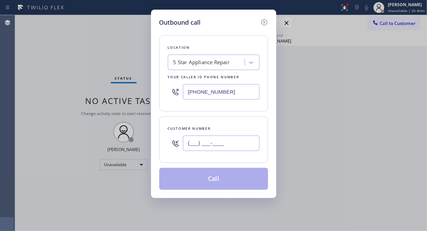
click at [215, 141] on input "(___) ___-____" at bounding box center [221, 142] width 76 height 15
paste input "206) 619-1037"
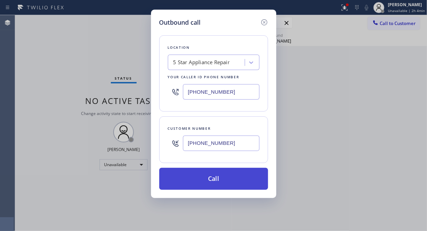
type input "[PHONE_NUMBER]"
click at [228, 177] on button "Call" at bounding box center [213, 179] width 109 height 22
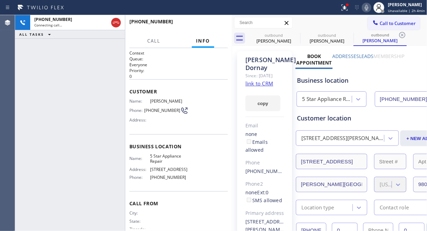
type input "[PHONE_NUMBER]"
click at [268, 87] on link "link to CRM" at bounding box center [259, 83] width 28 height 7
click at [207, 24] on span "HANG UP" at bounding box center [211, 24] width 21 height 5
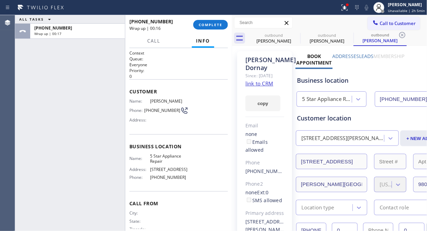
drag, startPoint x: 100, startPoint y: 78, endPoint x: 123, endPoint y: 53, distance: 33.7
click at [100, 78] on div "ALL TASKS ALL TASKS ACTIVE TASKS TASKS IN WRAP UP [PHONE_NUMBER] Wrap up | 00:17" at bounding box center [70, 123] width 110 height 216
click at [203, 25] on span "COMPLETE" at bounding box center [211, 24] width 24 height 5
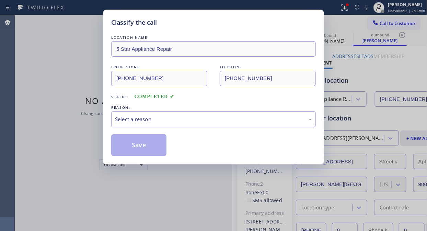
drag, startPoint x: 201, startPoint y: 120, endPoint x: 202, endPoint y: 126, distance: 5.7
click at [201, 120] on div "Select a reason" at bounding box center [213, 119] width 197 height 8
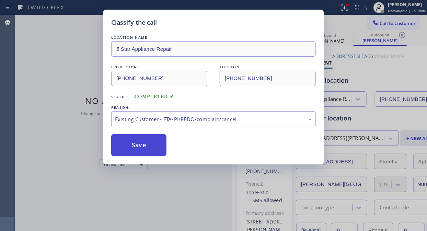
click at [148, 146] on button "Save" at bounding box center [138, 145] width 55 height 22
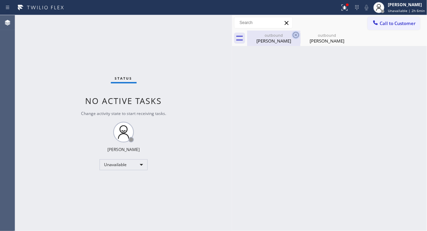
click at [293, 35] on icon at bounding box center [295, 35] width 8 height 8
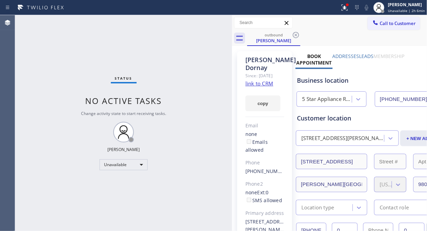
click at [293, 35] on icon at bounding box center [295, 35] width 8 height 8
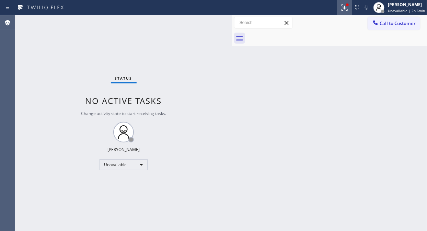
click at [345, 6] on icon at bounding box center [344, 7] width 8 height 8
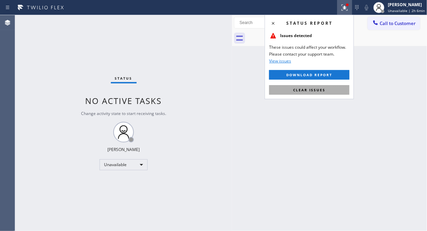
click at [304, 89] on span "Clear issues" at bounding box center [309, 89] width 32 height 5
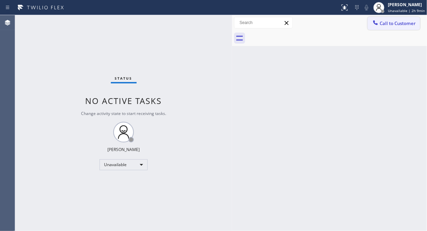
click at [378, 22] on icon at bounding box center [375, 22] width 7 height 7
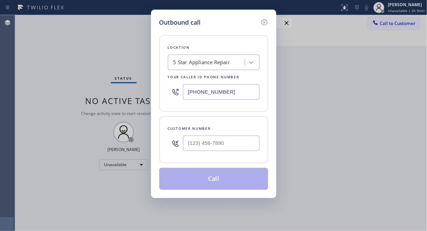
click at [187, 92] on input "[PHONE_NUMBER]" at bounding box center [221, 91] width 76 height 15
paste input "666-9755"
type input "[PHONE_NUMBER]"
click at [188, 147] on input "(___) ___-____" at bounding box center [221, 142] width 76 height 15
paste input "432) 290-2101"
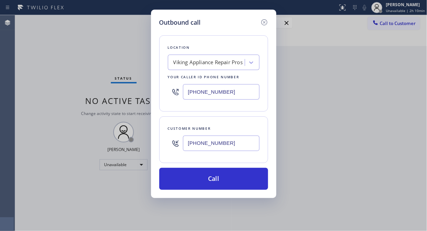
type input "[PHONE_NUMBER]"
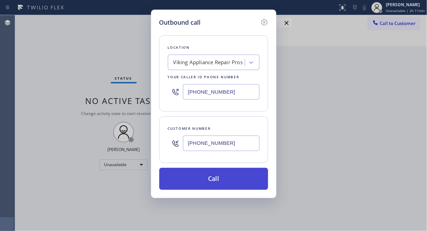
click at [193, 185] on button "Call" at bounding box center [213, 179] width 109 height 22
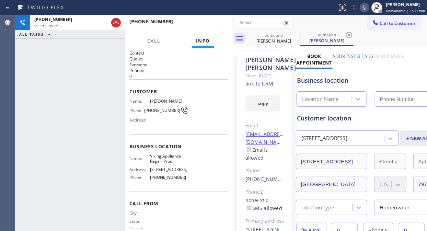
type input "[PHONE_NUMBER]"
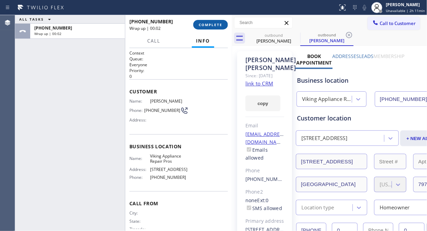
click at [211, 27] on button "COMPLETE" at bounding box center [210, 25] width 35 height 10
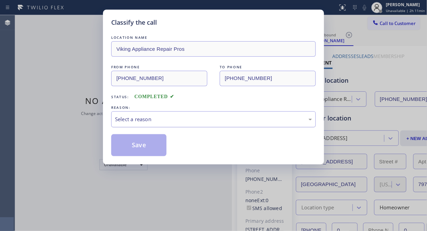
click at [212, 121] on div "Select a reason" at bounding box center [213, 119] width 197 height 8
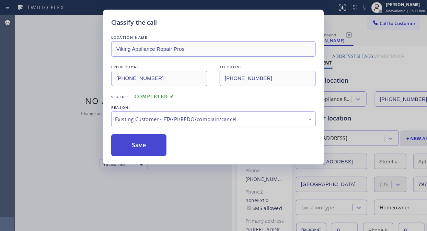
click at [144, 140] on button "Save" at bounding box center [138, 145] width 55 height 22
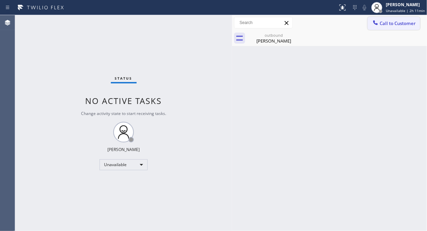
click at [395, 24] on span "Call to Customer" at bounding box center [397, 23] width 36 height 6
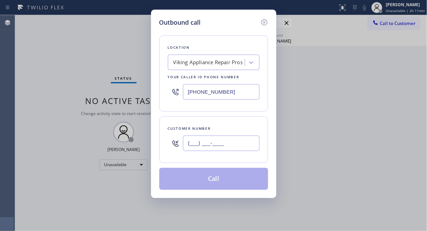
click at [187, 144] on input "(___) ___-____" at bounding box center [221, 142] width 76 height 15
paste input "432) 290-2101"
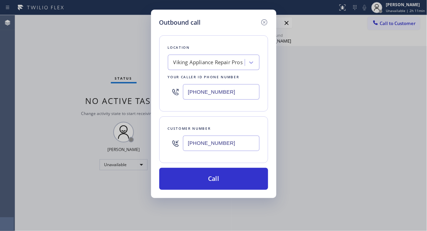
type input "[PHONE_NUMBER]"
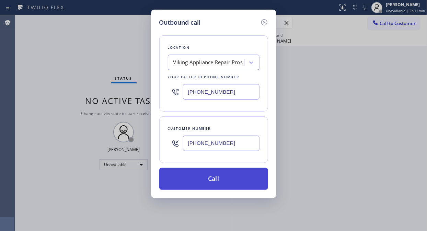
click at [228, 177] on button "Call" at bounding box center [213, 179] width 109 height 22
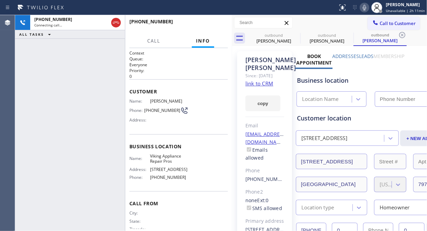
type input "[PHONE_NUMBER]"
click at [214, 25] on span "HANG UP" at bounding box center [211, 24] width 21 height 5
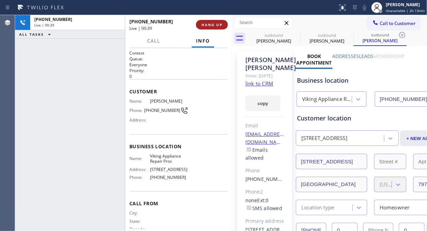
click at [214, 25] on span "HANG UP" at bounding box center [211, 24] width 21 height 5
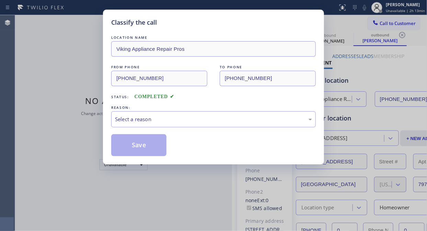
click at [214, 25] on div "Classify the call" at bounding box center [213, 22] width 204 height 9
click at [194, 123] on div "Select a reason" at bounding box center [213, 119] width 204 height 16
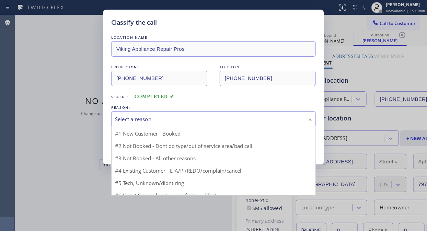
click at [201, 118] on div "Select a reason" at bounding box center [213, 119] width 197 height 8
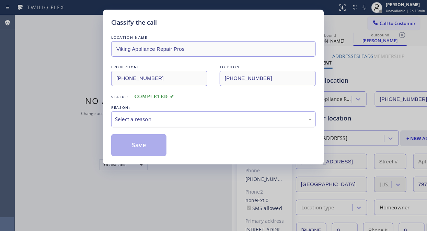
click at [196, 120] on div "Select a reason" at bounding box center [213, 119] width 197 height 8
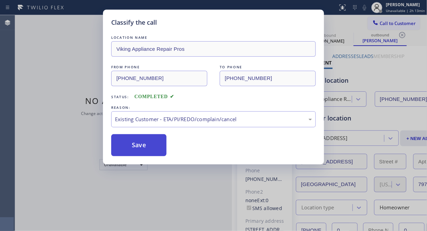
click at [128, 142] on button "Save" at bounding box center [138, 145] width 55 height 22
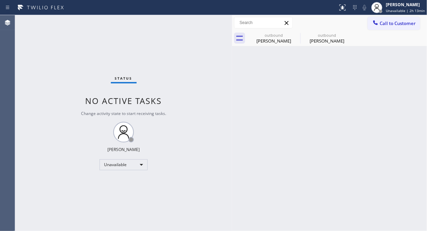
drag, startPoint x: 50, startPoint y: 37, endPoint x: 107, endPoint y: 12, distance: 62.5
click at [50, 37] on div "Status No active tasks Change activity state to start receiving tasks. [PERSON_…" at bounding box center [123, 123] width 217 height 216
click at [0, 0] on icon at bounding box center [0, 0] width 0 height 0
click at [295, 35] on div at bounding box center [337, 38] width 180 height 15
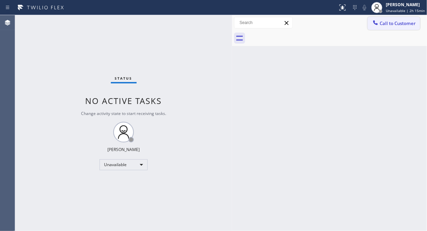
click at [385, 23] on span "Call to Customer" at bounding box center [397, 23] width 36 height 6
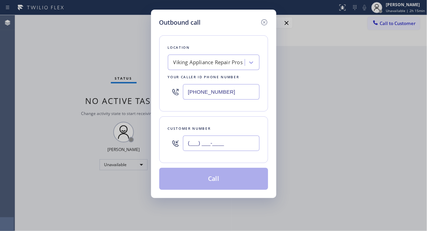
click at [190, 145] on input "(___) ___-____" at bounding box center [221, 142] width 76 height 15
paste input "909) 732-3788"
type input "[PHONE_NUMBER]"
click at [228, 63] on div "Viking Appliance Repair Pros" at bounding box center [208, 63] width 70 height 8
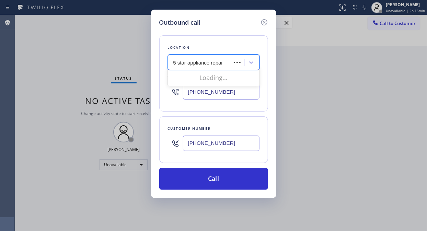
type input "5 star appliance repair"
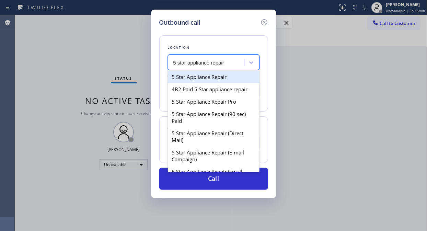
click at [217, 78] on div "5 Star Appliance Repair" at bounding box center [214, 77] width 92 height 12
type input "[PHONE_NUMBER]"
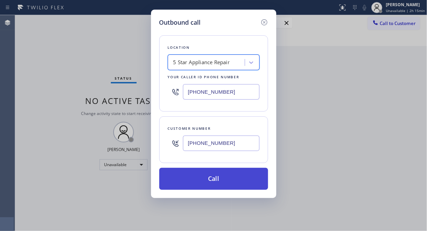
click at [203, 179] on button "Call" at bounding box center [213, 179] width 109 height 22
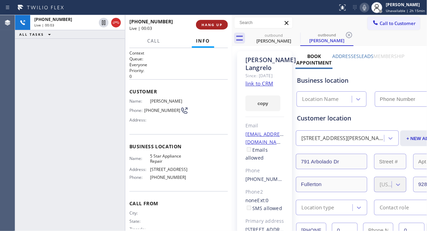
click at [213, 21] on button "HANG UP" at bounding box center [212, 25] width 32 height 10
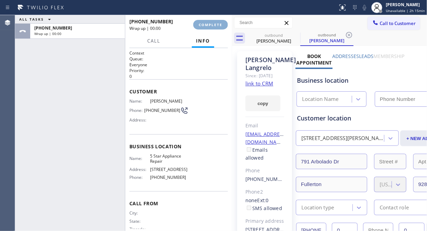
click at [213, 22] on span "COMPLETE" at bounding box center [211, 24] width 24 height 5
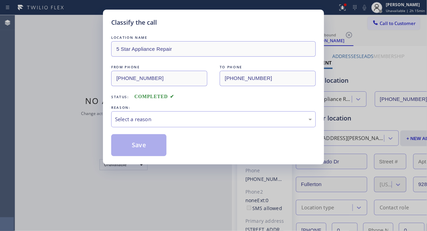
type input "[PHONE_NUMBER]"
click at [201, 120] on div "Select a reason" at bounding box center [213, 119] width 197 height 8
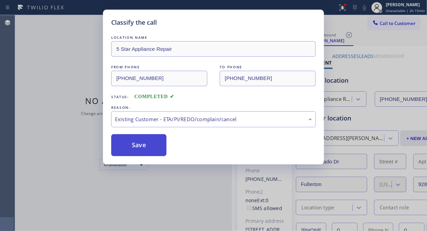
click at [151, 145] on button "Save" at bounding box center [138, 145] width 55 height 22
click at [146, 147] on button "Save" at bounding box center [138, 145] width 55 height 22
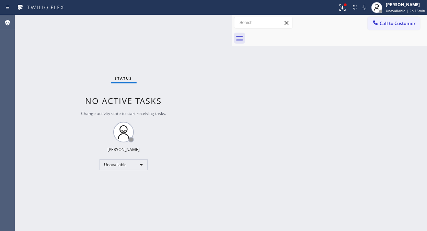
click at [386, 23] on span "Call to Customer" at bounding box center [397, 23] width 36 height 6
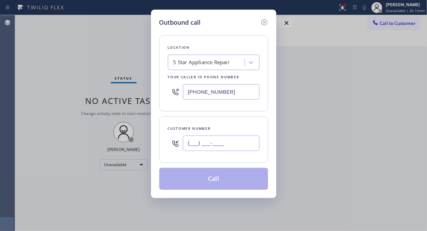
click at [226, 143] on input "(___) ___-____" at bounding box center [221, 142] width 76 height 15
paste input "626) 483-0111"
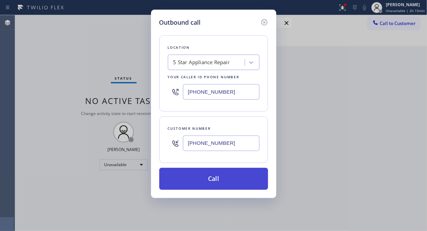
type input "[PHONE_NUMBER]"
click at [208, 180] on button "Call" at bounding box center [213, 179] width 109 height 22
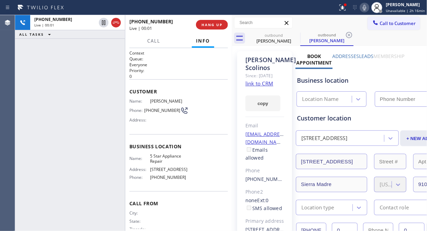
type input "[PHONE_NUMBER]"
click at [202, 24] on span "HANG UP" at bounding box center [211, 24] width 21 height 5
click at [203, 24] on span "HANG UP" at bounding box center [211, 24] width 21 height 5
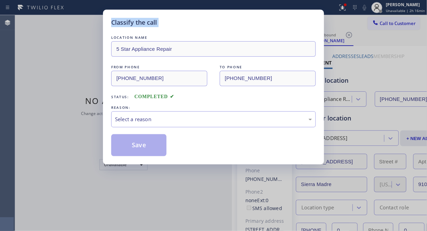
click at [203, 24] on div "Classify the call" at bounding box center [213, 22] width 204 height 9
click at [199, 120] on div "Select a reason" at bounding box center [213, 119] width 197 height 8
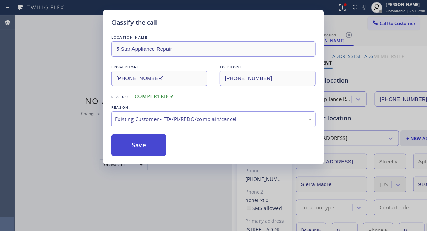
click at [145, 146] on button "Save" at bounding box center [138, 145] width 55 height 22
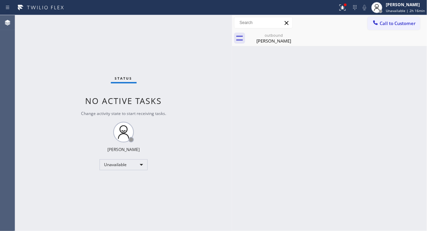
click at [396, 24] on span "Call to Customer" at bounding box center [397, 23] width 36 height 6
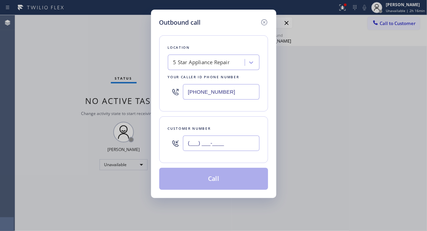
click at [246, 139] on input "(___) ___-____" at bounding box center [221, 142] width 76 height 15
paste input "650) 579-0846"
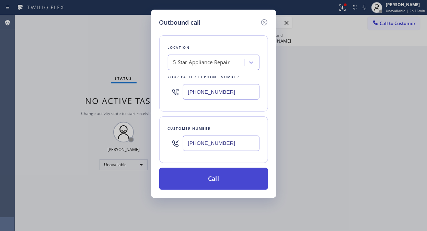
type input "[PHONE_NUMBER]"
click at [250, 177] on button "Call" at bounding box center [213, 179] width 109 height 22
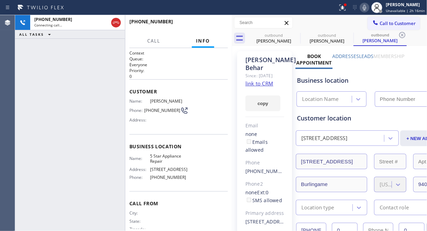
type input "[PHONE_NUMBER]"
click at [366, 8] on icon at bounding box center [363, 7] width 3 height 5
click at [366, 7] on rect at bounding box center [364, 6] width 5 height 5
click at [265, 84] on link "link to CRM" at bounding box center [259, 83] width 28 height 7
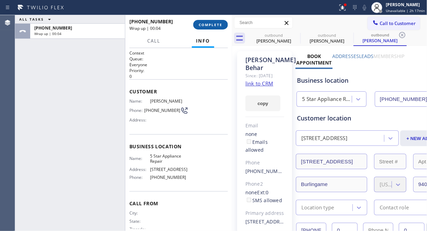
click at [205, 24] on span "COMPLETE" at bounding box center [211, 24] width 24 height 5
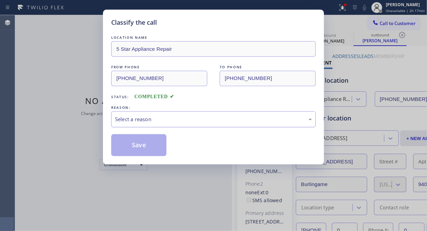
click at [216, 122] on div "Select a reason" at bounding box center [213, 119] width 197 height 8
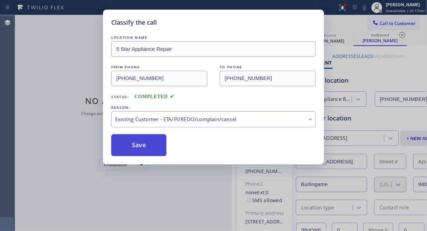
click at [156, 147] on button "Save" at bounding box center [138, 145] width 55 height 22
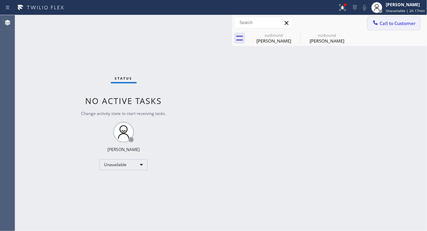
click at [380, 23] on span "Call to Customer" at bounding box center [397, 23] width 36 height 6
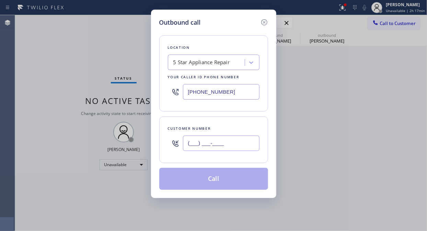
click at [196, 145] on input "(___) ___-____" at bounding box center [221, 142] width 76 height 15
paste input "310) 796-4500"
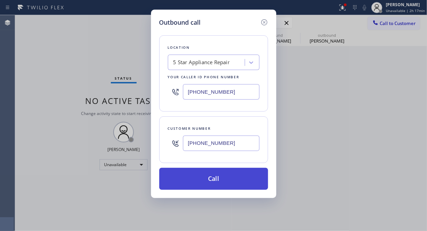
type input "[PHONE_NUMBER]"
click at [212, 180] on button "Call" at bounding box center [213, 179] width 109 height 22
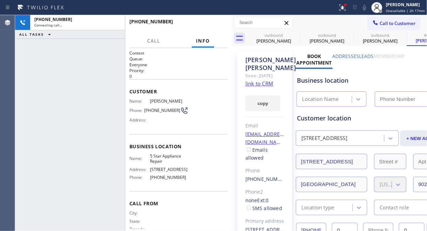
type input "[PHONE_NUMBER]"
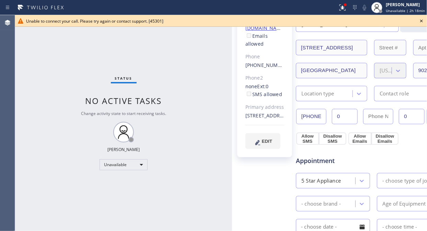
scroll to position [114, 0]
click at [313, 117] on input "[PHONE_NUMBER]" at bounding box center [311, 115] width 30 height 15
drag, startPoint x: 300, startPoint y: 116, endPoint x: 384, endPoint y: 115, distance: 84.4
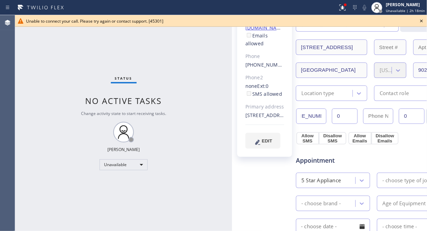
click at [383, 116] on div "[PHONE_NUMBER] 0 0" at bounding box center [360, 115] width 128 height 15
click at [421, 18] on icon at bounding box center [421, 21] width 8 height 8
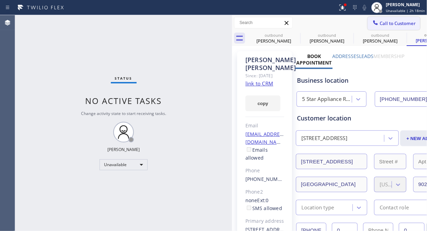
click at [398, 23] on span "Call to Customer" at bounding box center [397, 23] width 36 height 6
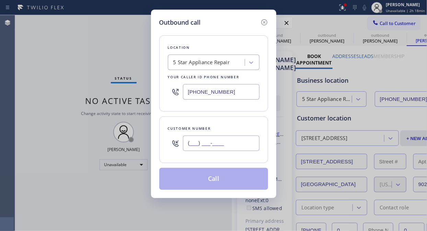
click at [219, 143] on input "(___) ___-____" at bounding box center [221, 142] width 76 height 15
paste input "626) 482-8146"
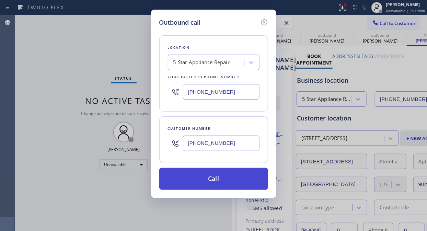
click at [229, 182] on button "Call" at bounding box center [213, 179] width 109 height 22
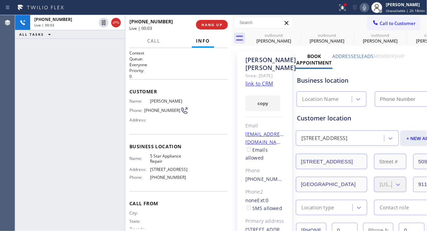
click at [206, 29] on div "[PHONE_NUMBER] Live | 00:03 HANG UP" at bounding box center [178, 25] width 98 height 18
click at [206, 24] on span "HANG UP" at bounding box center [211, 24] width 21 height 5
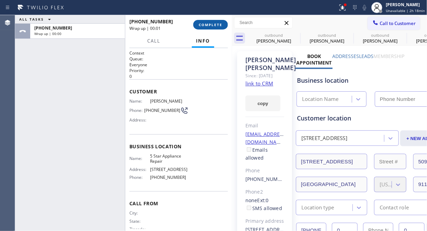
click at [206, 24] on span "COMPLETE" at bounding box center [211, 24] width 24 height 5
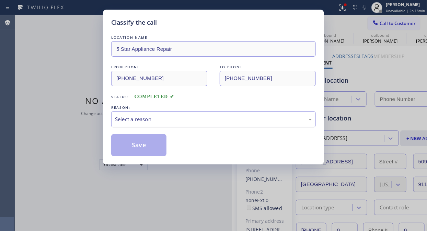
click at [202, 119] on div "Select a reason" at bounding box center [213, 119] width 197 height 8
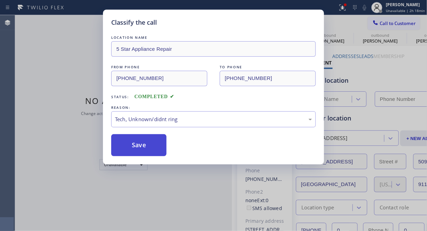
drag, startPoint x: 141, startPoint y: 148, endPoint x: 146, endPoint y: 149, distance: 5.4
click at [142, 148] on button "Save" at bounding box center [138, 145] width 55 height 22
click at [385, 25] on div "Classify the call LOCATION NAME 5 Star Appliance Repair FROM PHONE [PHONE_NUMBE…" at bounding box center [213, 115] width 427 height 231
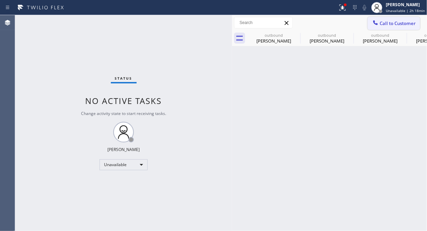
click at [384, 25] on span "Call to Customer" at bounding box center [397, 23] width 36 height 6
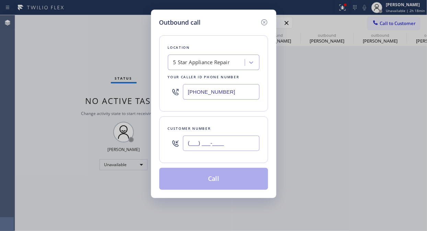
click at [187, 145] on input "(___) ___-____" at bounding box center [221, 142] width 76 height 15
paste input "408) 913-5311"
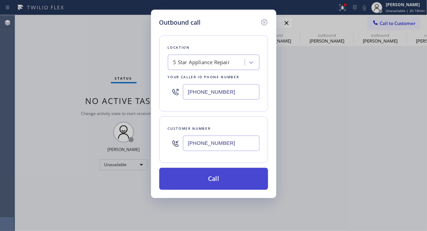
type input "[PHONE_NUMBER]"
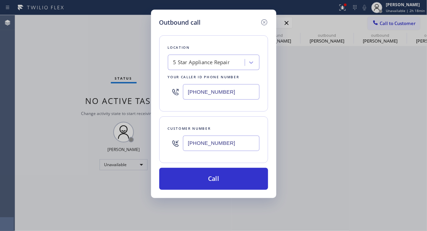
drag, startPoint x: 222, startPoint y: 184, endPoint x: 315, endPoint y: 17, distance: 190.6
click at [223, 184] on button "Call" at bounding box center [213, 179] width 109 height 22
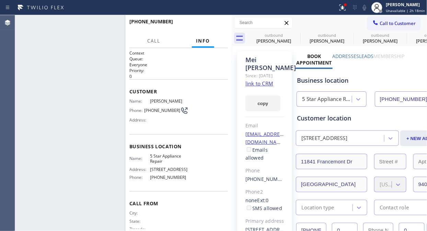
type input "[PHONE_NUMBER]"
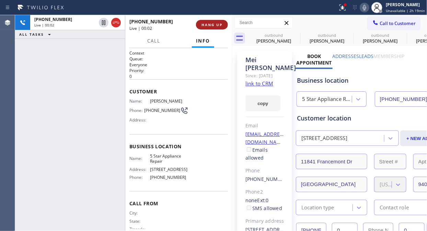
click at [212, 26] on span "HANG UP" at bounding box center [211, 24] width 21 height 5
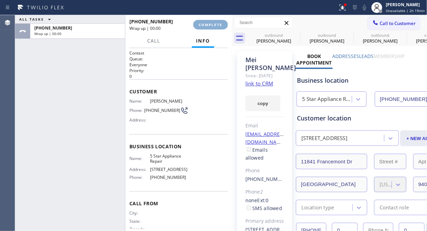
click at [212, 27] on span "COMPLETE" at bounding box center [211, 24] width 24 height 5
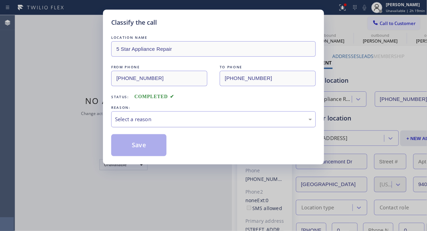
click at [220, 122] on div "Select a reason" at bounding box center [213, 119] width 197 height 8
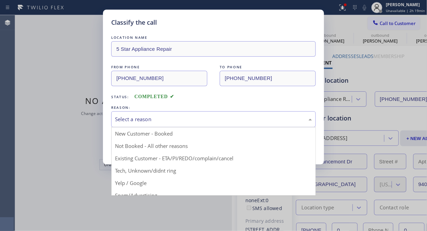
drag, startPoint x: 218, startPoint y: 155, endPoint x: 121, endPoint y: 142, distance: 97.9
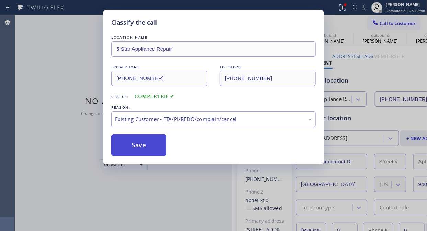
click at [126, 144] on button "Save" at bounding box center [138, 145] width 55 height 22
click at [386, 23] on span "Call to Customer" at bounding box center [397, 23] width 36 height 6
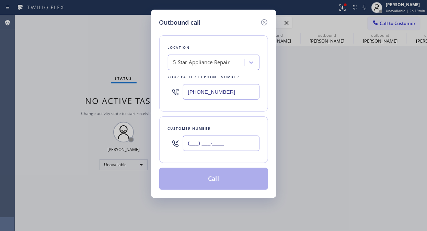
click at [199, 143] on input "(___) ___-____" at bounding box center [221, 142] width 76 height 15
click at [186, 141] on input "(___) ___-____" at bounding box center [221, 142] width 76 height 15
paste input "401) 965-4526"
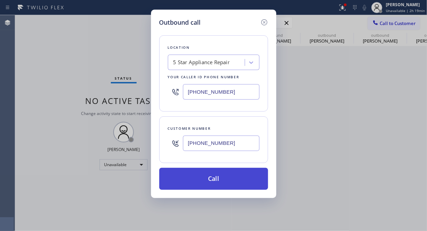
type input "[PHONE_NUMBER]"
click at [213, 179] on button "Call" at bounding box center [213, 179] width 109 height 22
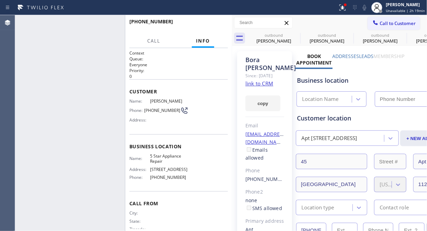
type input "[PHONE_NUMBER]"
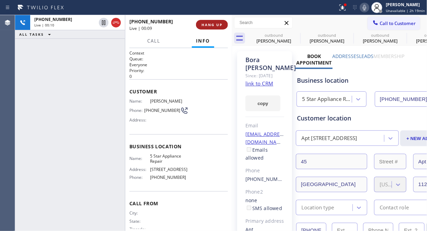
click at [213, 21] on button "HANG UP" at bounding box center [212, 25] width 32 height 10
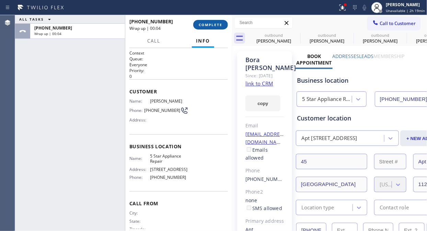
click at [212, 25] on span "COMPLETE" at bounding box center [211, 24] width 24 height 5
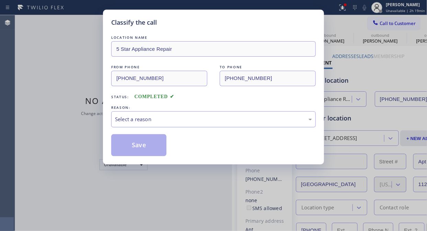
drag, startPoint x: 220, startPoint y: 115, endPoint x: 221, endPoint y: 124, distance: 8.6
click at [220, 116] on div "Select a reason" at bounding box center [213, 119] width 197 height 8
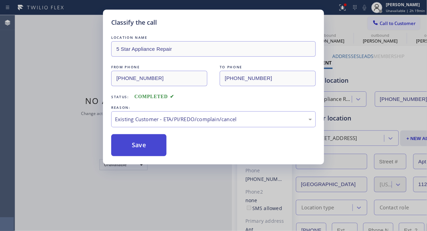
click at [142, 149] on button "Save" at bounding box center [138, 145] width 55 height 22
click at [399, 24] on span "Call to Customer" at bounding box center [397, 23] width 36 height 6
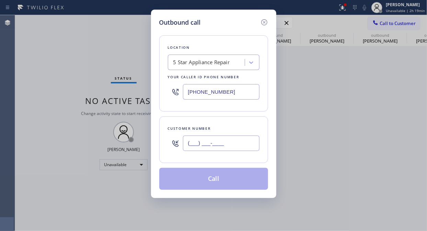
click at [206, 145] on input "(___) ___-____" at bounding box center [221, 142] width 76 height 15
paste input "323) 833-5077"
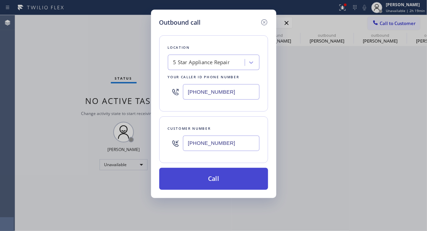
type input "[PHONE_NUMBER]"
click at [214, 180] on button "Call" at bounding box center [213, 179] width 109 height 22
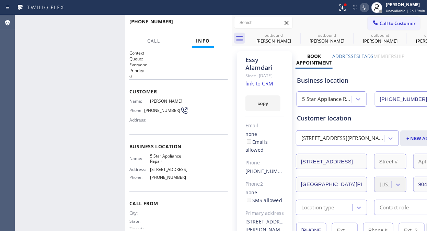
type input "[PHONE_NUMBER]"
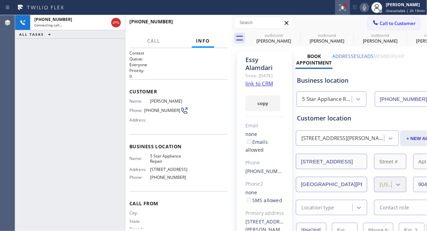
click at [350, 8] on div at bounding box center [342, 7] width 15 height 8
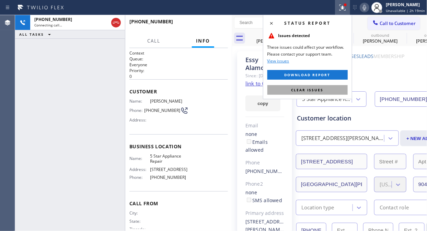
click at [310, 91] on span "Clear issues" at bounding box center [307, 89] width 32 height 5
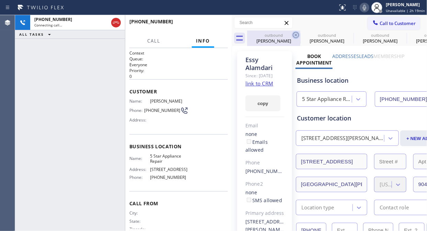
click at [294, 36] on icon at bounding box center [295, 35] width 8 height 8
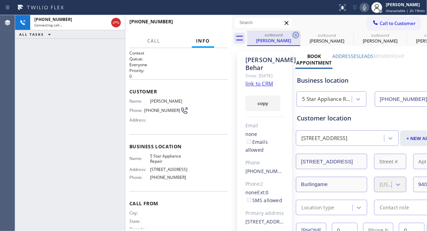
click at [294, 36] on icon at bounding box center [295, 35] width 8 height 8
click at [0, 0] on icon at bounding box center [0, 0] width 0 height 0
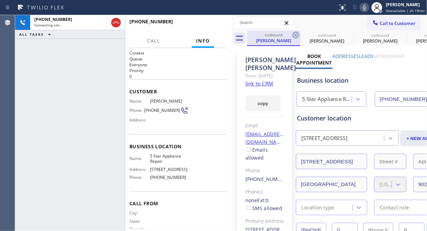
click at [294, 35] on icon at bounding box center [295, 35] width 8 height 8
click at [0, 0] on icon at bounding box center [0, 0] width 0 height 0
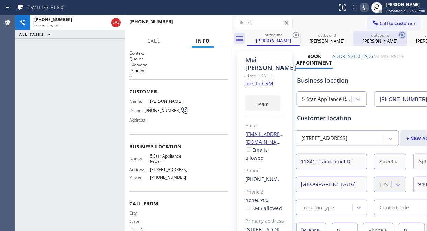
click at [294, 35] on icon at bounding box center [295, 35] width 8 height 8
click at [0, 0] on icon at bounding box center [0, 0] width 0 height 0
click at [398, 35] on icon at bounding box center [402, 35] width 8 height 8
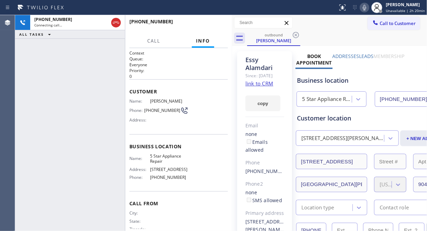
click at [294, 35] on icon at bounding box center [295, 35] width 8 height 8
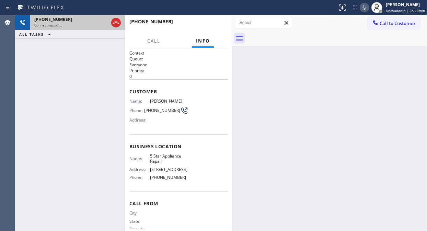
click at [83, 25] on div "Connecting call…" at bounding box center [71, 25] width 74 height 5
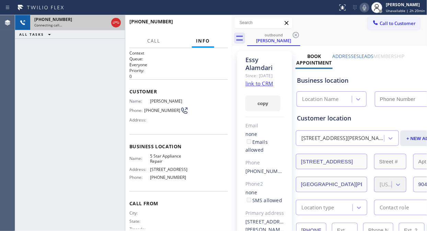
type input "[PHONE_NUMBER]"
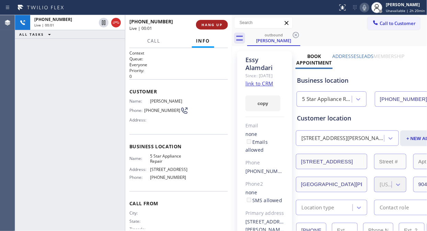
click at [205, 25] on span "HANG UP" at bounding box center [211, 24] width 21 height 5
click at [206, 25] on span "HANG UP" at bounding box center [211, 24] width 21 height 5
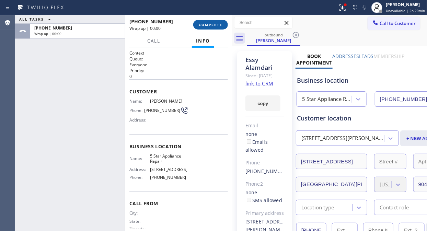
click at [206, 25] on span "COMPLETE" at bounding box center [211, 24] width 24 height 5
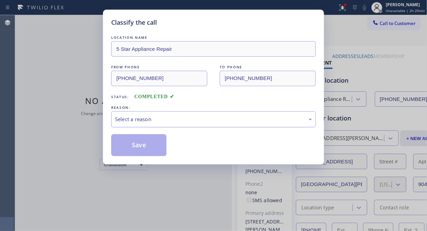
drag, startPoint x: 198, startPoint y: 117, endPoint x: 198, endPoint y: 124, distance: 7.2
click at [199, 117] on div "Select a reason" at bounding box center [213, 119] width 197 height 8
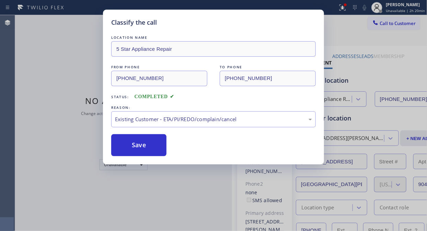
click at [152, 145] on button "Save" at bounding box center [138, 145] width 55 height 22
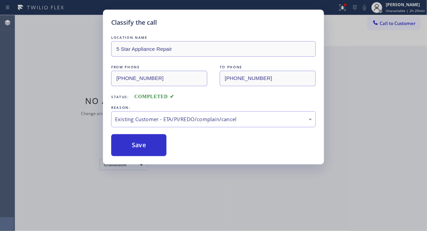
click at [389, 25] on span "Call to Customer" at bounding box center [397, 23] width 36 height 6
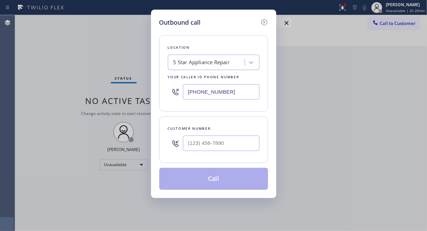
click at [389, 25] on div "Outbound call Location 5 Star Appliance Repair Your caller id phone number [PHO…" at bounding box center [213, 115] width 427 height 231
click at [188, 142] on input "(___) ___-____" at bounding box center [221, 142] width 76 height 15
paste input "206) 920-2055"
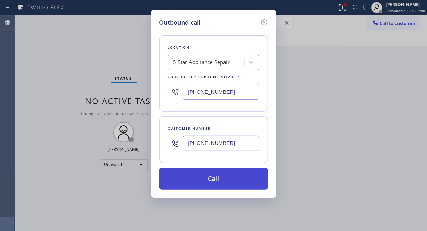
type input "[PHONE_NUMBER]"
click at [215, 179] on button "Call" at bounding box center [213, 179] width 109 height 22
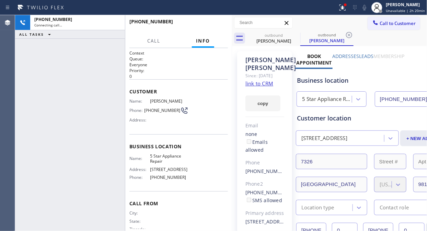
type input "[PHONE_NUMBER]"
click at [205, 23] on span "HANG UP" at bounding box center [211, 24] width 21 height 5
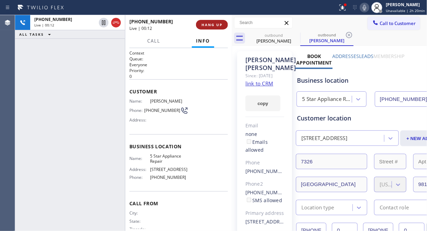
click at [205, 23] on span "HANG UP" at bounding box center [211, 24] width 21 height 5
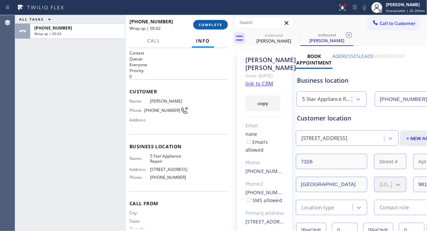
click at [214, 22] on span "COMPLETE" at bounding box center [211, 24] width 24 height 5
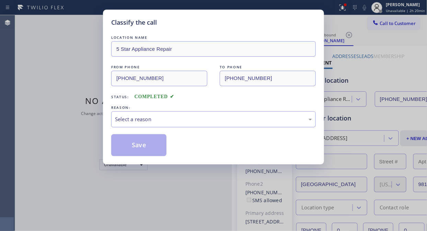
click at [213, 122] on div "Select a reason" at bounding box center [213, 119] width 197 height 8
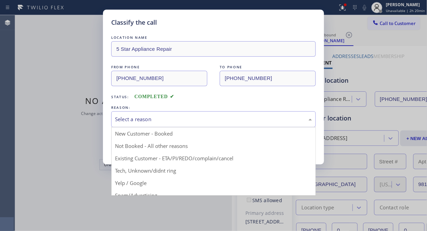
drag, startPoint x: 188, startPoint y: 156, endPoint x: 172, endPoint y: 156, distance: 15.4
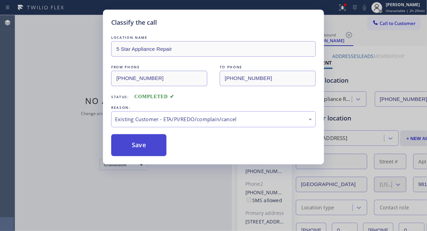
click at [145, 148] on button "Save" at bounding box center [138, 145] width 55 height 22
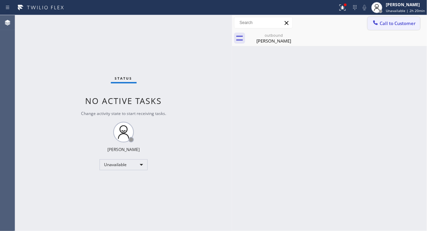
click at [378, 25] on icon at bounding box center [375, 22] width 7 height 7
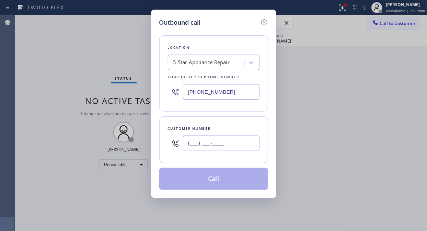
click at [221, 144] on input "(___) ___-____" at bounding box center [221, 142] width 76 height 15
paste input "786) 367-0419"
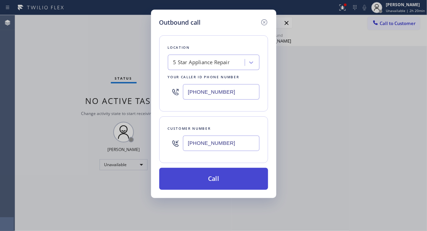
type input "[PHONE_NUMBER]"
click at [226, 180] on button "Call" at bounding box center [213, 179] width 109 height 22
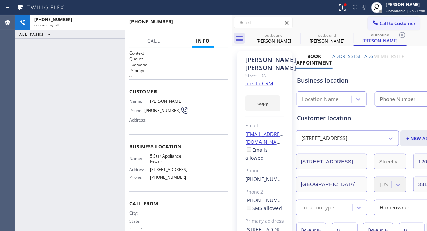
type input "[PHONE_NUMBER]"
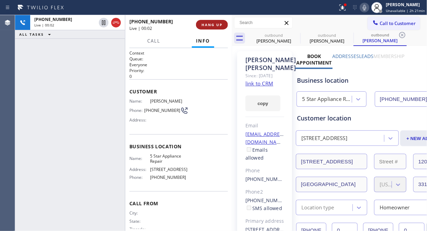
click at [215, 24] on span "HANG UP" at bounding box center [211, 24] width 21 height 5
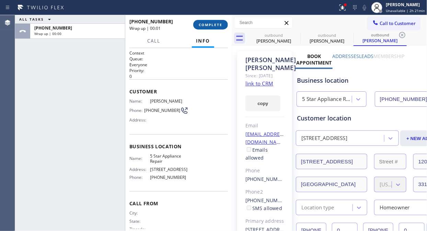
click at [215, 24] on span "COMPLETE" at bounding box center [211, 24] width 24 height 5
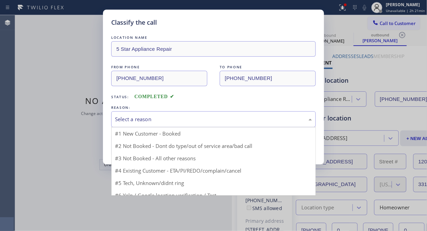
drag, startPoint x: 218, startPoint y: 118, endPoint x: 218, endPoint y: 126, distance: 8.2
click at [218, 118] on div "Select a reason" at bounding box center [213, 119] width 197 height 8
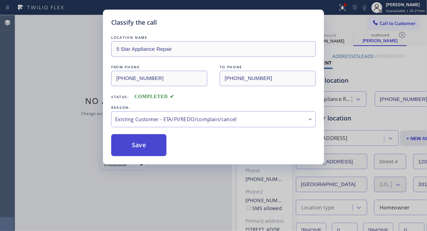
click at [146, 149] on button "Save" at bounding box center [138, 145] width 55 height 22
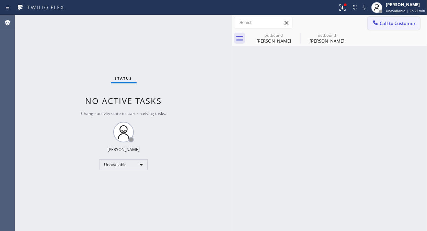
click at [378, 25] on icon at bounding box center [375, 22] width 7 height 7
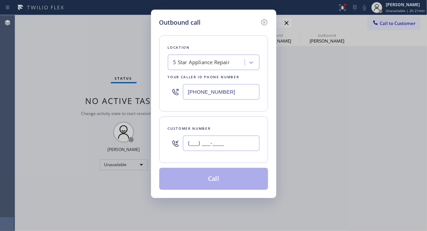
click at [252, 141] on input "(___) ___-____" at bounding box center [221, 142] width 76 height 15
paste input "408) 621-6718"
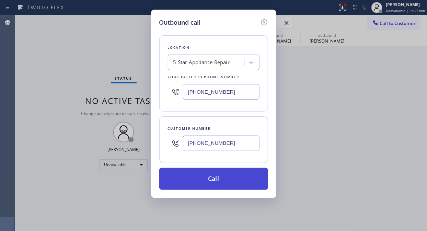
type input "[PHONE_NUMBER]"
click at [239, 177] on button "Call" at bounding box center [213, 179] width 109 height 22
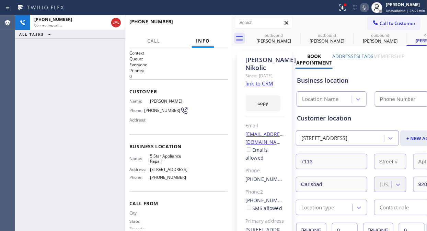
type input "[PHONE_NUMBER]"
click at [208, 22] on span "HANG UP" at bounding box center [211, 24] width 21 height 5
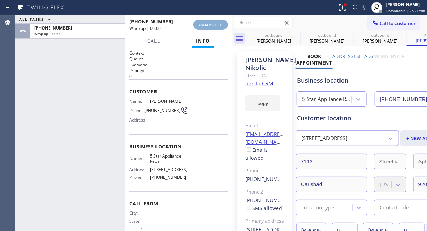
click at [208, 22] on span "COMPLETE" at bounding box center [211, 24] width 24 height 5
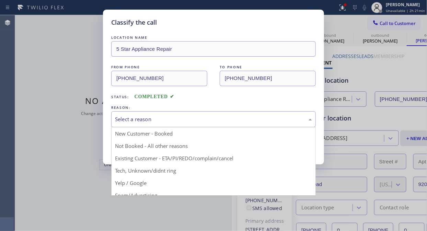
click at [208, 123] on div "Select a reason" at bounding box center [213, 119] width 197 height 8
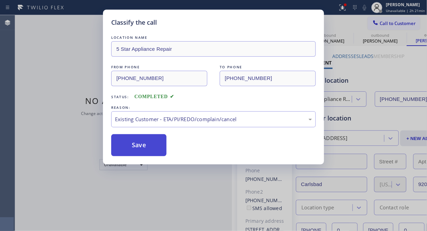
click at [149, 154] on button "Save" at bounding box center [138, 145] width 55 height 22
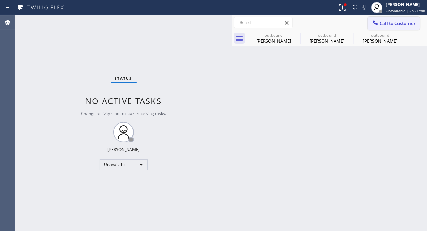
click at [383, 24] on span "Call to Customer" at bounding box center [397, 23] width 36 height 6
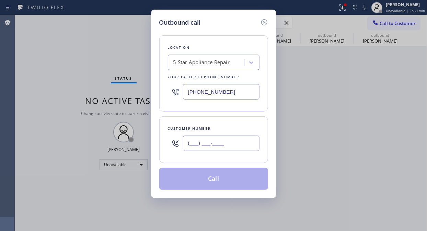
click at [235, 142] on input "(___) ___-____" at bounding box center [221, 142] width 76 height 15
paste input "858) 386-6102"
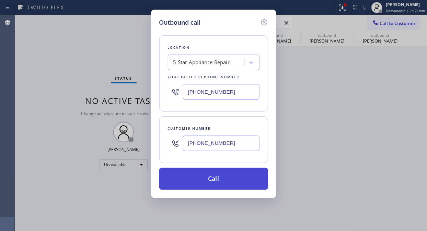
type input "[PHONE_NUMBER]"
click at [233, 177] on button "Call" at bounding box center [213, 179] width 109 height 22
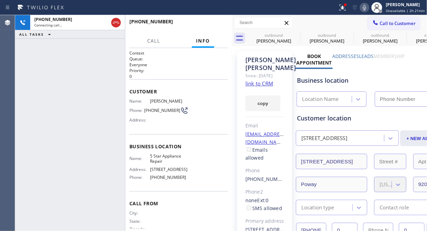
type input "[PHONE_NUMBER]"
click at [217, 23] on span "HANG UP" at bounding box center [211, 24] width 21 height 5
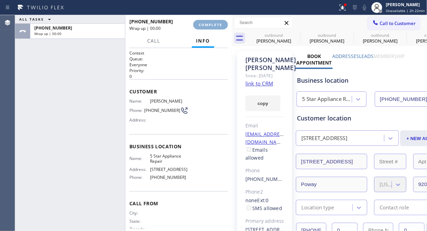
click at [217, 23] on span "COMPLETE" at bounding box center [211, 24] width 24 height 5
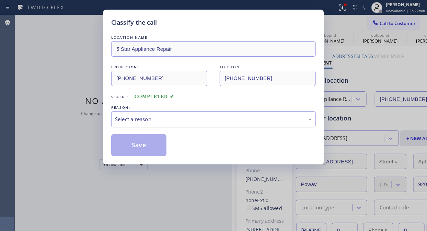
click at [202, 119] on div "Select a reason" at bounding box center [213, 119] width 197 height 8
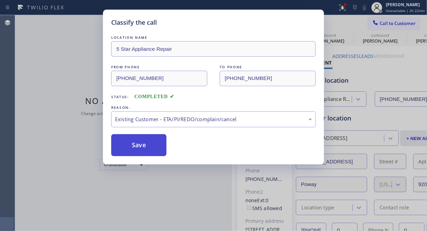
click at [145, 149] on button "Save" at bounding box center [138, 145] width 55 height 22
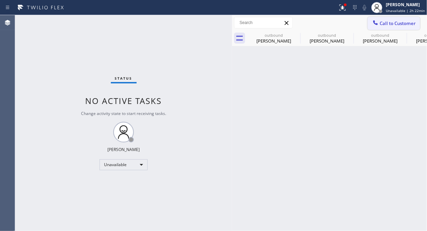
click at [383, 24] on span "Call to Customer" at bounding box center [397, 23] width 36 height 6
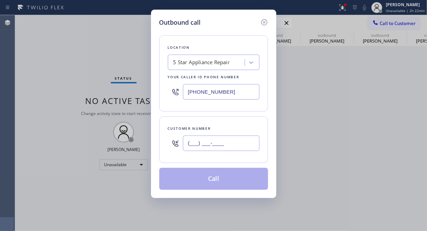
click at [232, 141] on input "(___) ___-____" at bounding box center [221, 142] width 76 height 15
paste input "425) 827-0401"
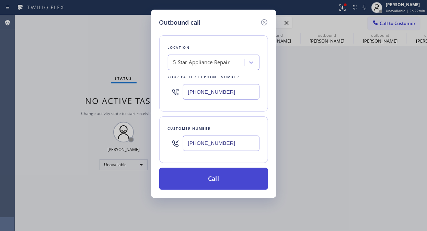
type input "[PHONE_NUMBER]"
click at [220, 180] on button "Call" at bounding box center [213, 179] width 109 height 22
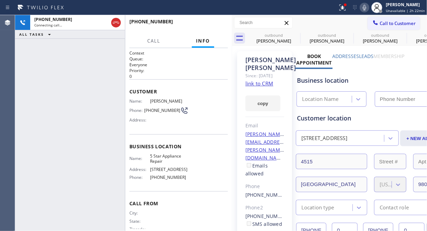
type input "[PHONE_NUMBER]"
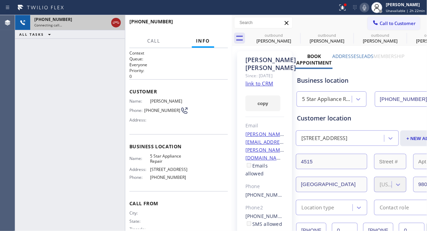
click at [115, 22] on icon at bounding box center [116, 23] width 8 height 8
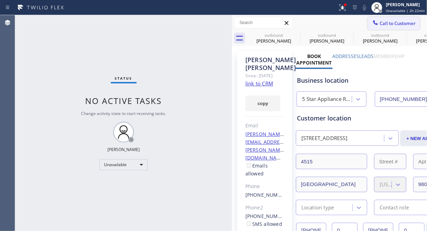
click at [381, 22] on span "Call to Customer" at bounding box center [397, 23] width 36 height 6
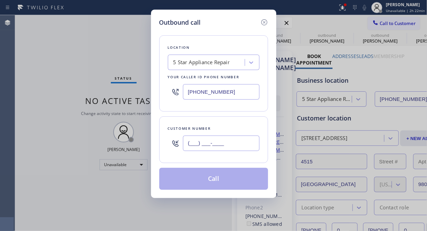
click at [212, 138] on input "(___) ___-____" at bounding box center [221, 142] width 76 height 15
paste input "814) 434-5381"
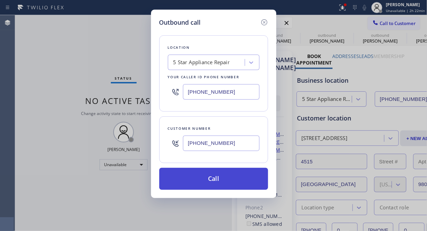
type input "[PHONE_NUMBER]"
click at [237, 176] on button "Call" at bounding box center [213, 179] width 109 height 22
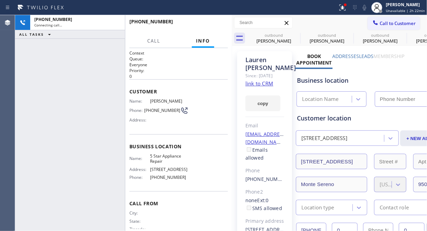
type input "[PHONE_NUMBER]"
click at [367, 10] on icon at bounding box center [364, 7] width 8 height 8
click at [340, 8] on icon at bounding box center [342, 7] width 8 height 8
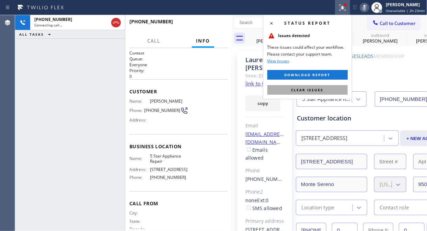
click at [306, 88] on span "Clear issues" at bounding box center [307, 89] width 32 height 5
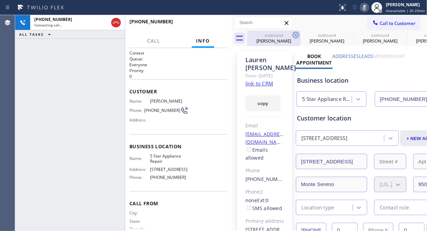
click at [295, 33] on icon at bounding box center [295, 35] width 8 height 8
click at [0, 0] on icon at bounding box center [0, 0] width 0 height 0
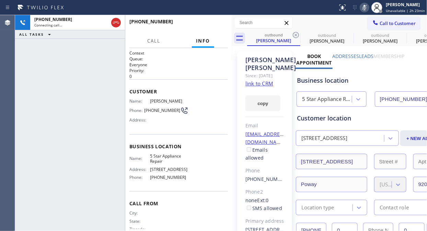
click at [295, 33] on icon at bounding box center [295, 35] width 8 height 8
click at [0, 0] on icon at bounding box center [0, 0] width 0 height 0
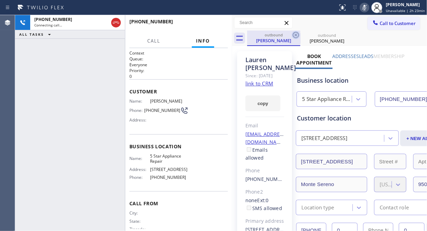
click at [294, 35] on icon at bounding box center [295, 35] width 8 height 8
click at [296, 34] on icon at bounding box center [295, 35] width 8 height 8
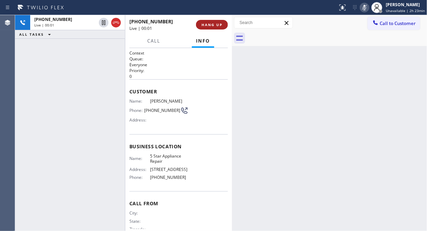
click at [217, 23] on span "HANG UP" at bounding box center [211, 24] width 21 height 5
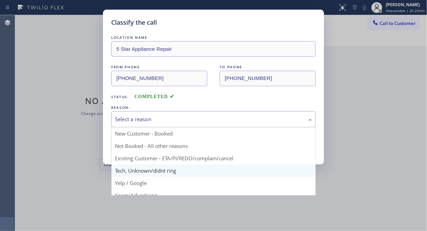
drag, startPoint x: 212, startPoint y: 118, endPoint x: 213, endPoint y: 166, distance: 47.3
click at [213, 119] on div "Select a reason" at bounding box center [213, 119] width 197 height 8
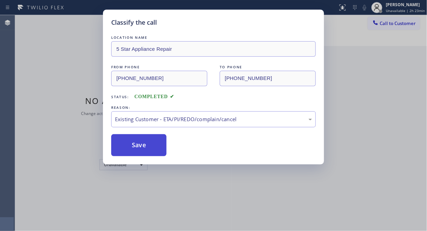
click at [128, 141] on button "Save" at bounding box center [138, 145] width 55 height 22
